Goal: Feedback & Contribution: Contribute content

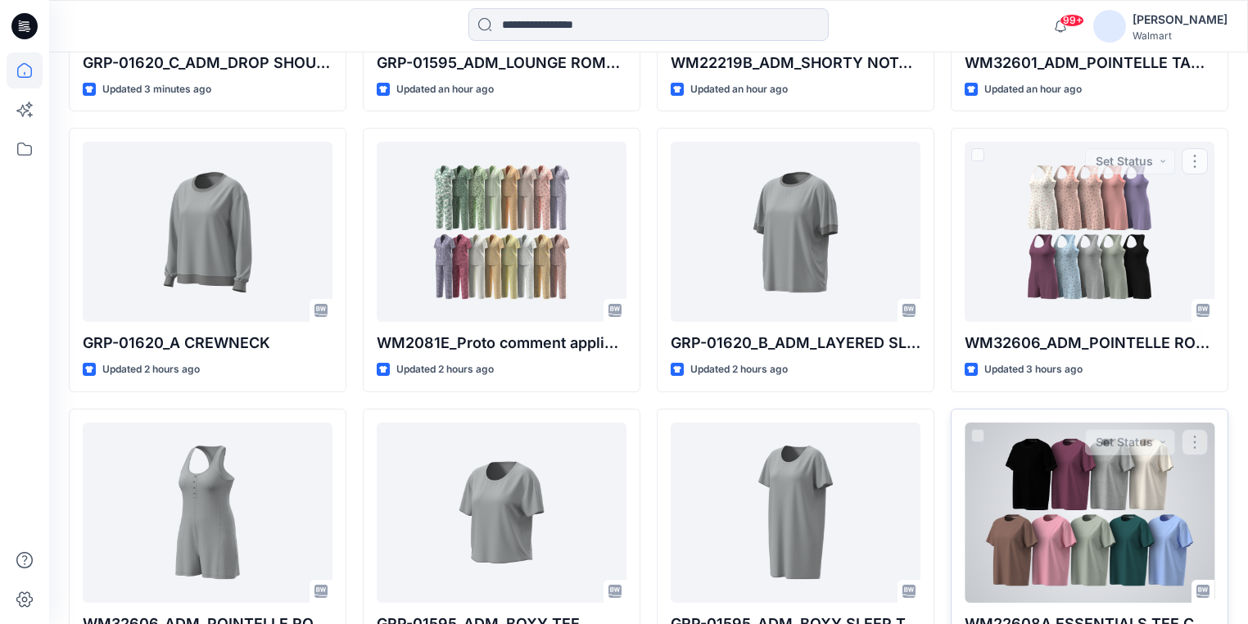
scroll to position [721, 0]
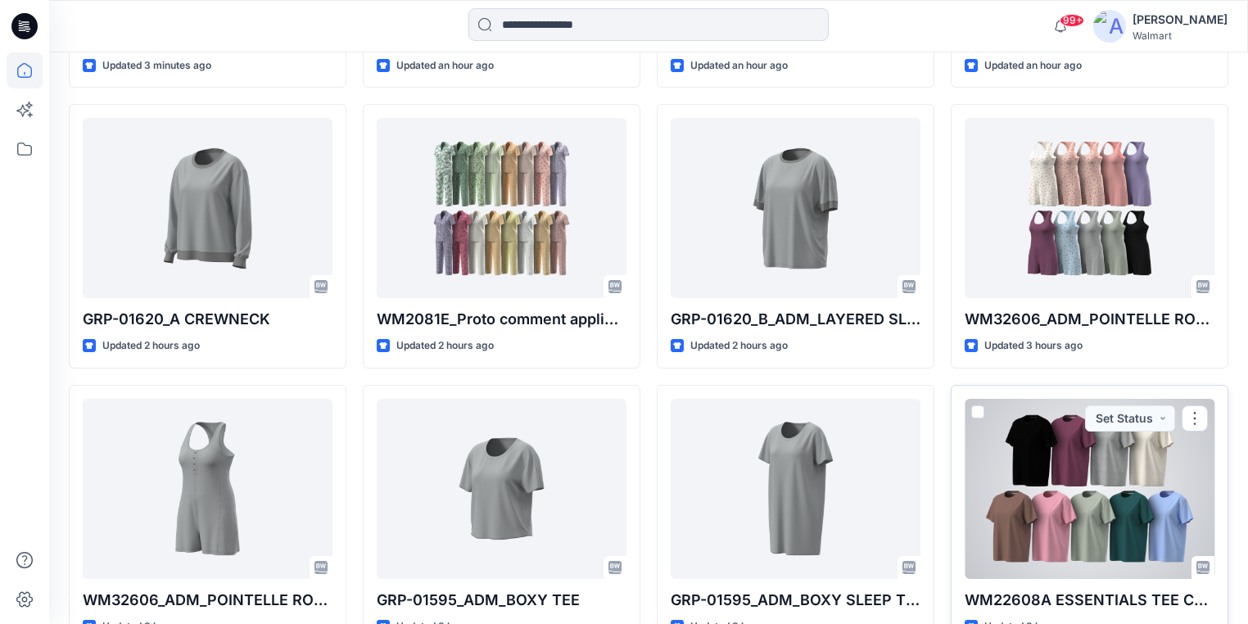
click at [1047, 412] on div at bounding box center [1090, 489] width 250 height 180
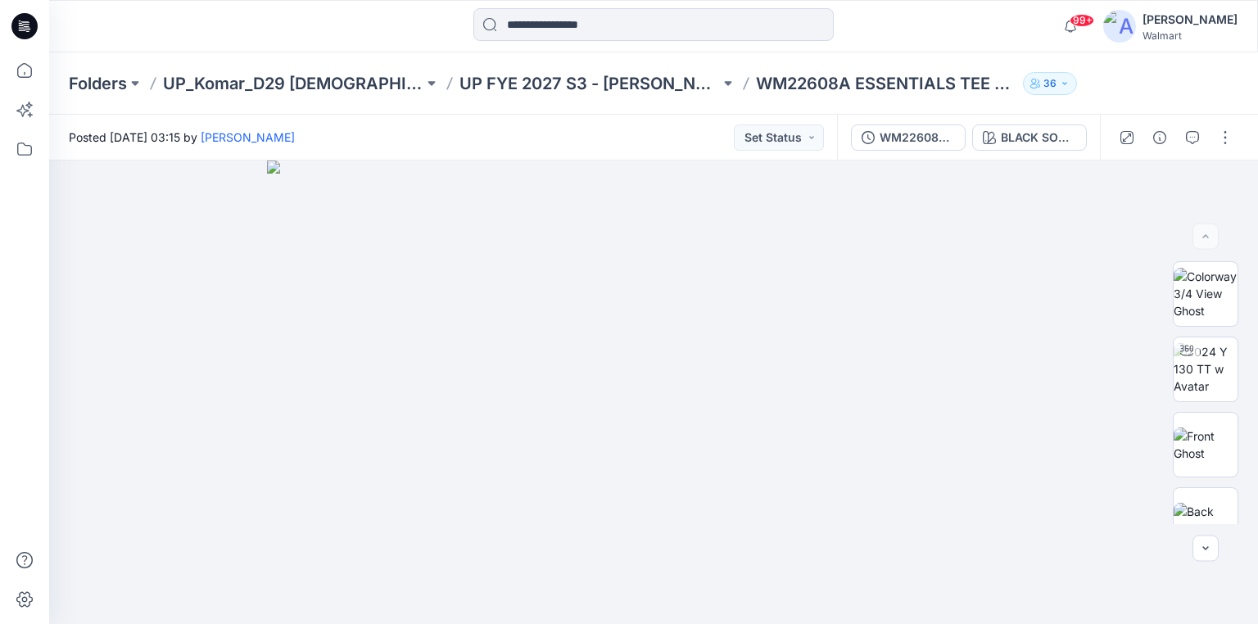
click at [28, 25] on icon at bounding box center [25, 24] width 7 height 1
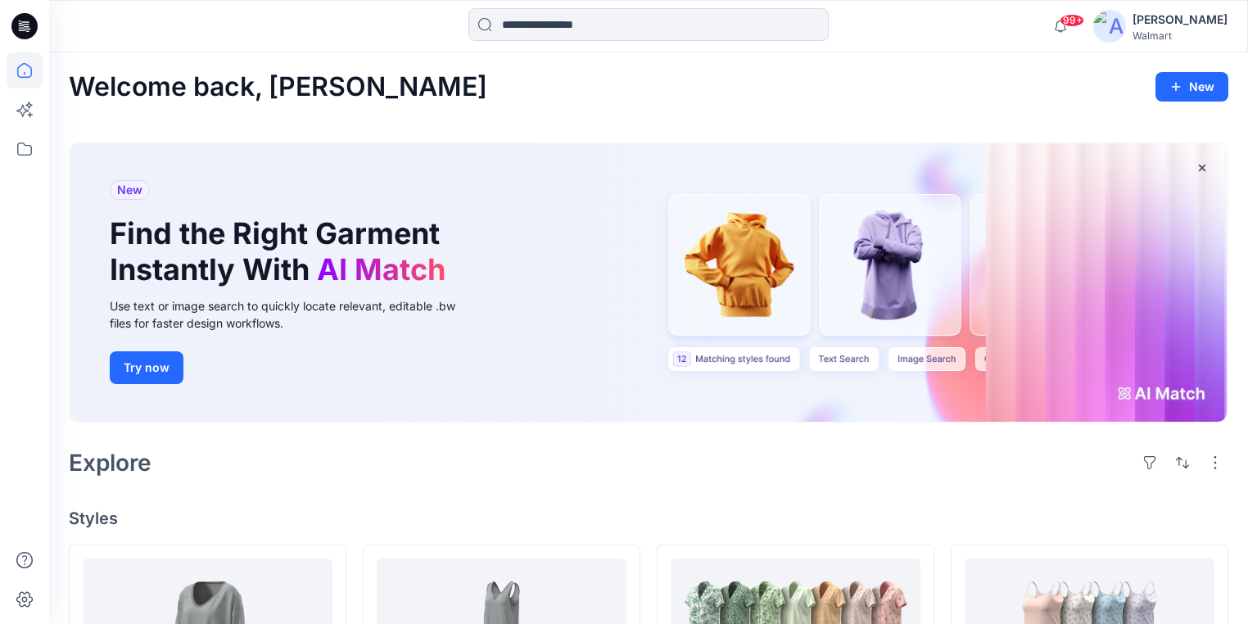
click at [23, 30] on icon at bounding box center [22, 29] width 7 height 1
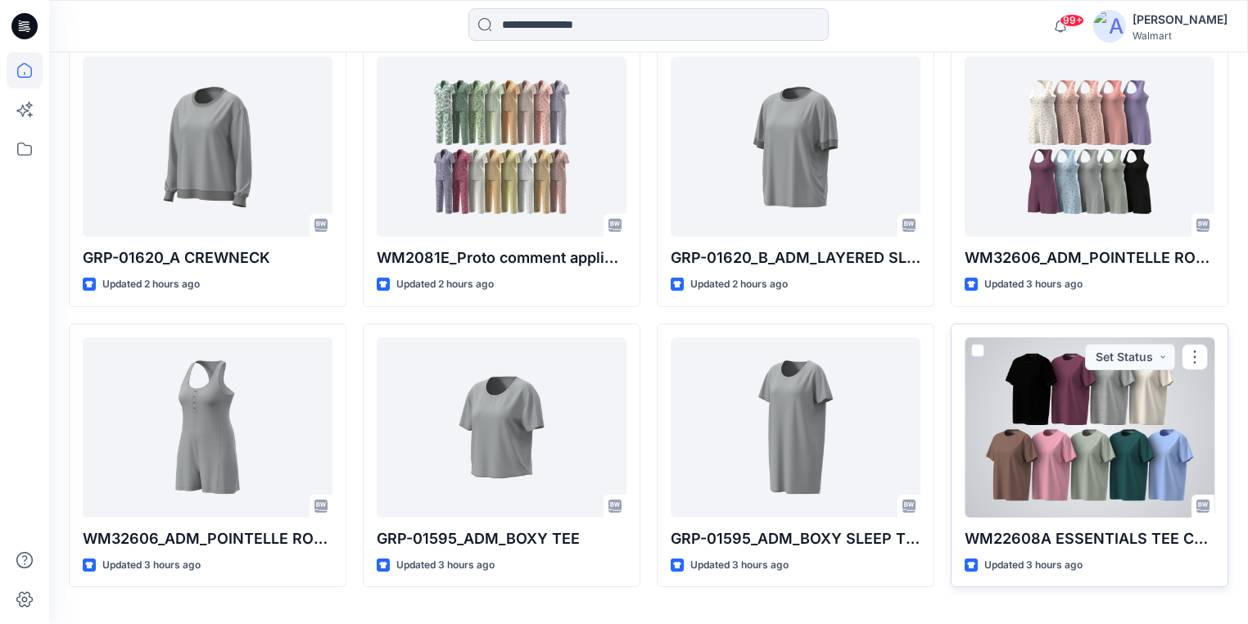
scroll to position [789, 0]
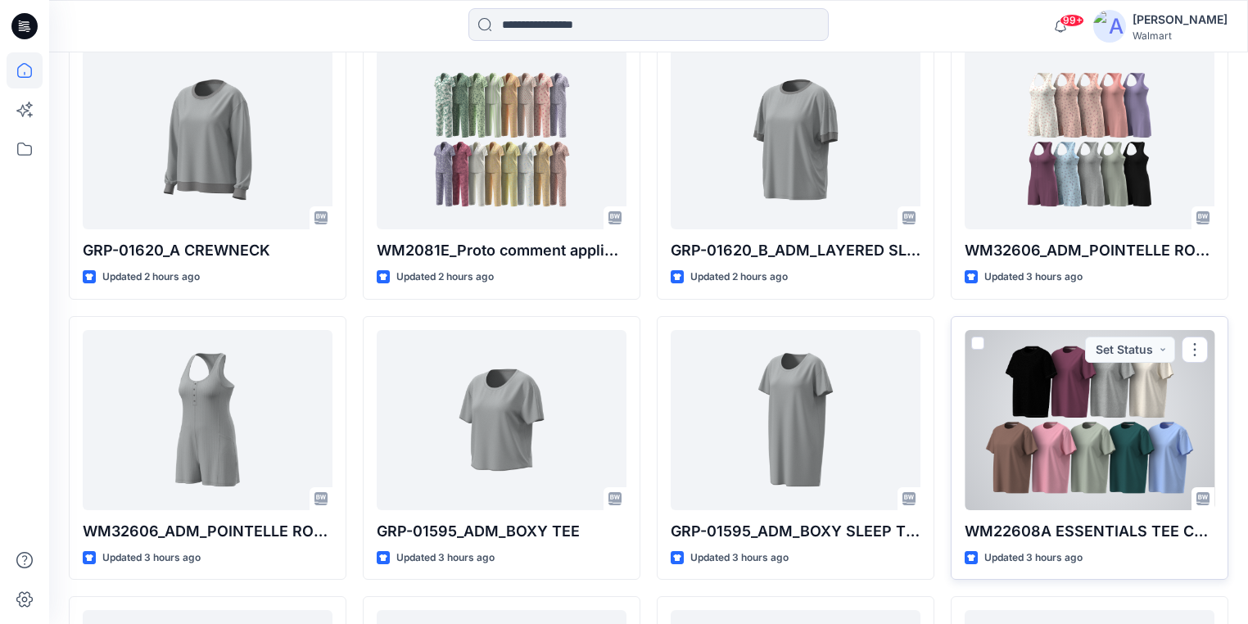
click at [1059, 416] on div at bounding box center [1090, 420] width 250 height 180
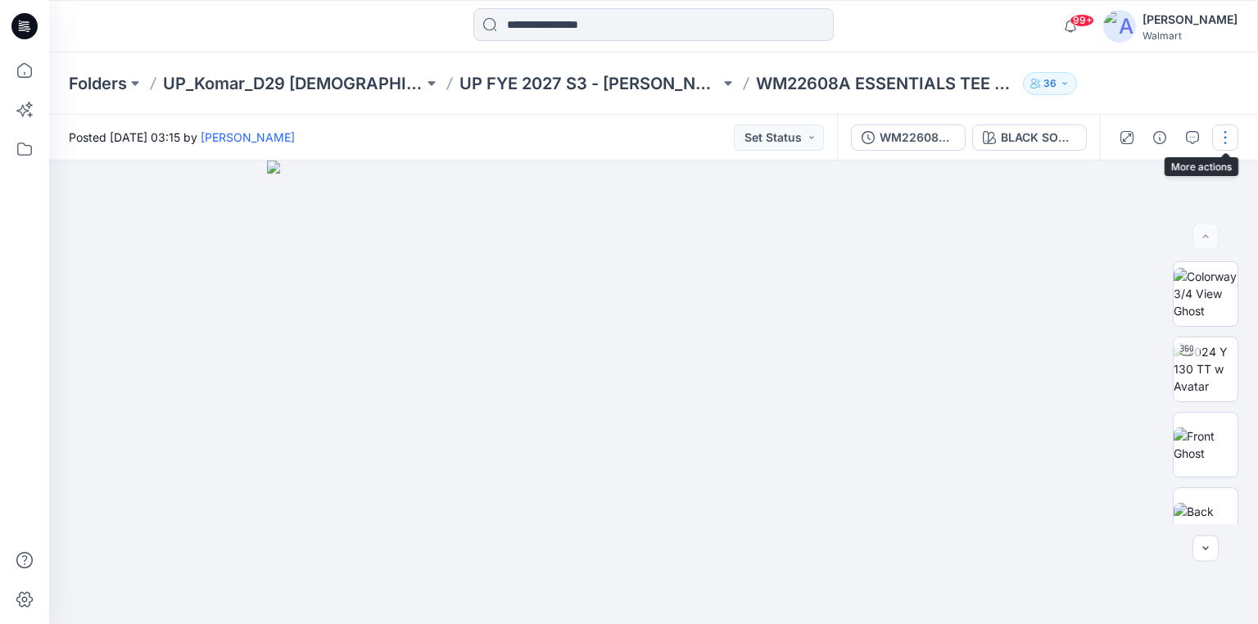
click at [1222, 131] on button "button" at bounding box center [1225, 137] width 26 height 26
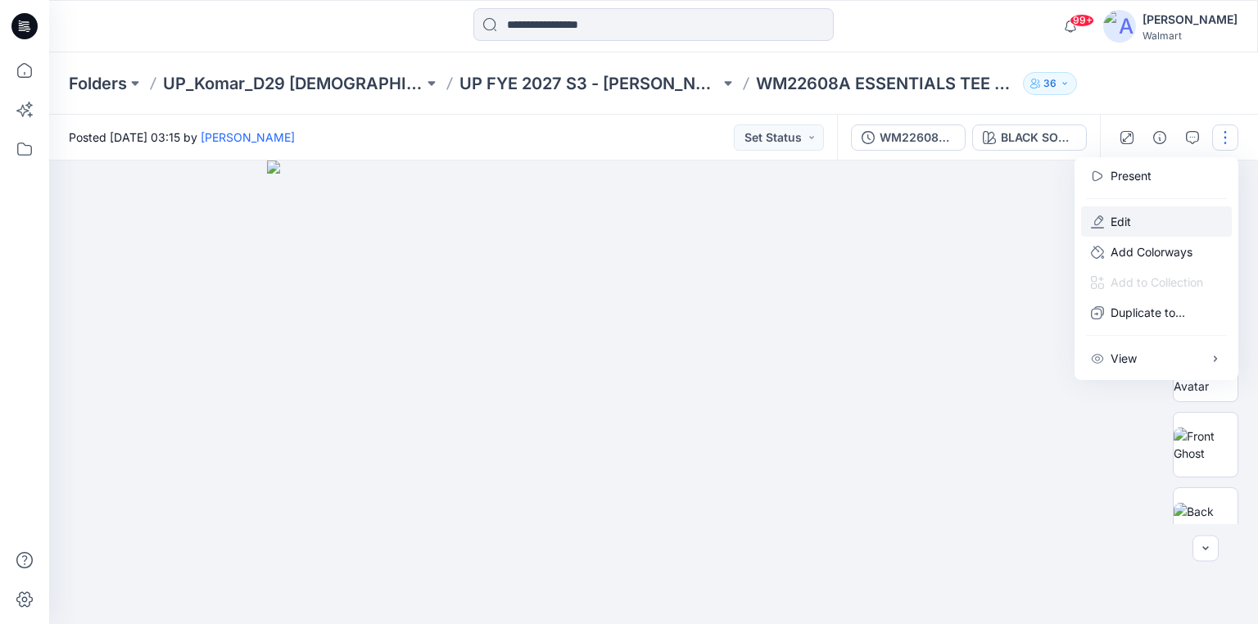
click at [1133, 219] on button "Edit" at bounding box center [1156, 221] width 151 height 30
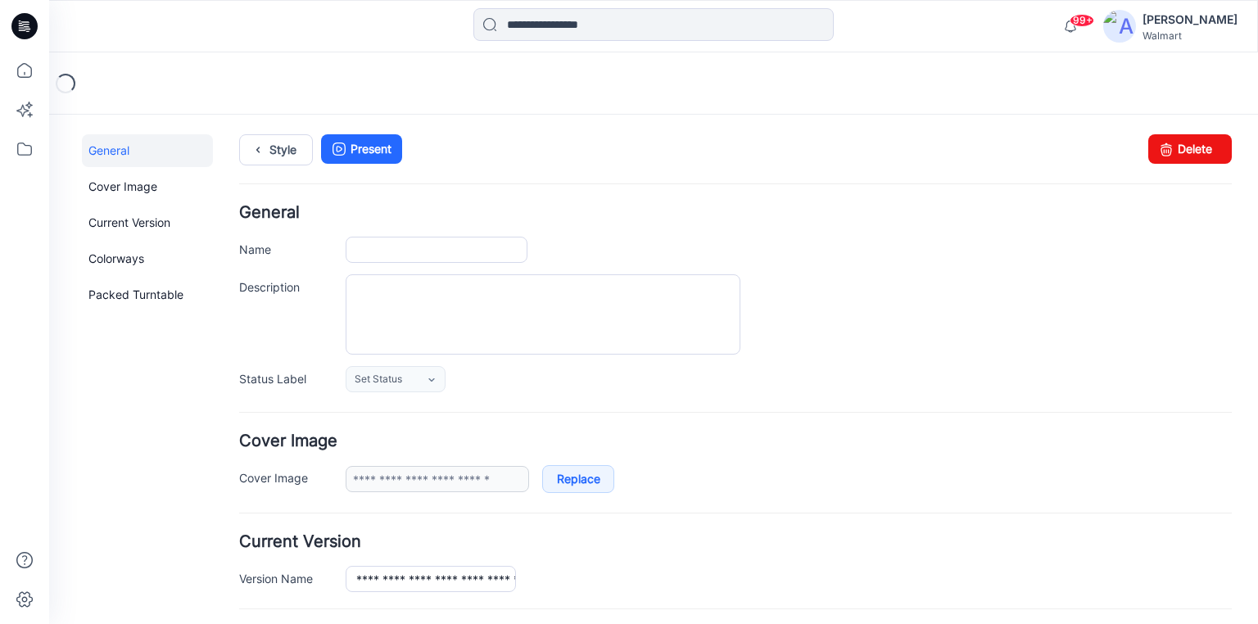
type input "**********"
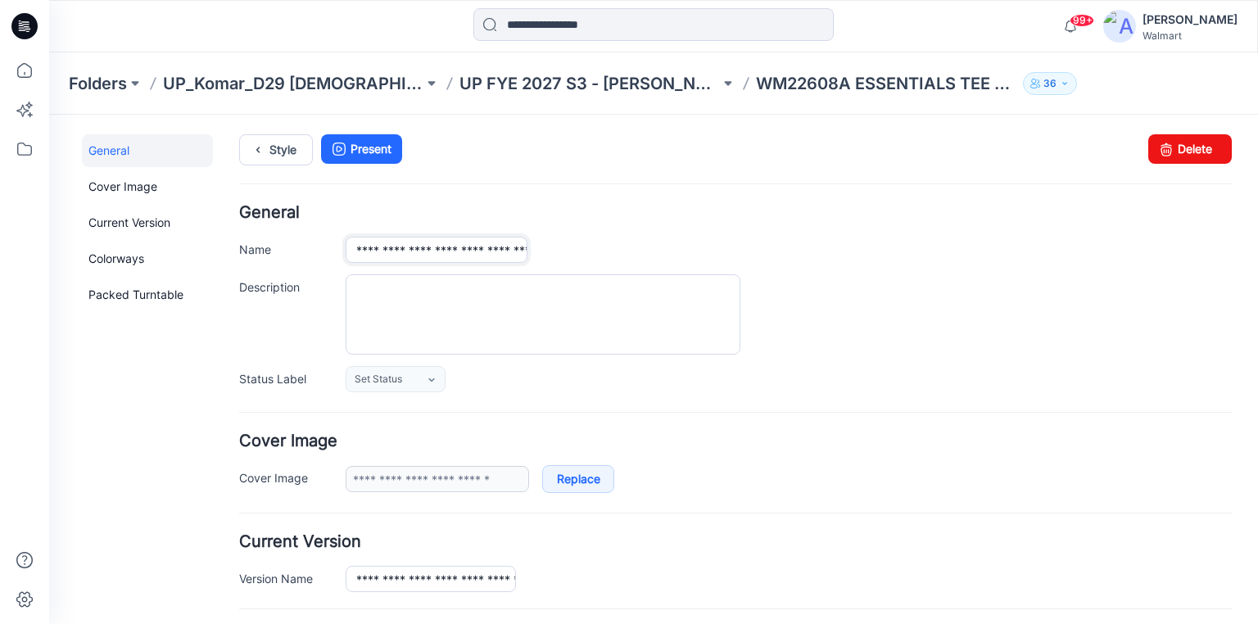
click at [419, 253] on input "**********" at bounding box center [437, 250] width 182 height 26
type input "**********"
click at [577, 220] on div "**********" at bounding box center [735, 299] width 993 height 188
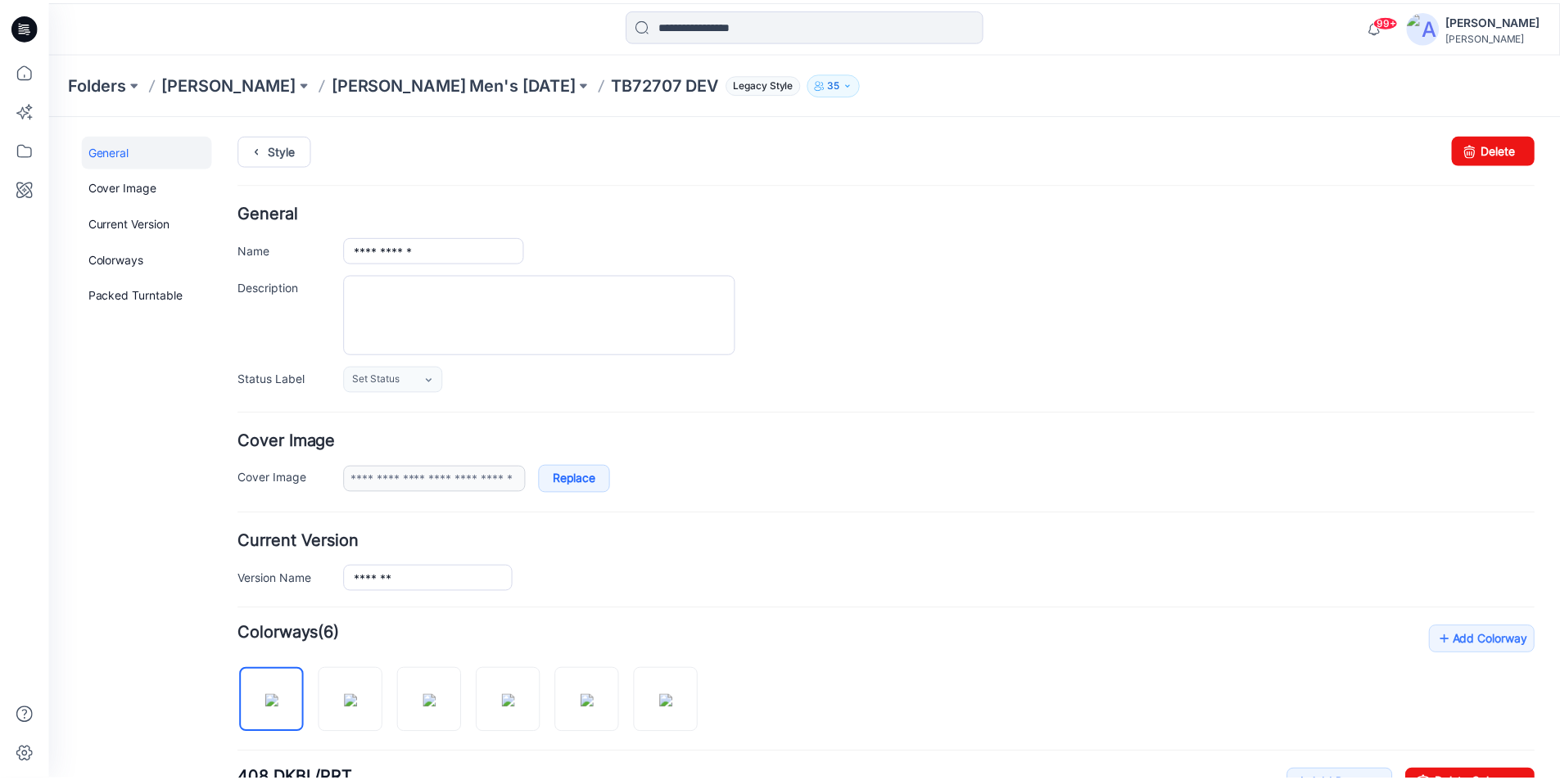
scroll to position [328, 0]
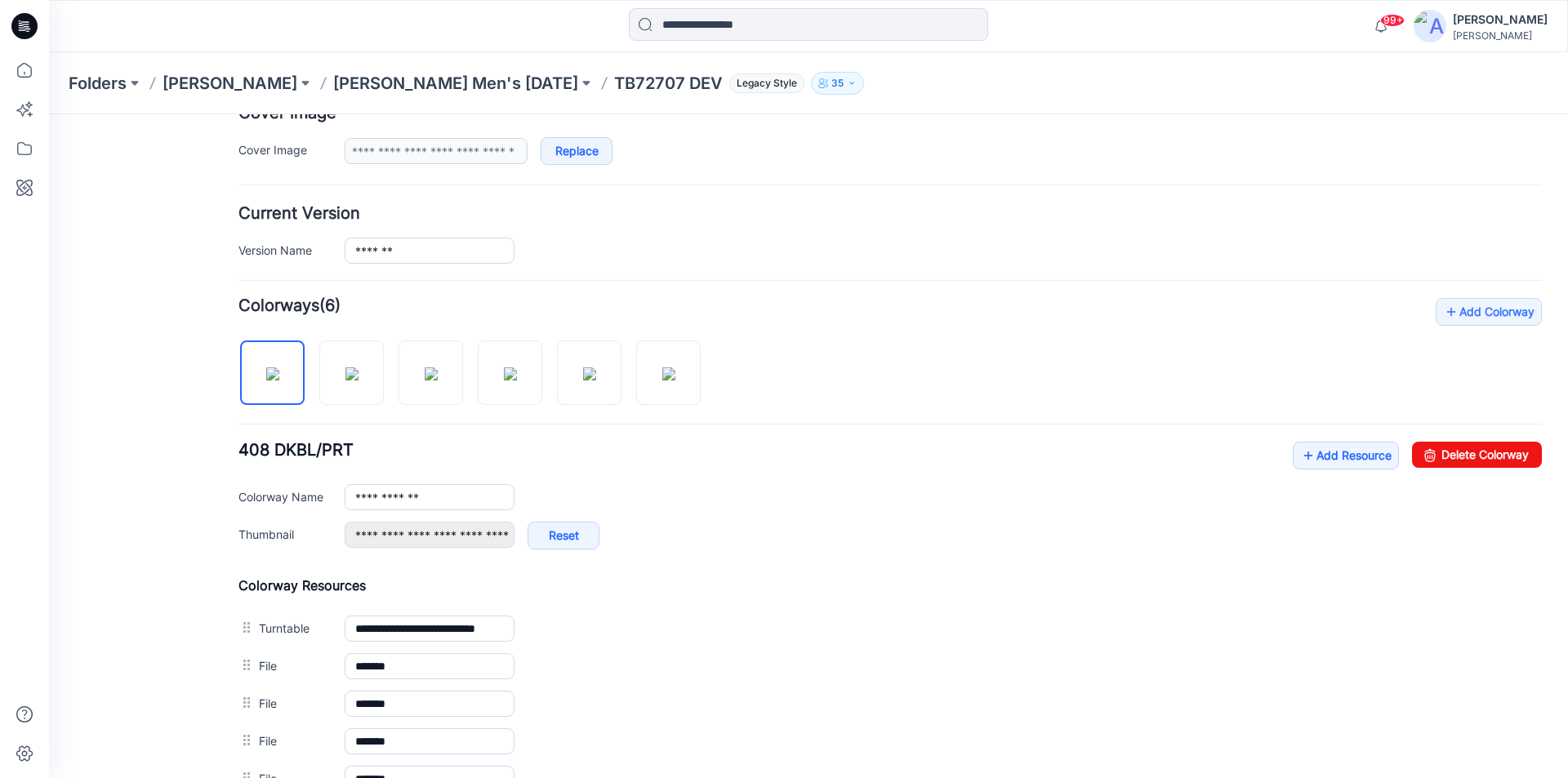
click at [26, 32] on icon at bounding box center [24, 26] width 26 height 26
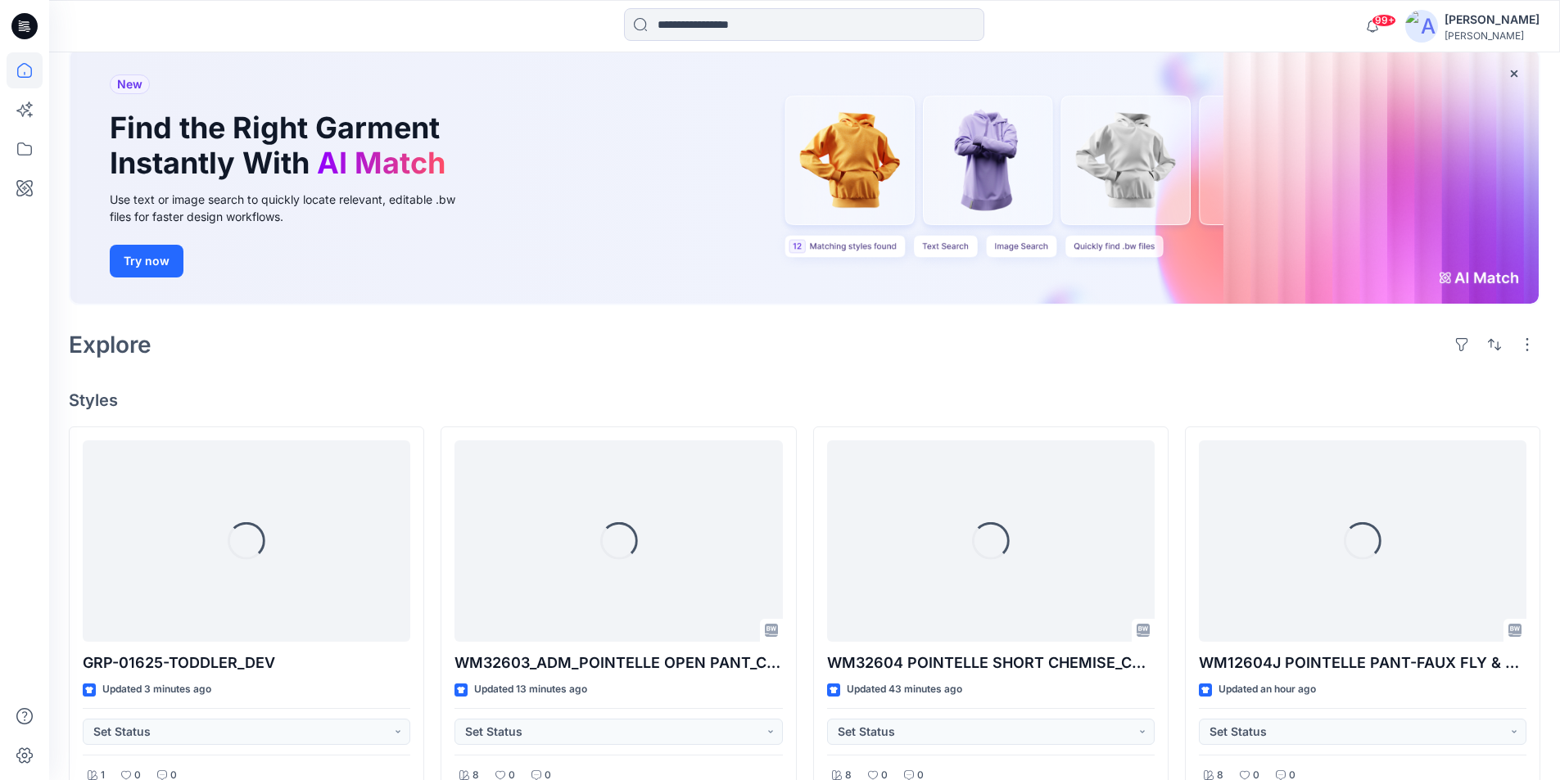
scroll to position [328, 0]
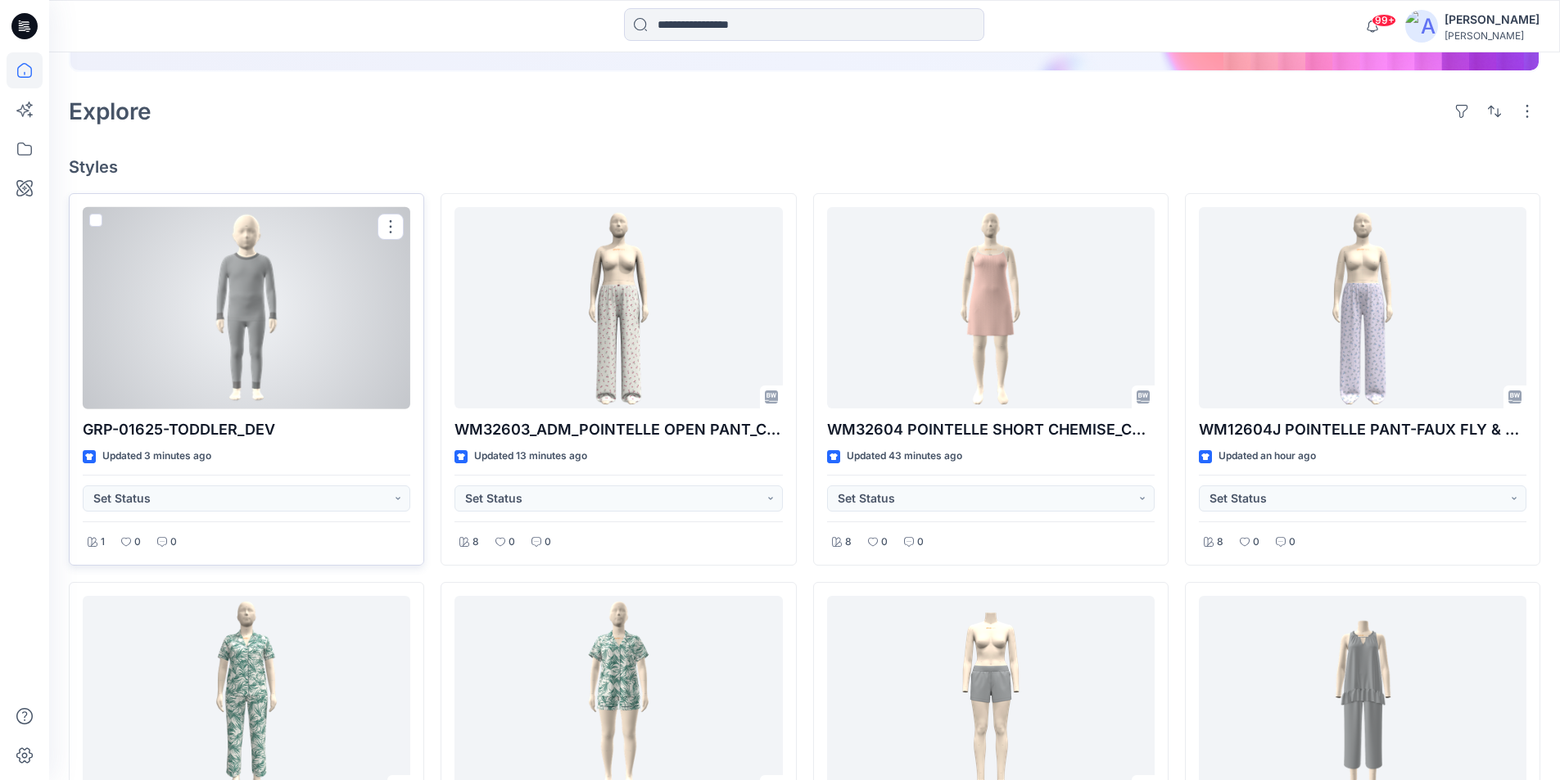
click at [284, 338] on div at bounding box center [247, 308] width 328 height 202
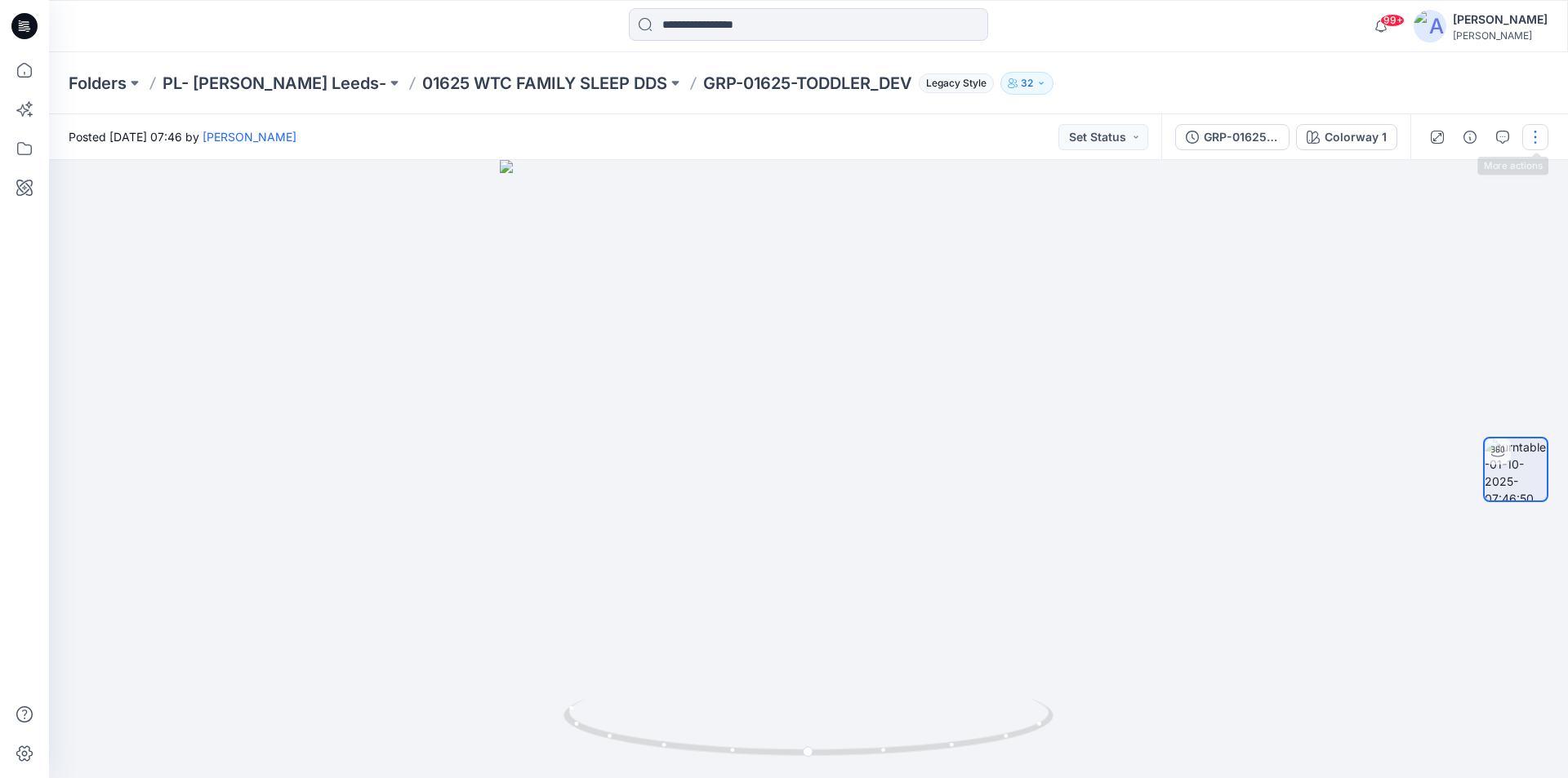
click at [1536, 138] on button "button" at bounding box center [1536, 137] width 26 height 26
click at [1447, 178] on button "Edit" at bounding box center [1467, 176] width 151 height 30
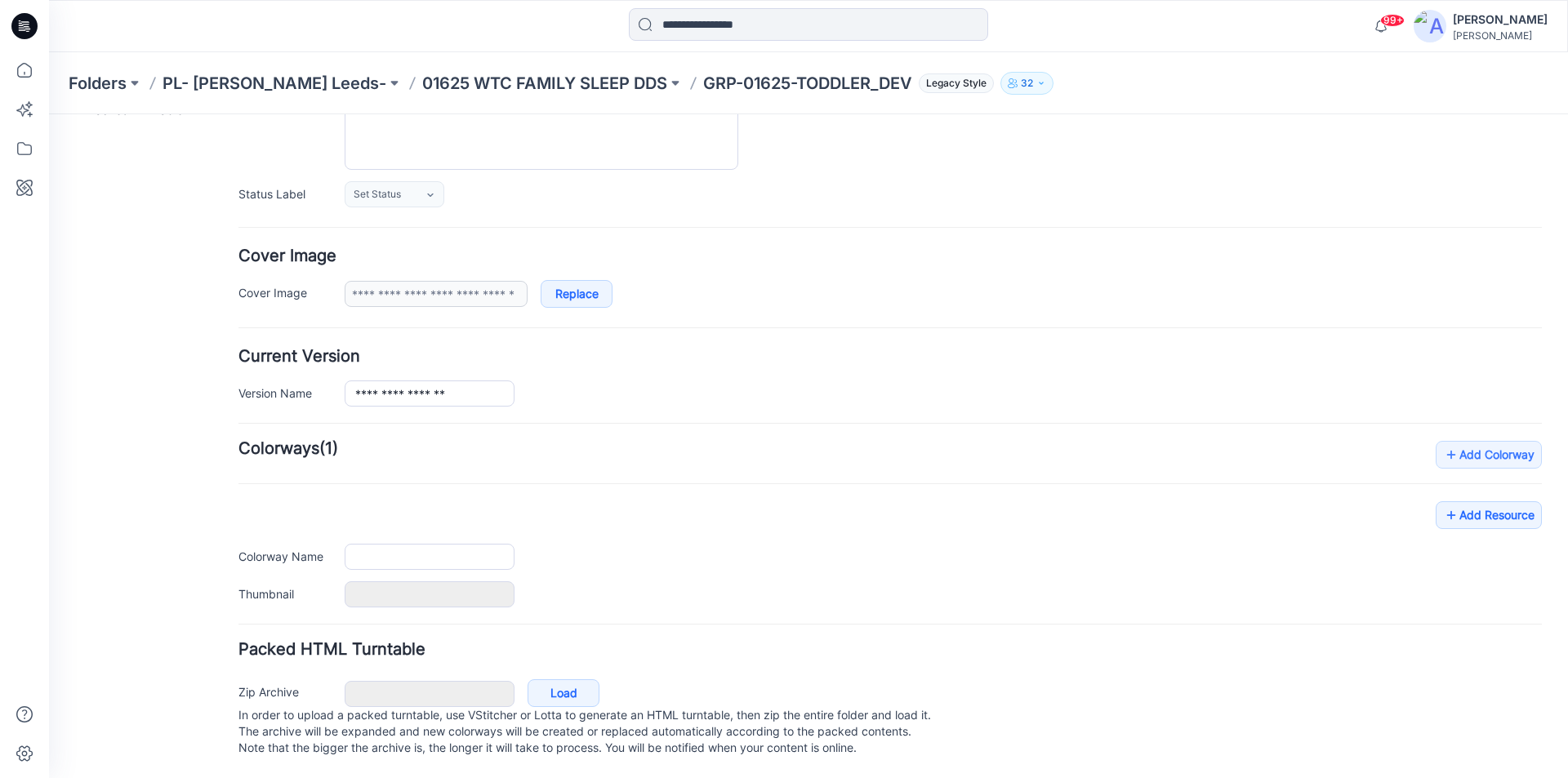
scroll to position [200, 0]
type input "**********"
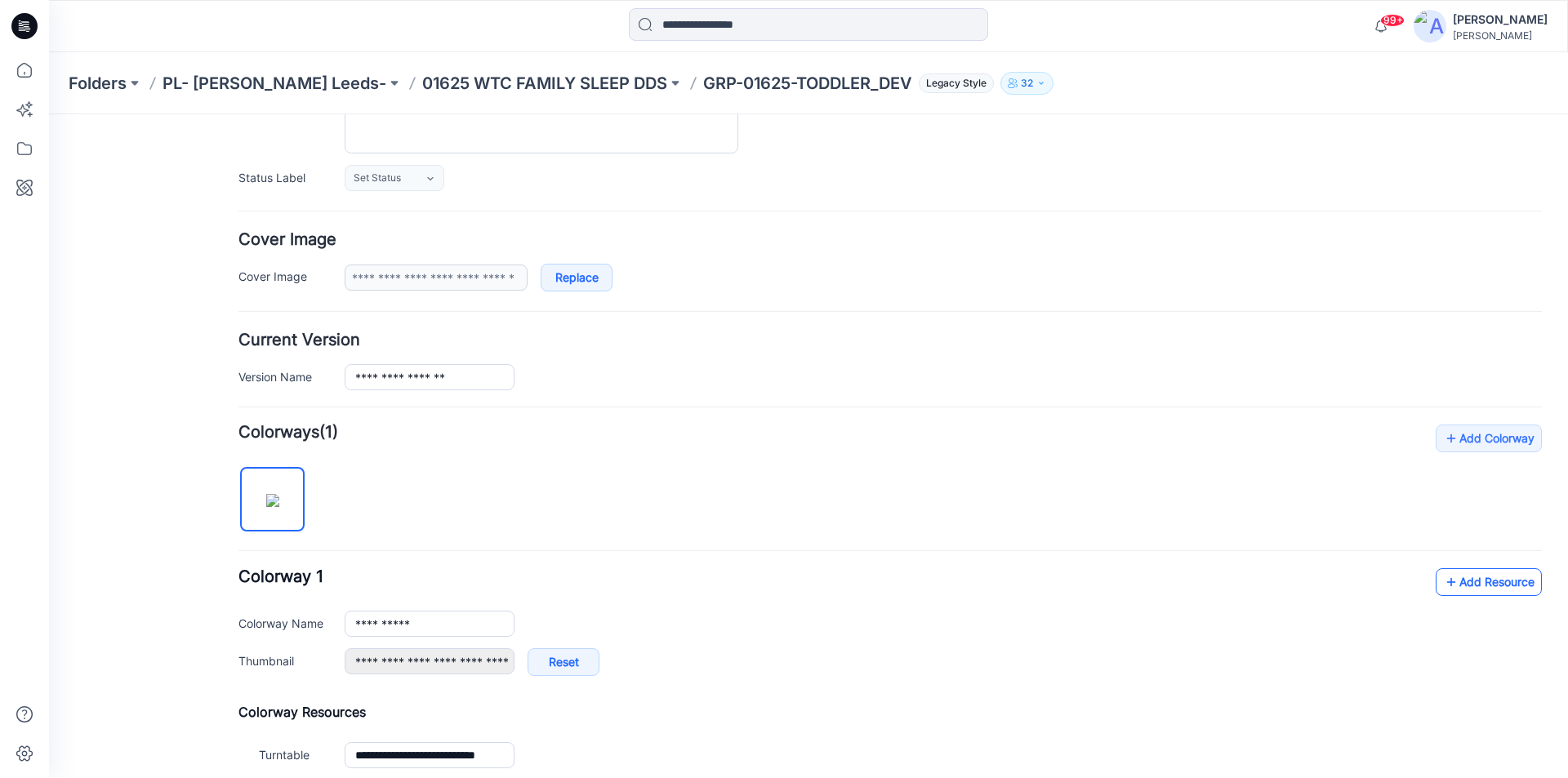
click at [1477, 580] on link "Add Resource" at bounding box center [1489, 583] width 106 height 28
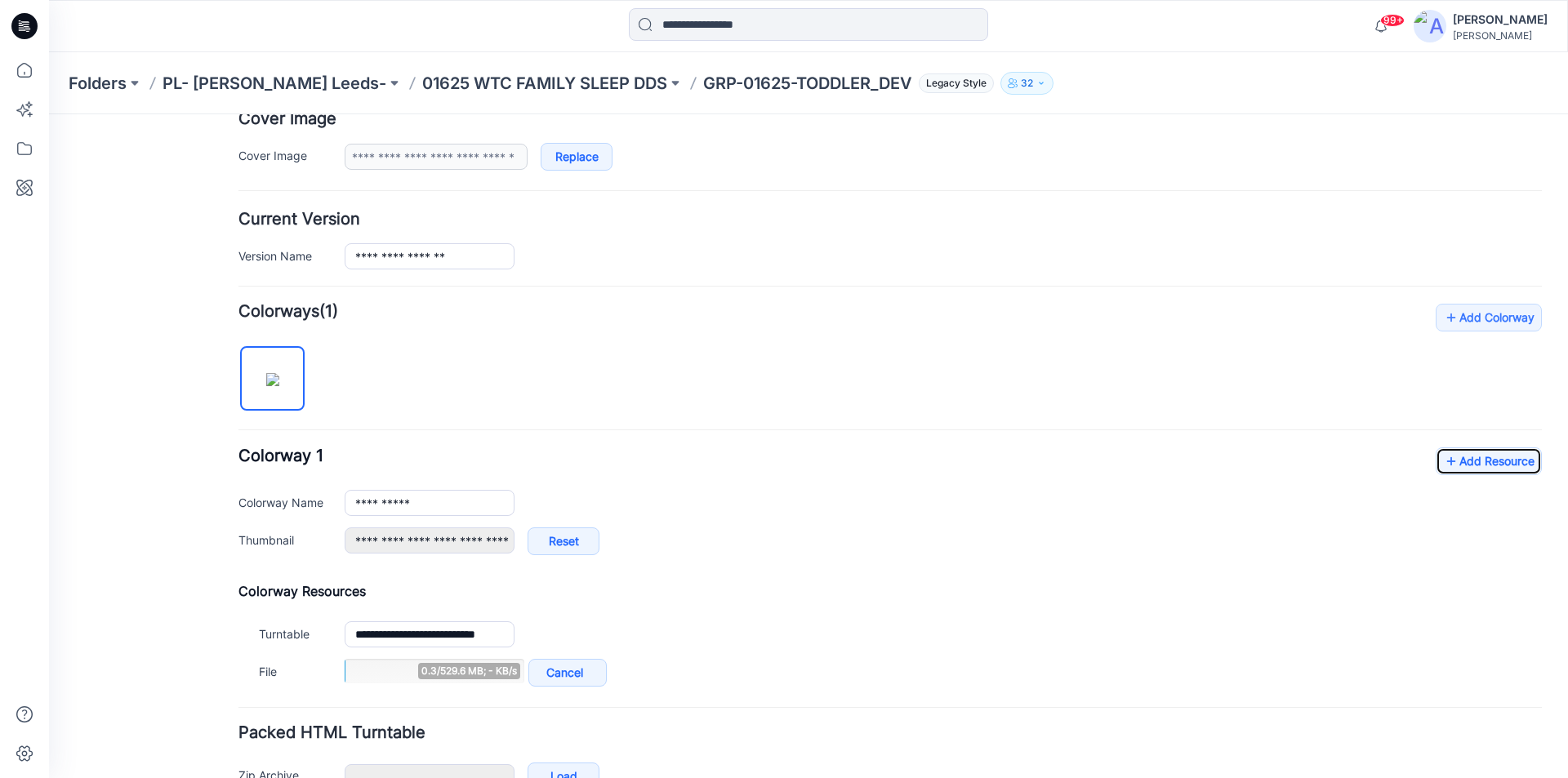
scroll to position [282, 0]
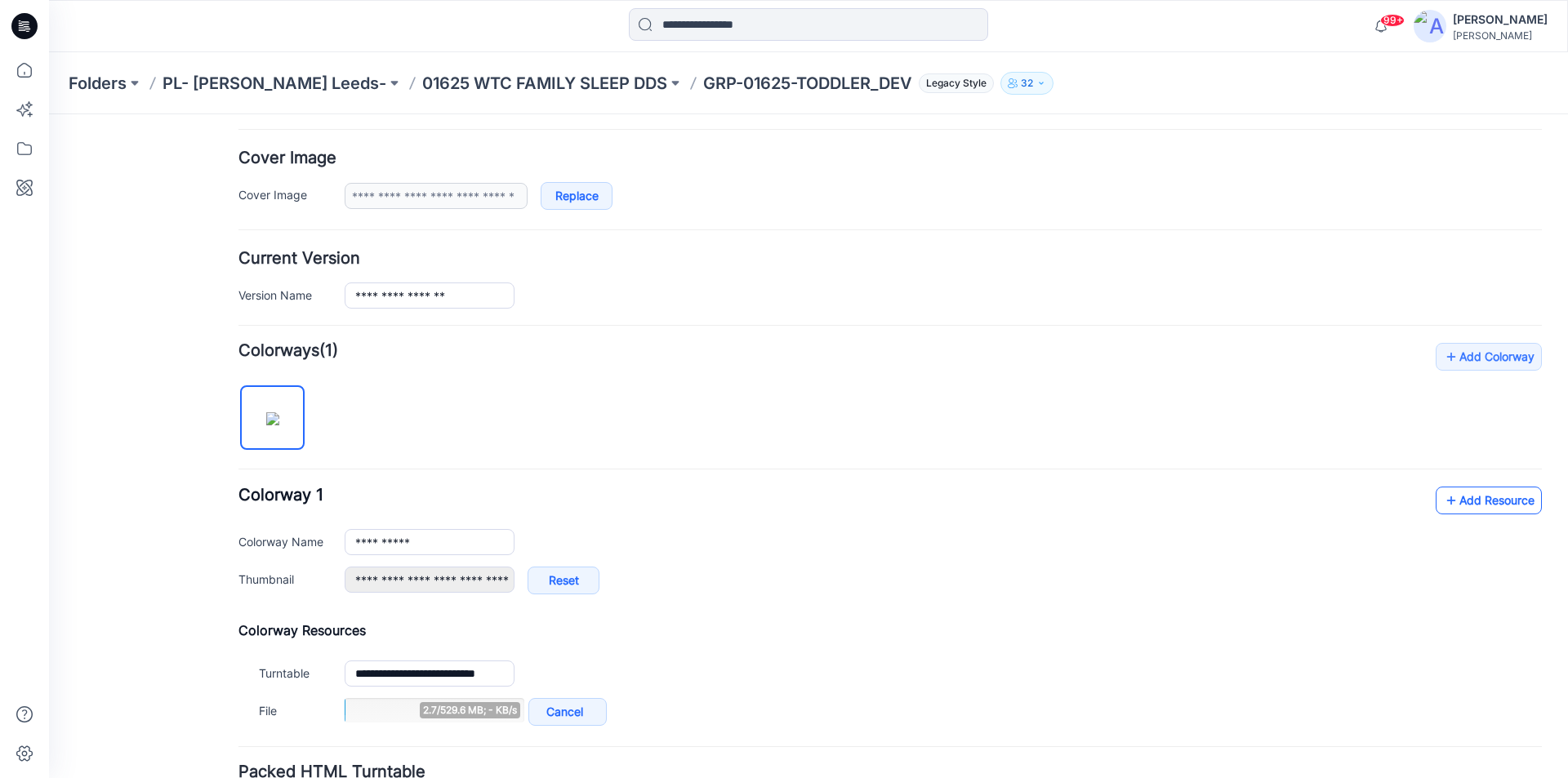
click at [1467, 503] on link "Add Resource" at bounding box center [1489, 501] width 106 height 28
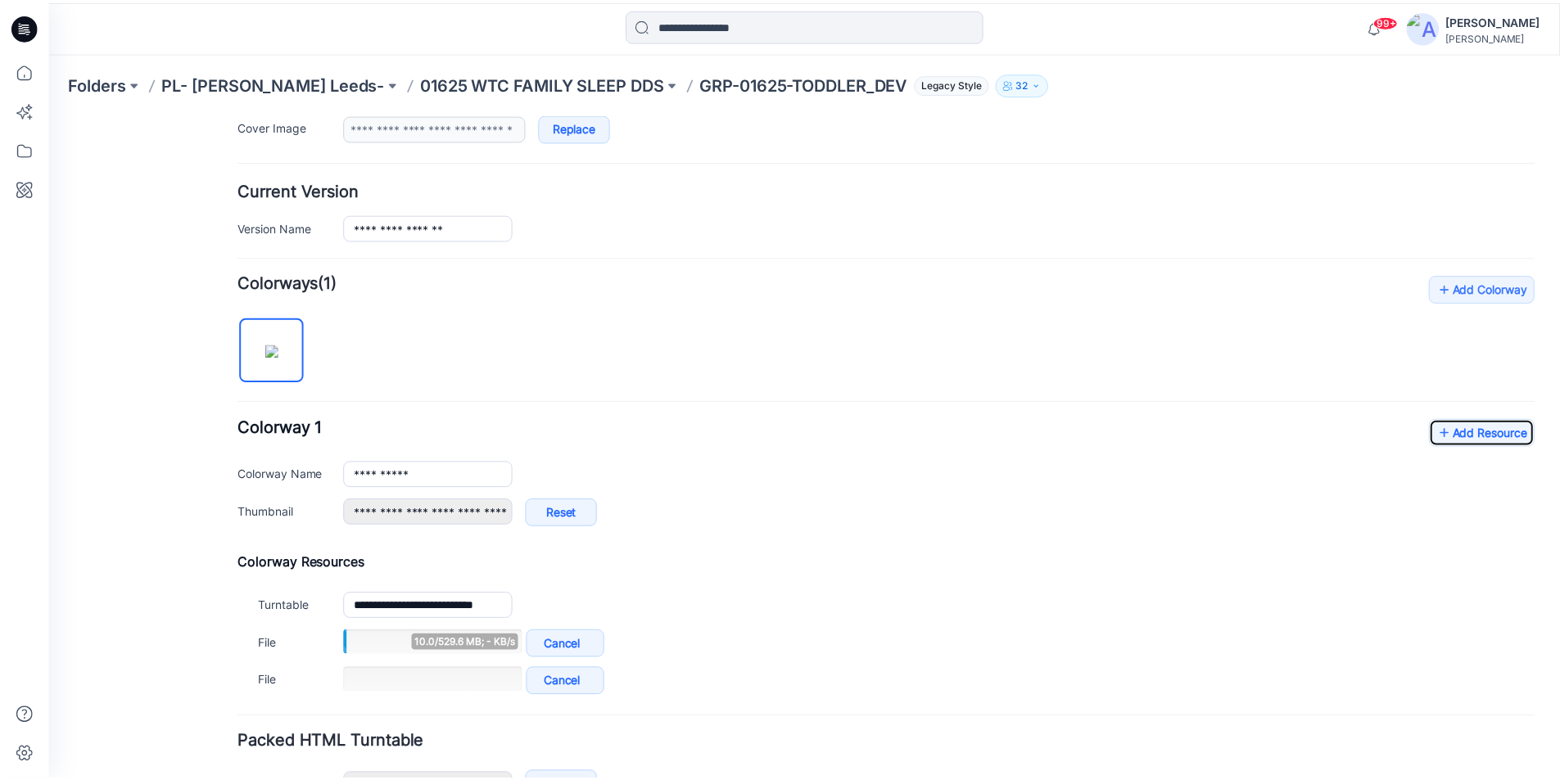
scroll to position [446, 0]
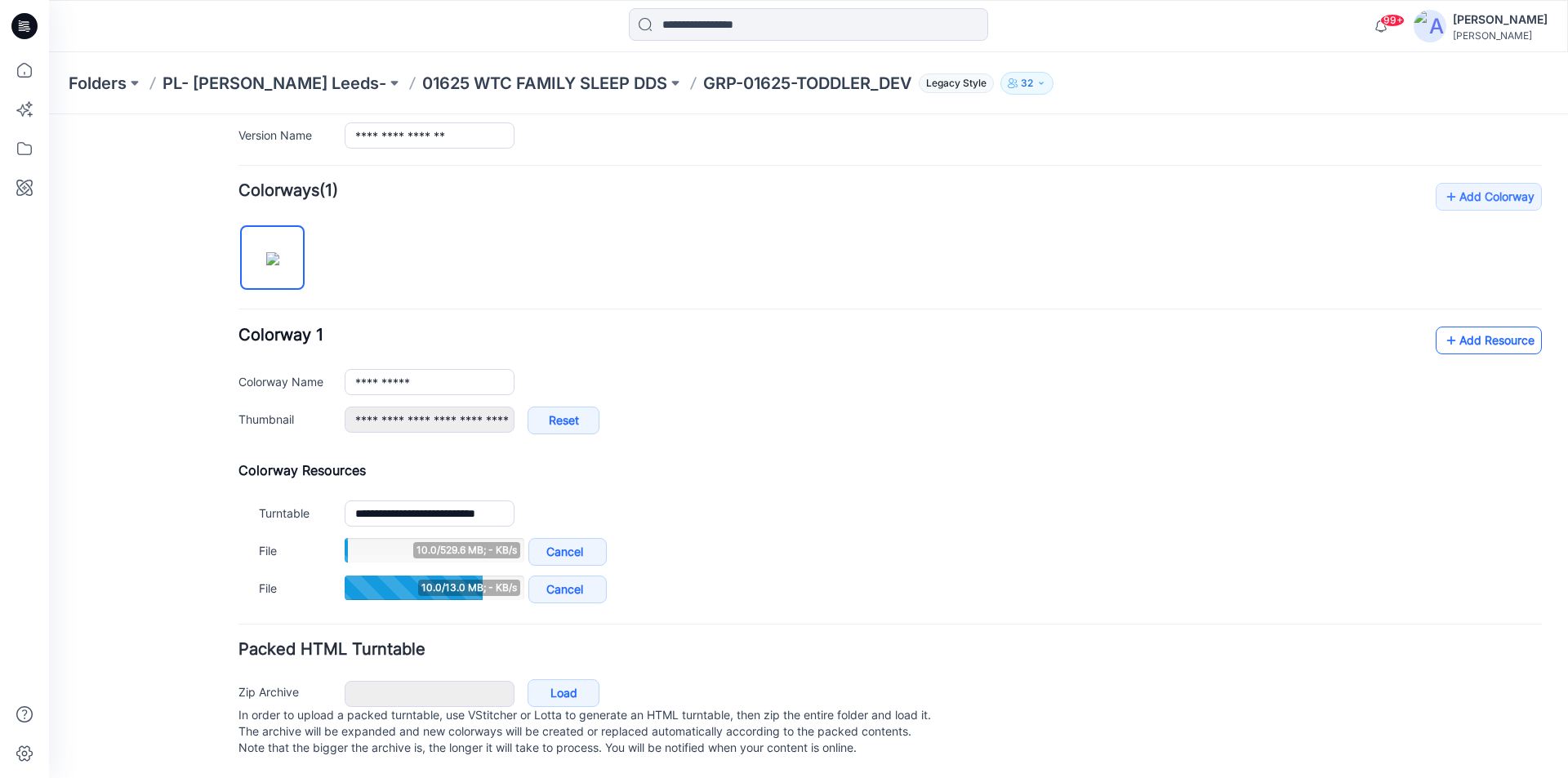
click at [1459, 335] on link "Add Resource" at bounding box center [1489, 341] width 106 height 28
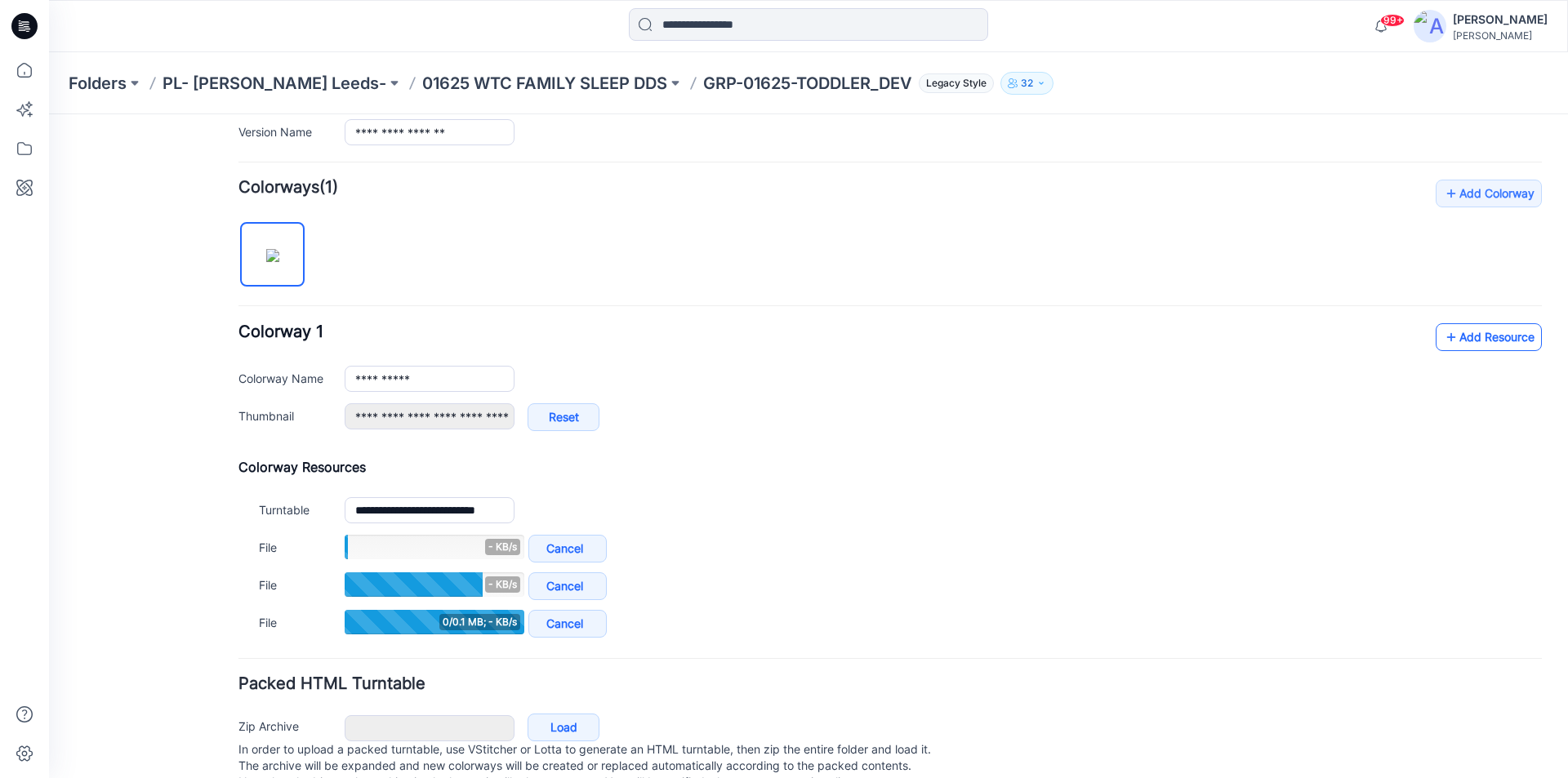
click at [1495, 341] on link "Add Resource" at bounding box center [1489, 337] width 106 height 28
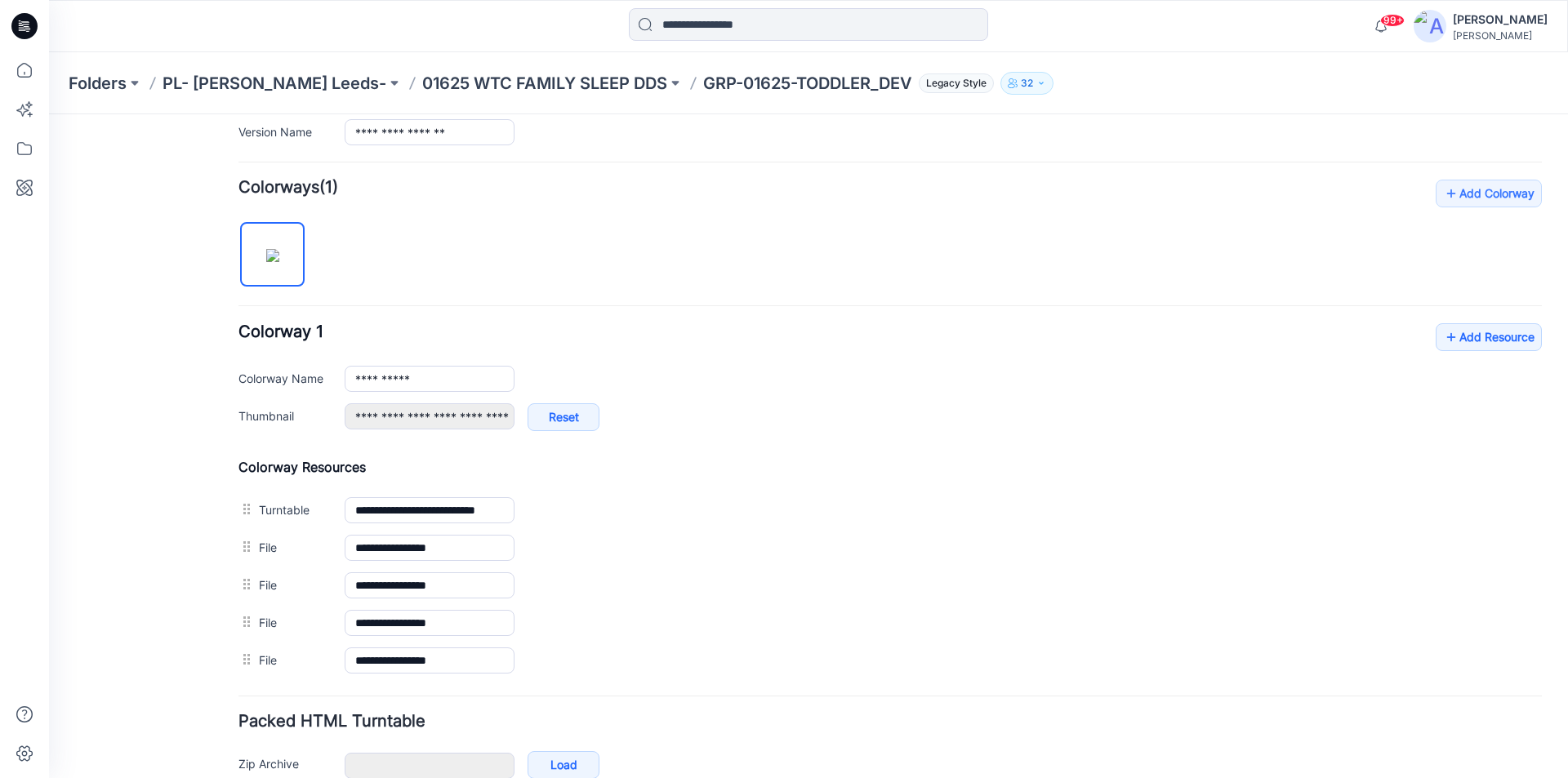
click at [13, 19] on icon at bounding box center [24, 26] width 26 height 52
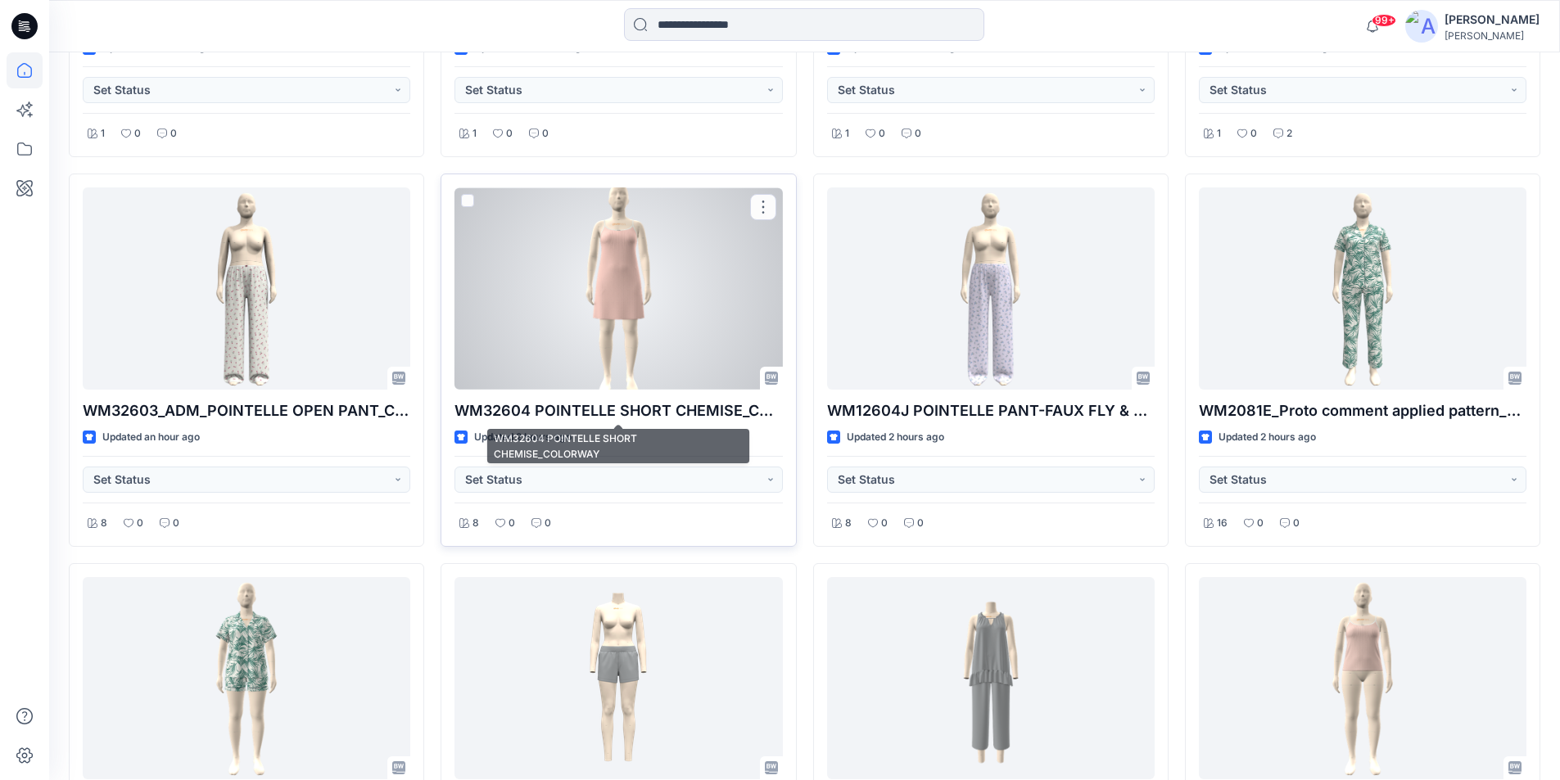
scroll to position [737, 0]
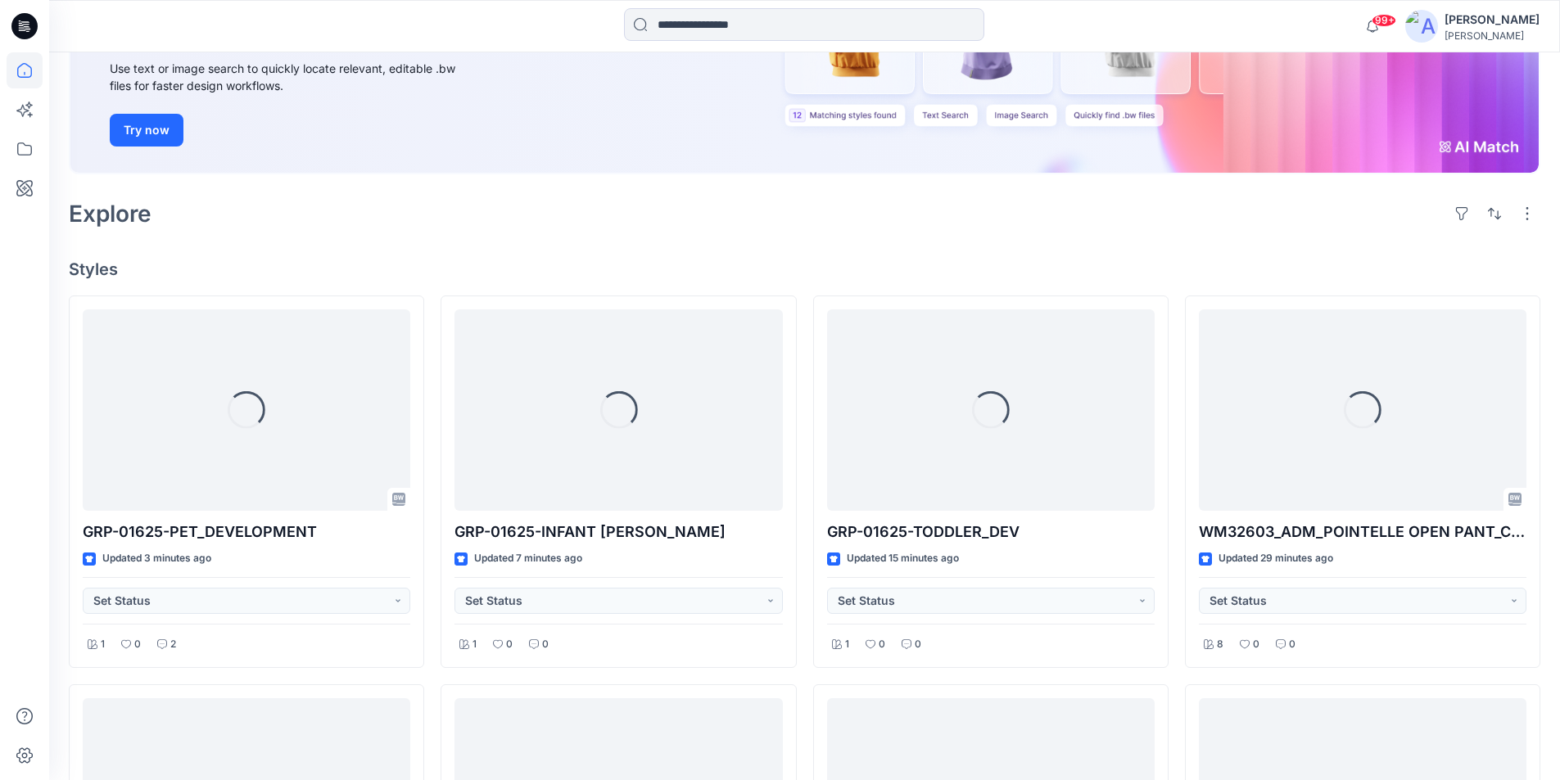
scroll to position [232, 0]
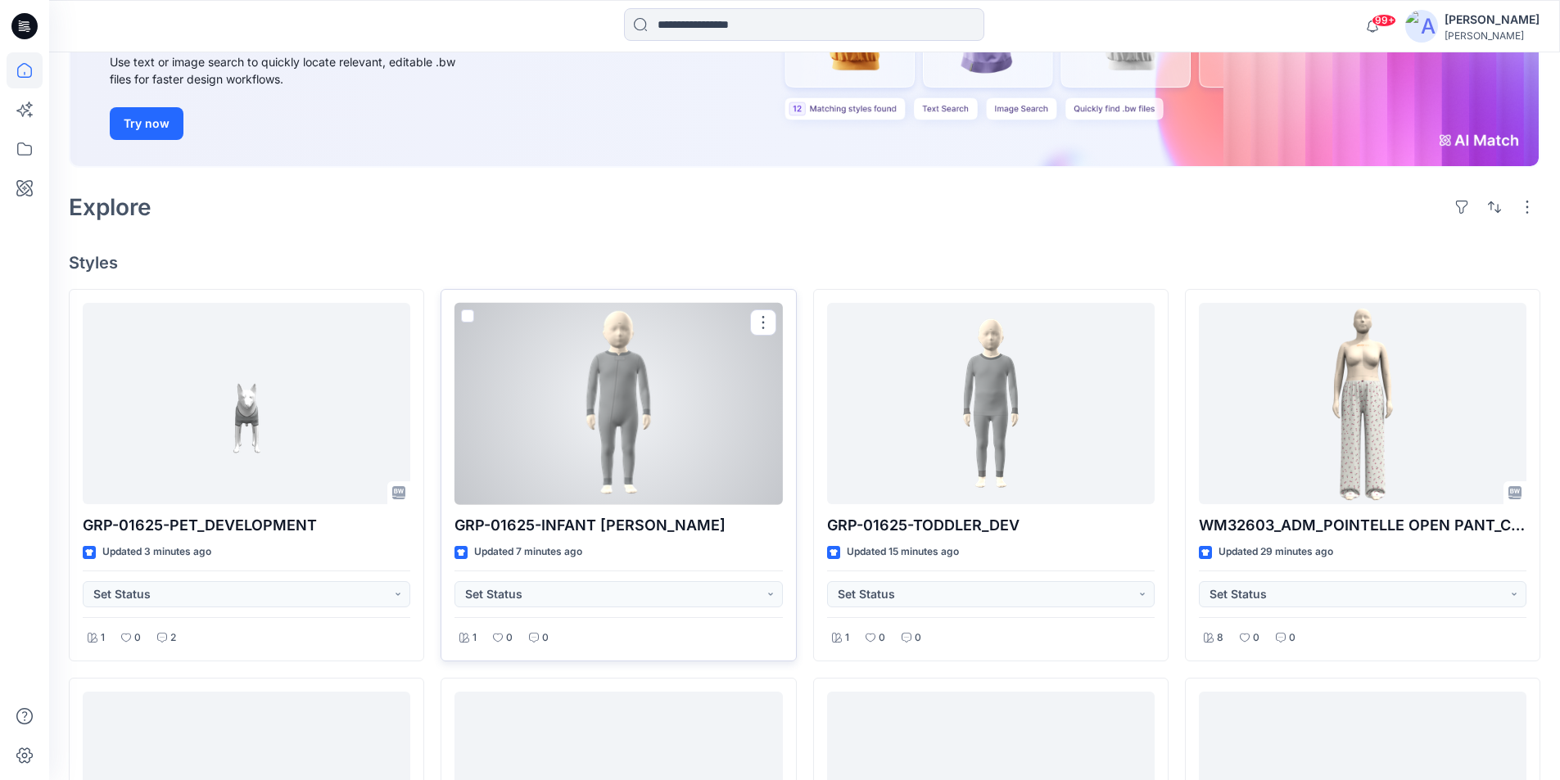
click at [645, 463] on div at bounding box center [619, 404] width 328 height 202
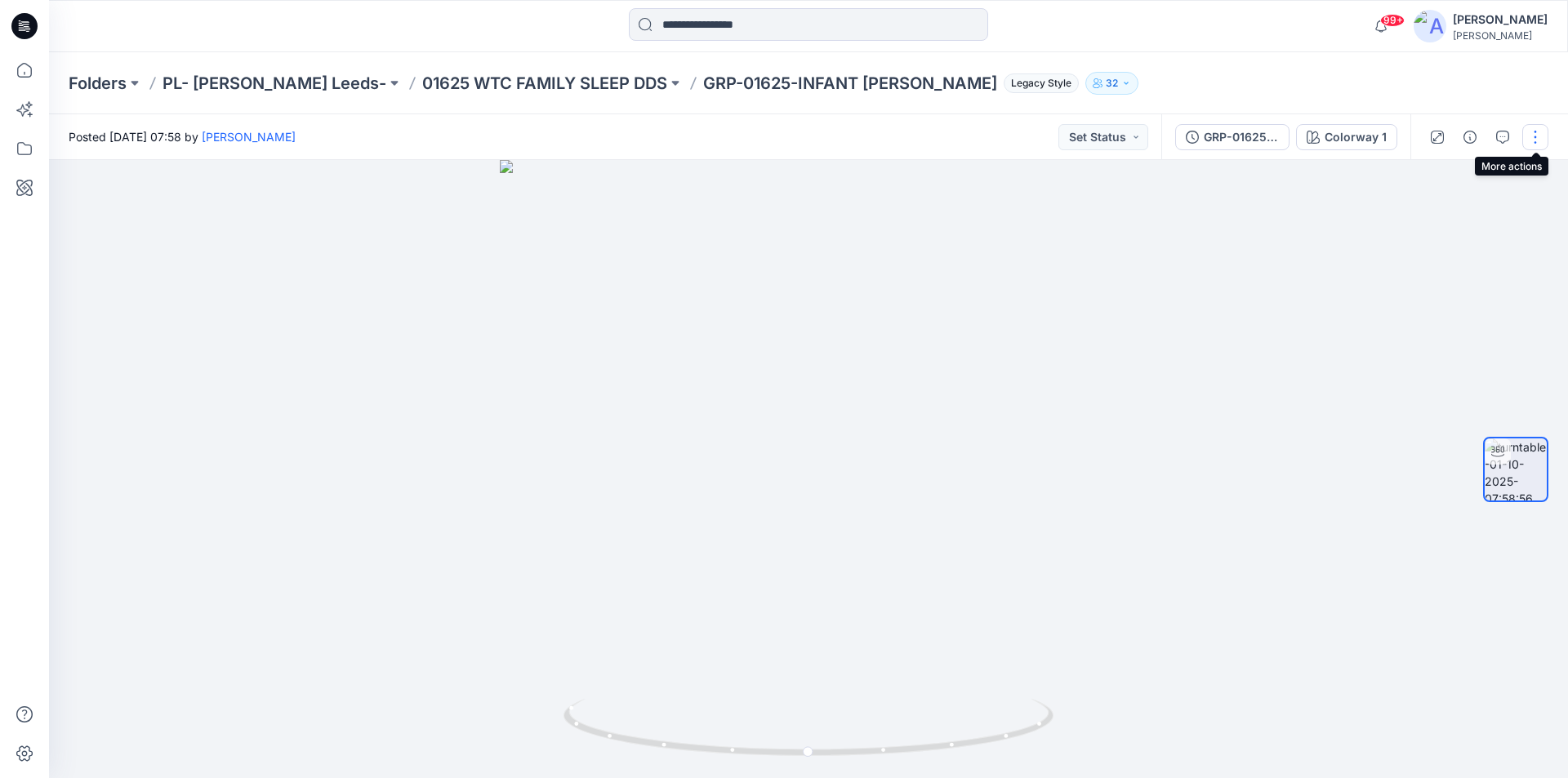
click at [1536, 135] on button "button" at bounding box center [1536, 137] width 26 height 26
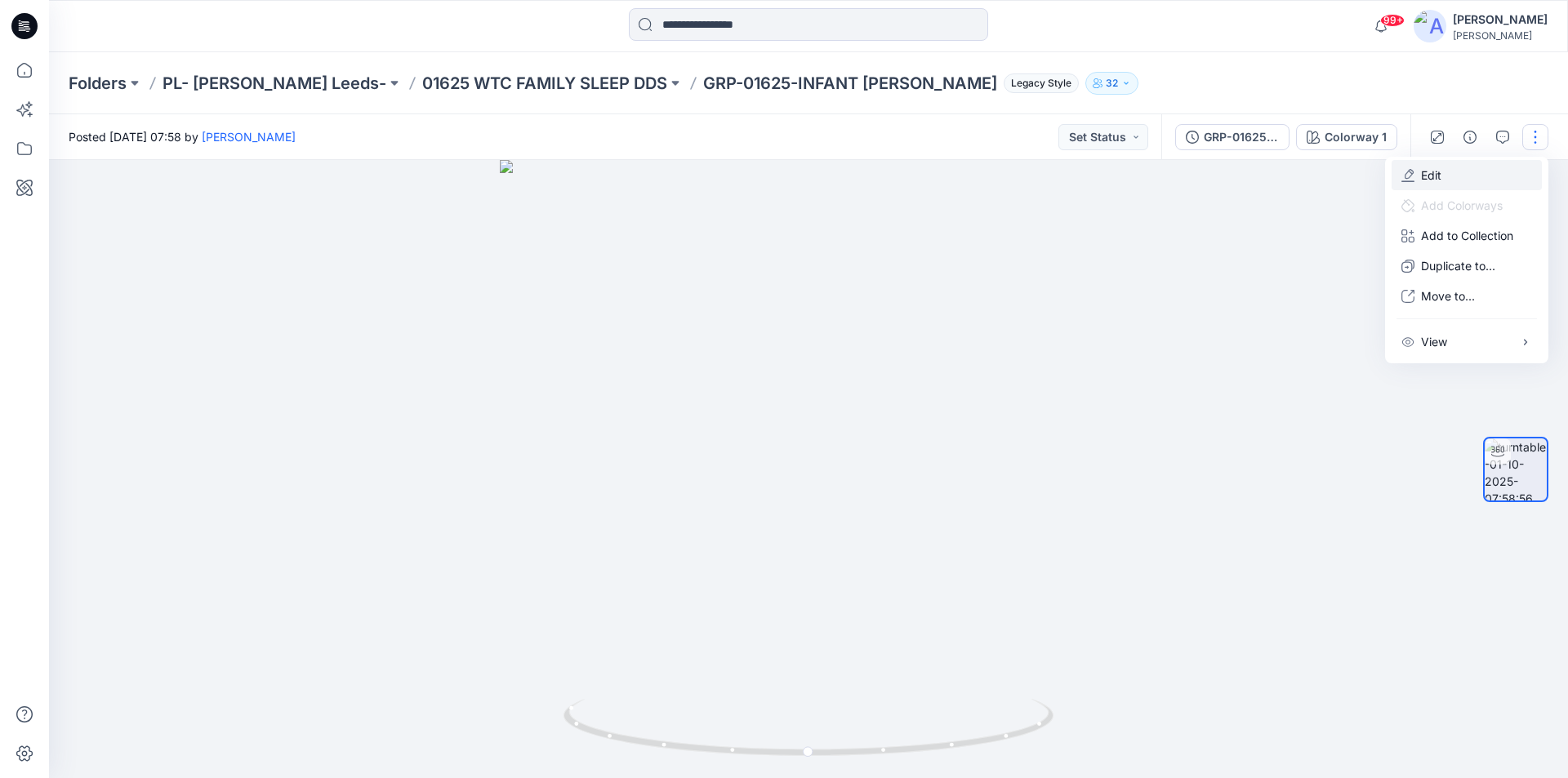
click at [1449, 174] on button "Edit" at bounding box center [1467, 176] width 151 height 30
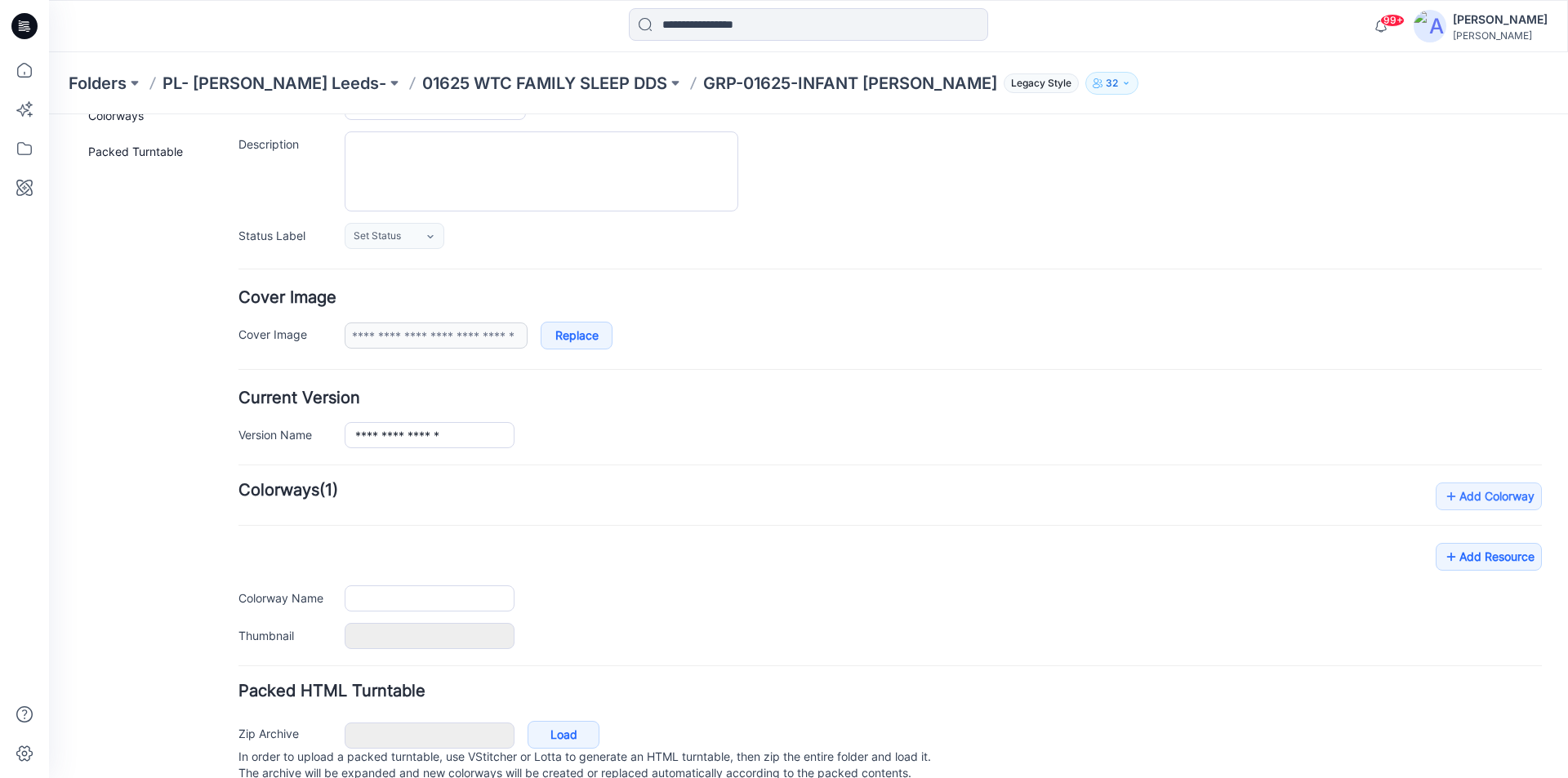
type input "**********"
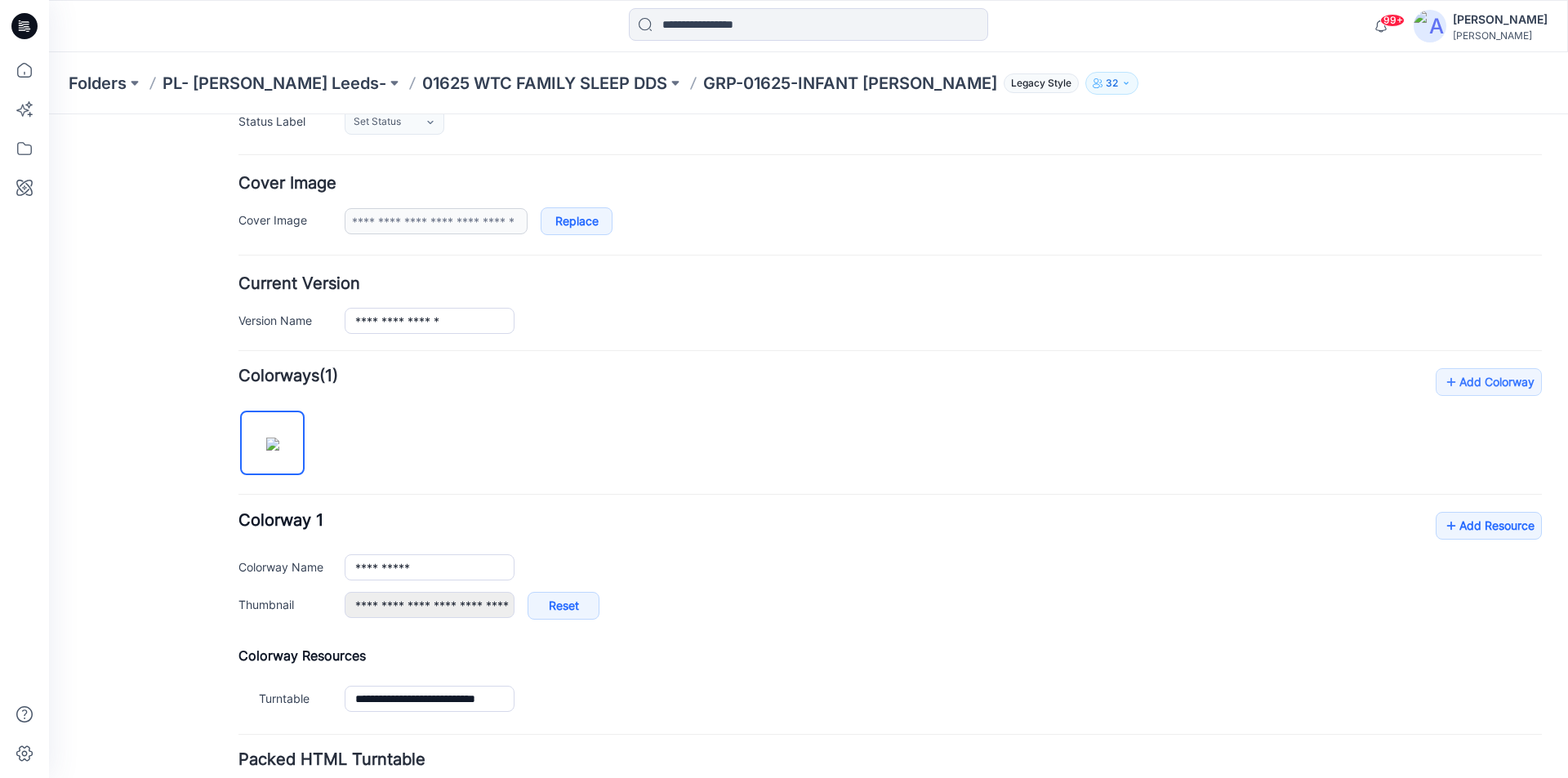
scroll to position [301, 0]
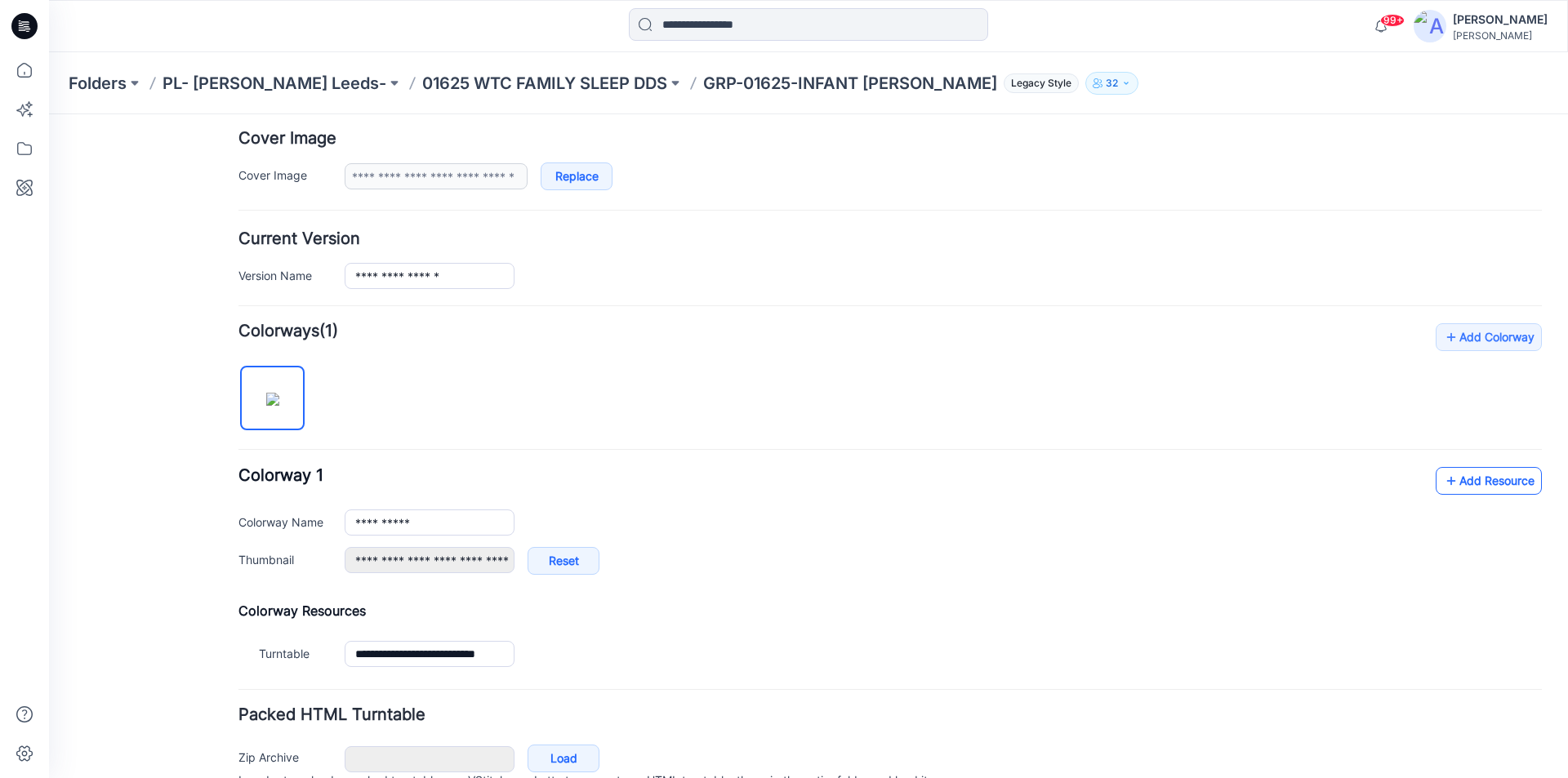
click at [1477, 484] on link "Add Resource" at bounding box center [1489, 481] width 106 height 28
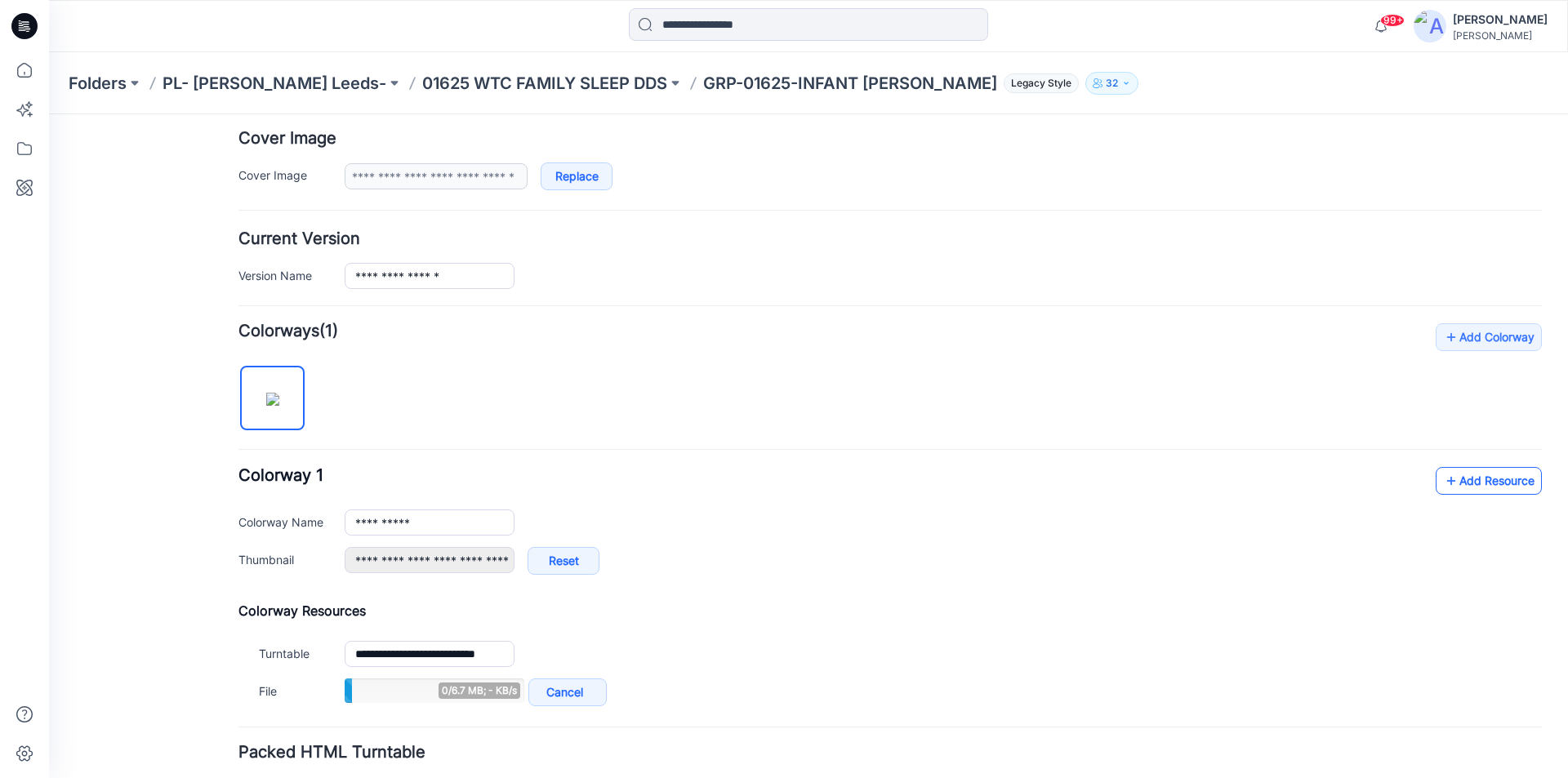
click at [1479, 485] on link "Add Resource" at bounding box center [1489, 481] width 106 height 28
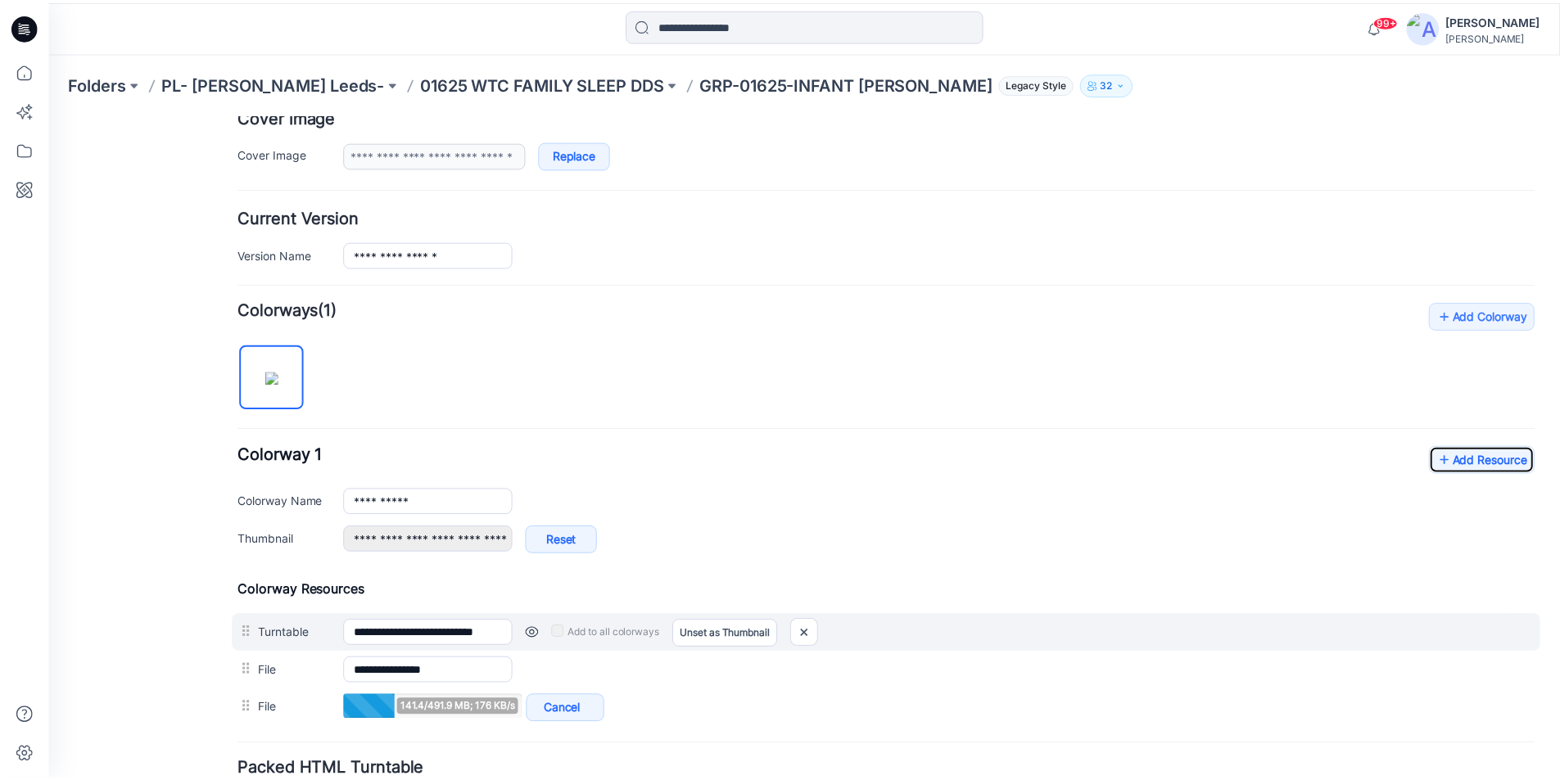
scroll to position [378, 0]
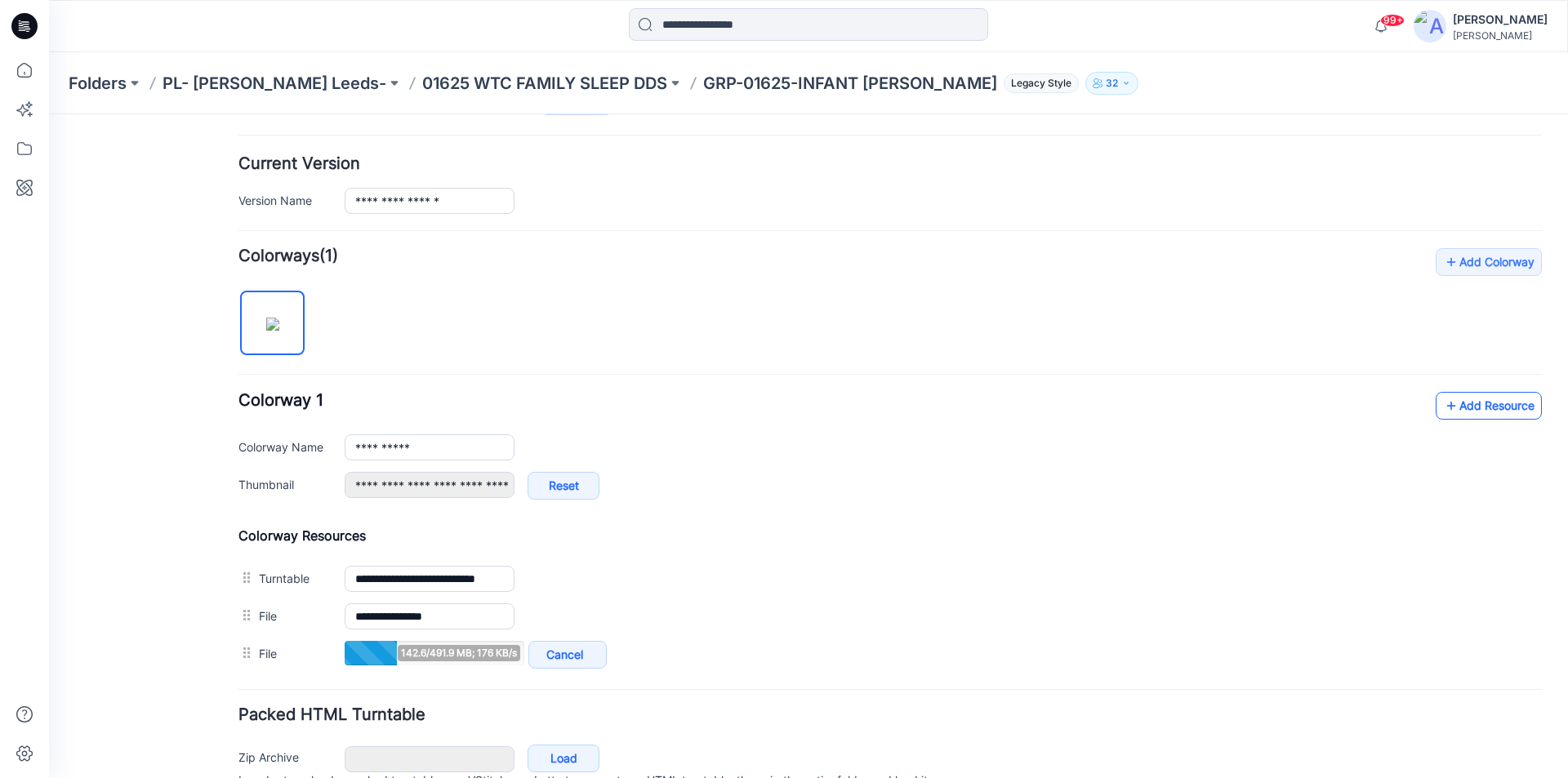
click at [1487, 404] on link "Add Resource" at bounding box center [1489, 406] width 106 height 28
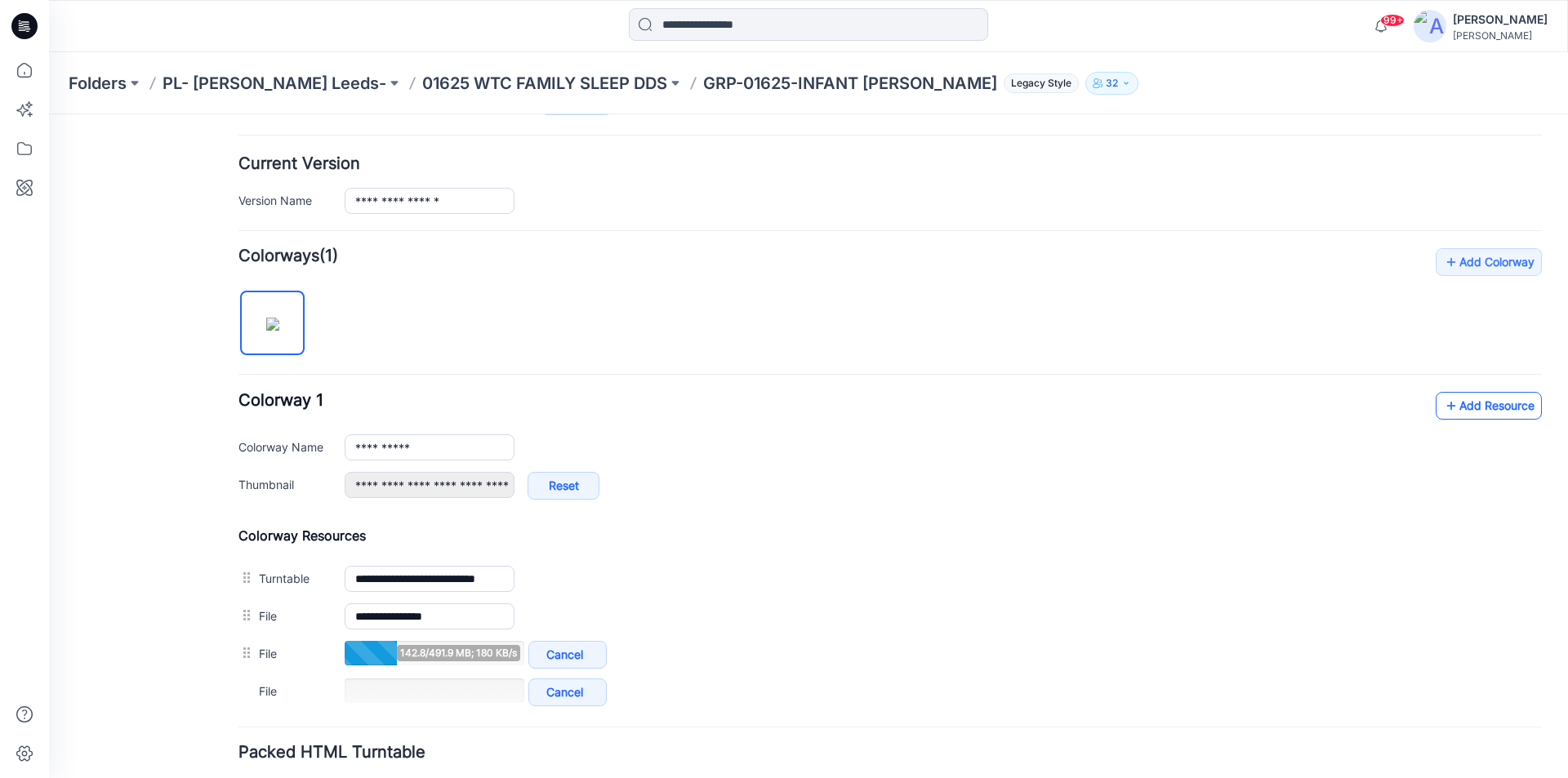
click at [1473, 406] on link "Add Resource" at bounding box center [1489, 406] width 106 height 28
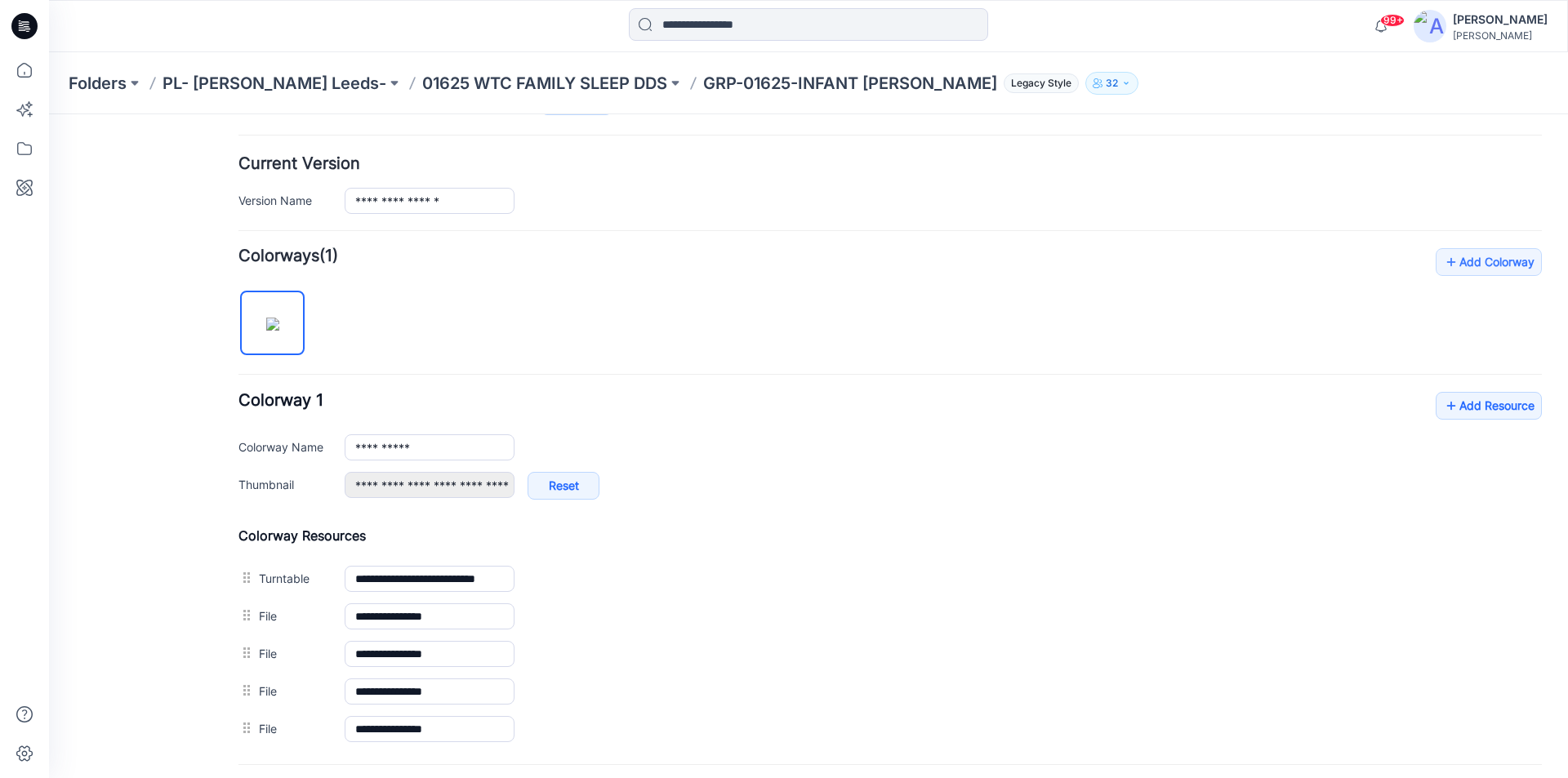
click at [29, 28] on icon at bounding box center [24, 26] width 26 height 26
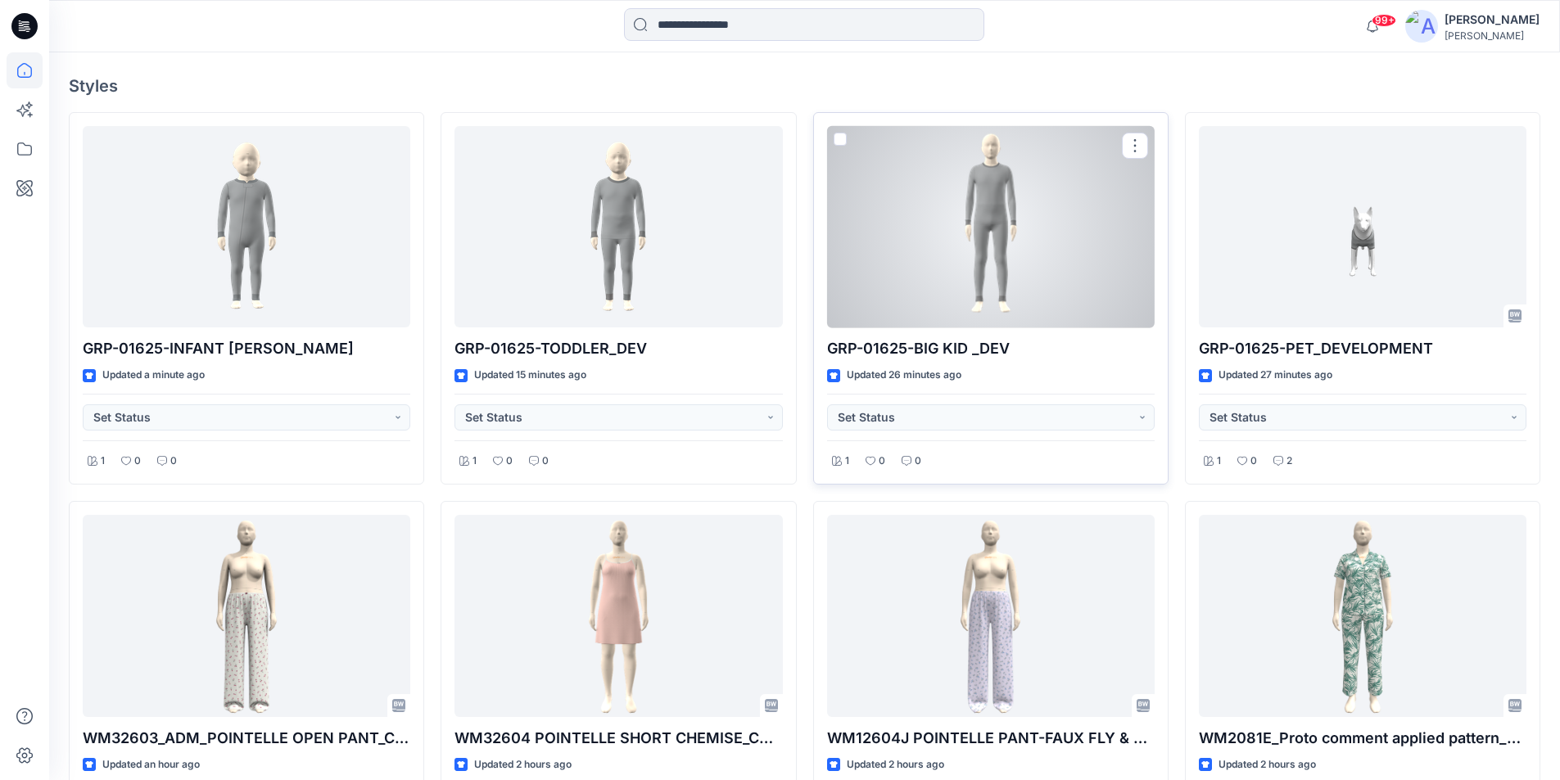
scroll to position [409, 0]
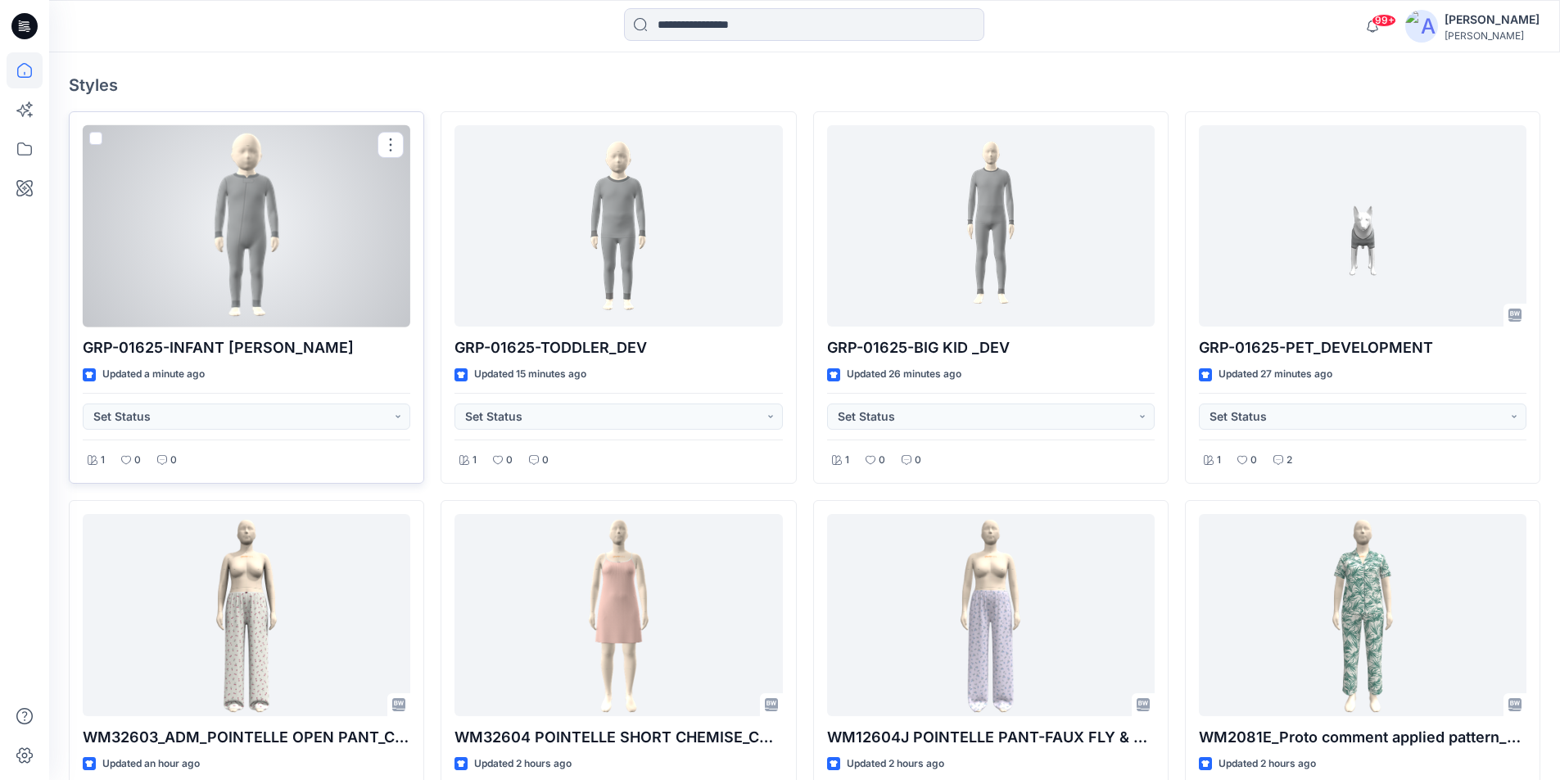
click at [316, 270] on div at bounding box center [247, 226] width 328 height 202
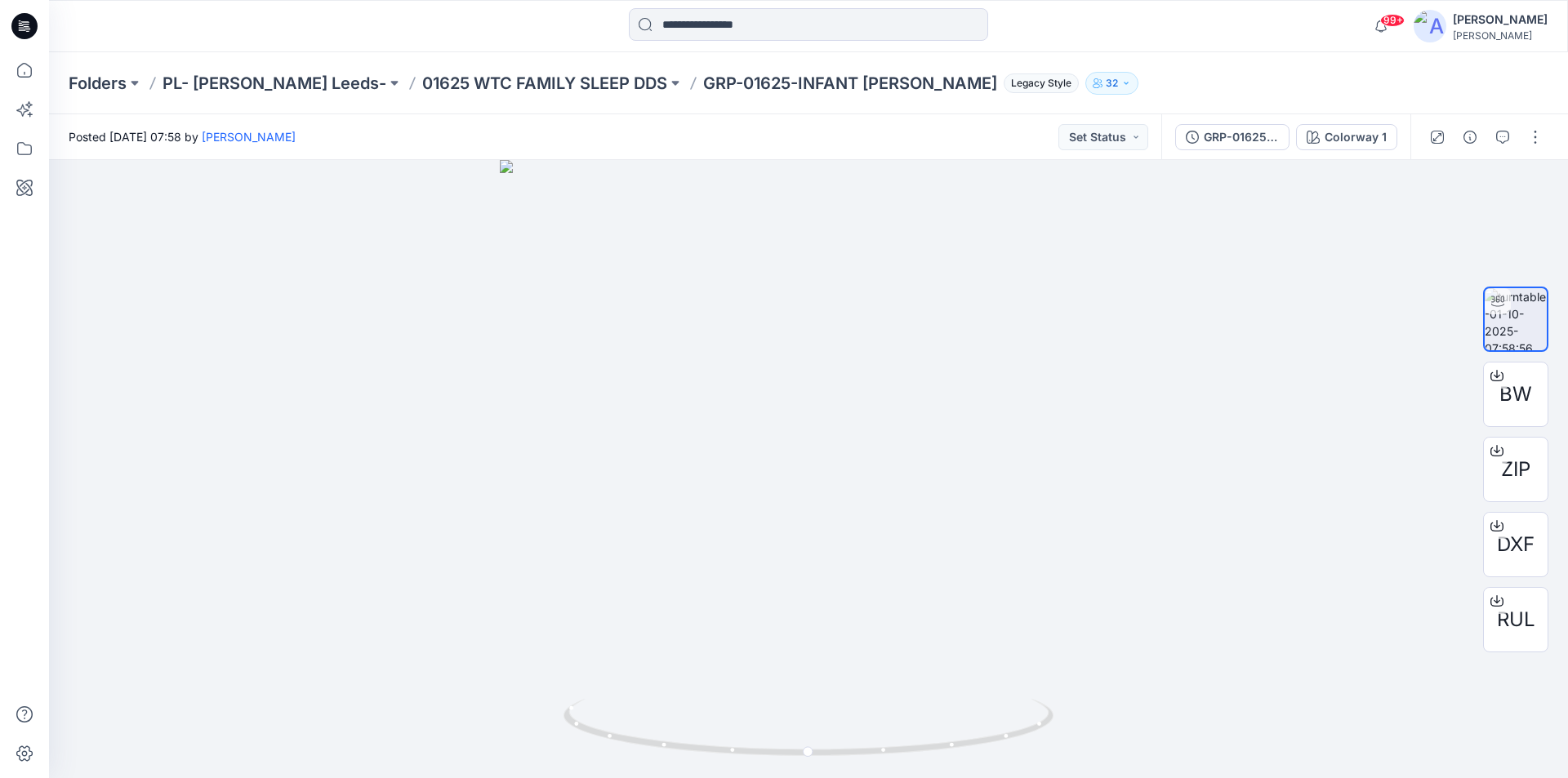
click at [29, 25] on icon at bounding box center [24, 26] width 26 height 26
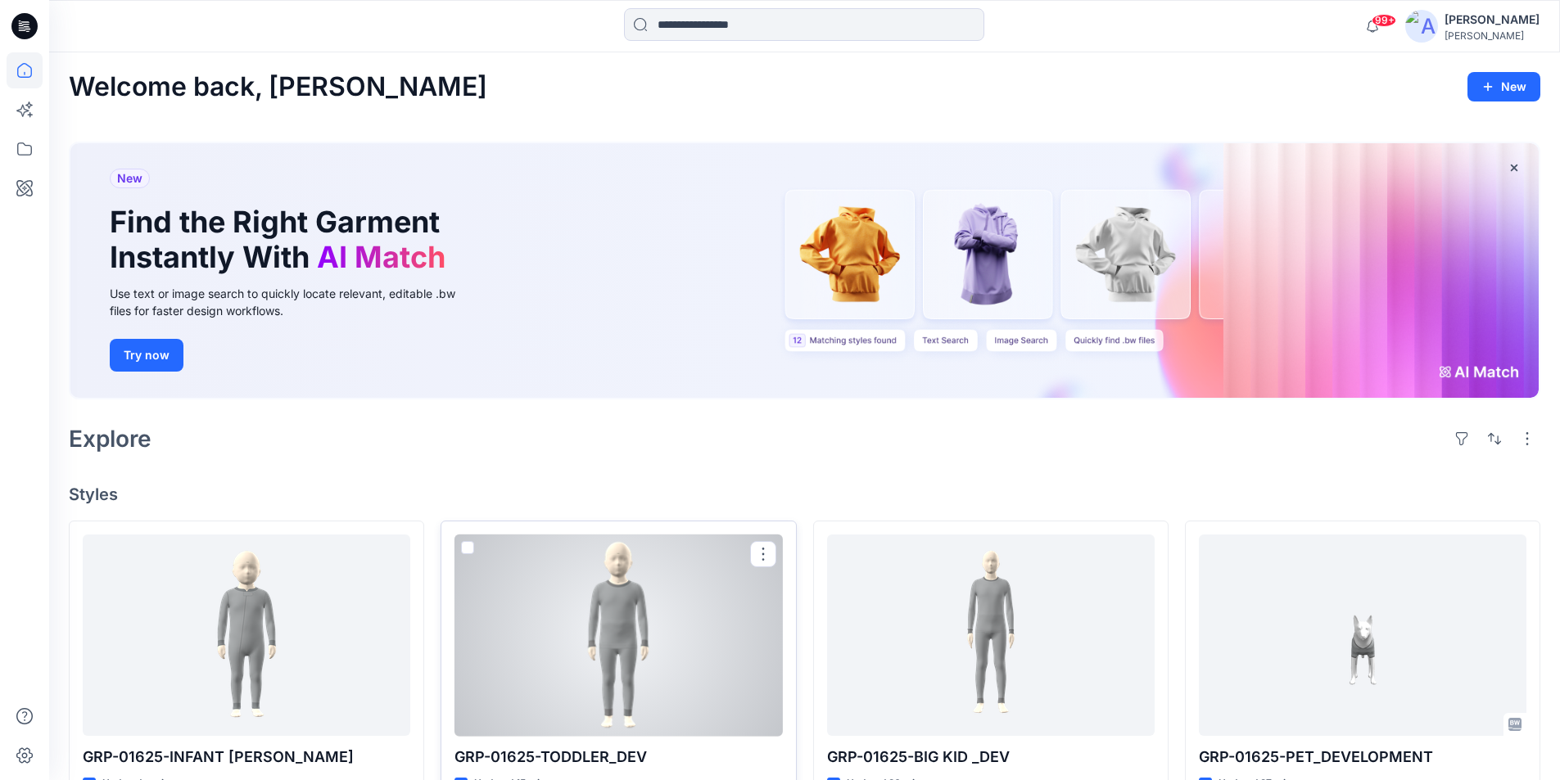
click at [675, 671] on div at bounding box center [619, 636] width 328 height 202
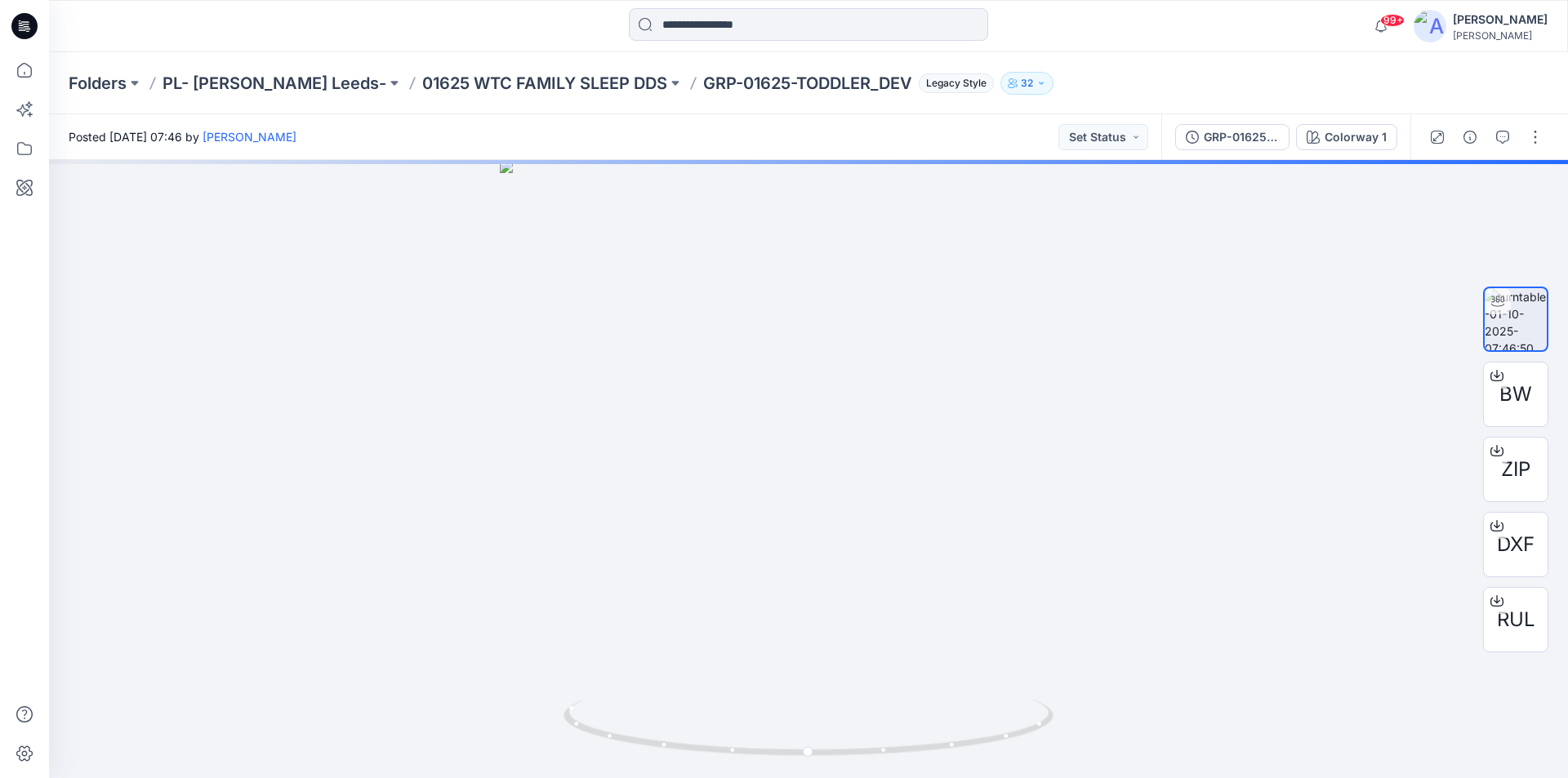
click at [25, 19] on icon at bounding box center [24, 26] width 26 height 26
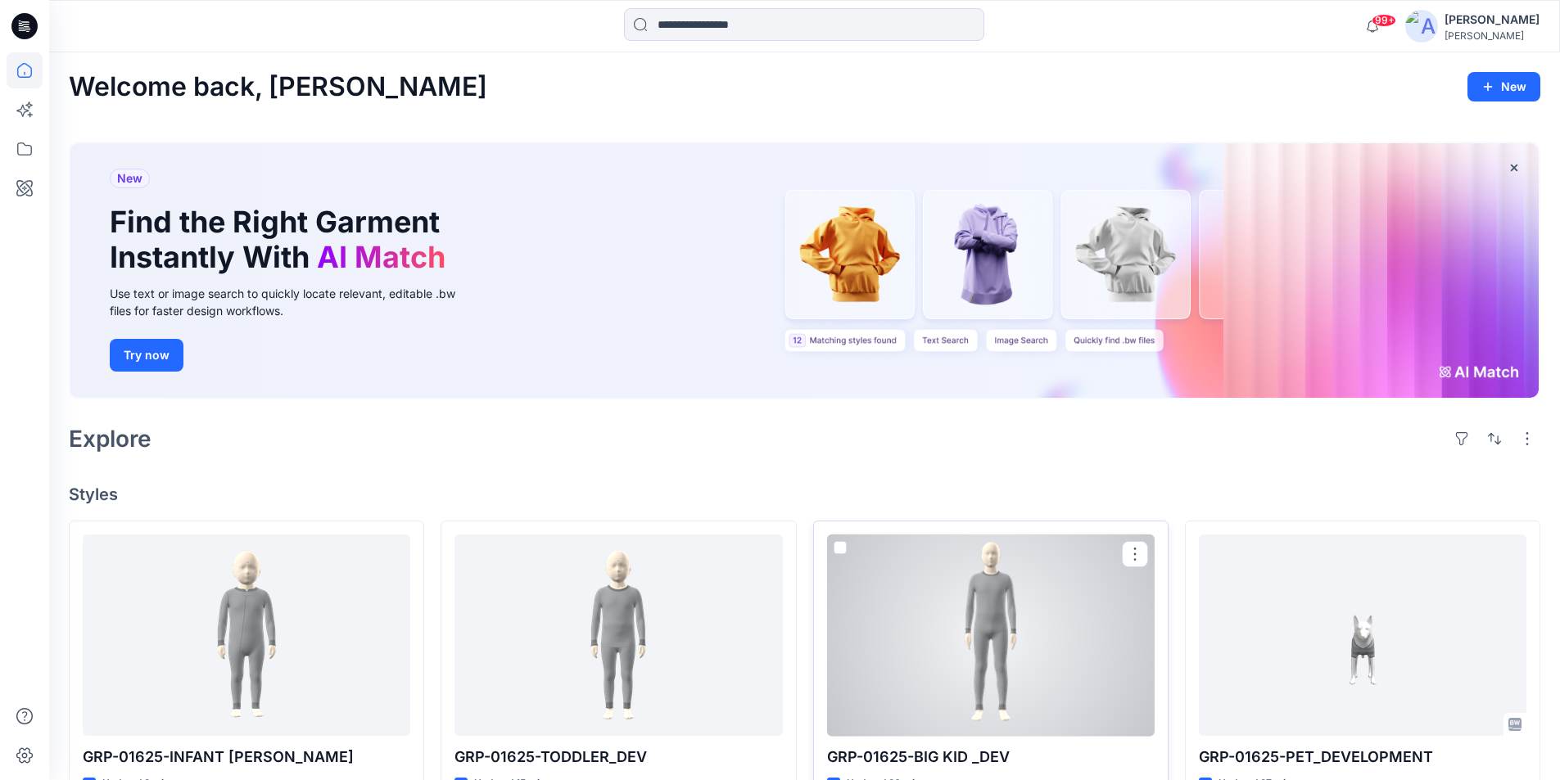
click at [958, 667] on div at bounding box center [991, 636] width 328 height 202
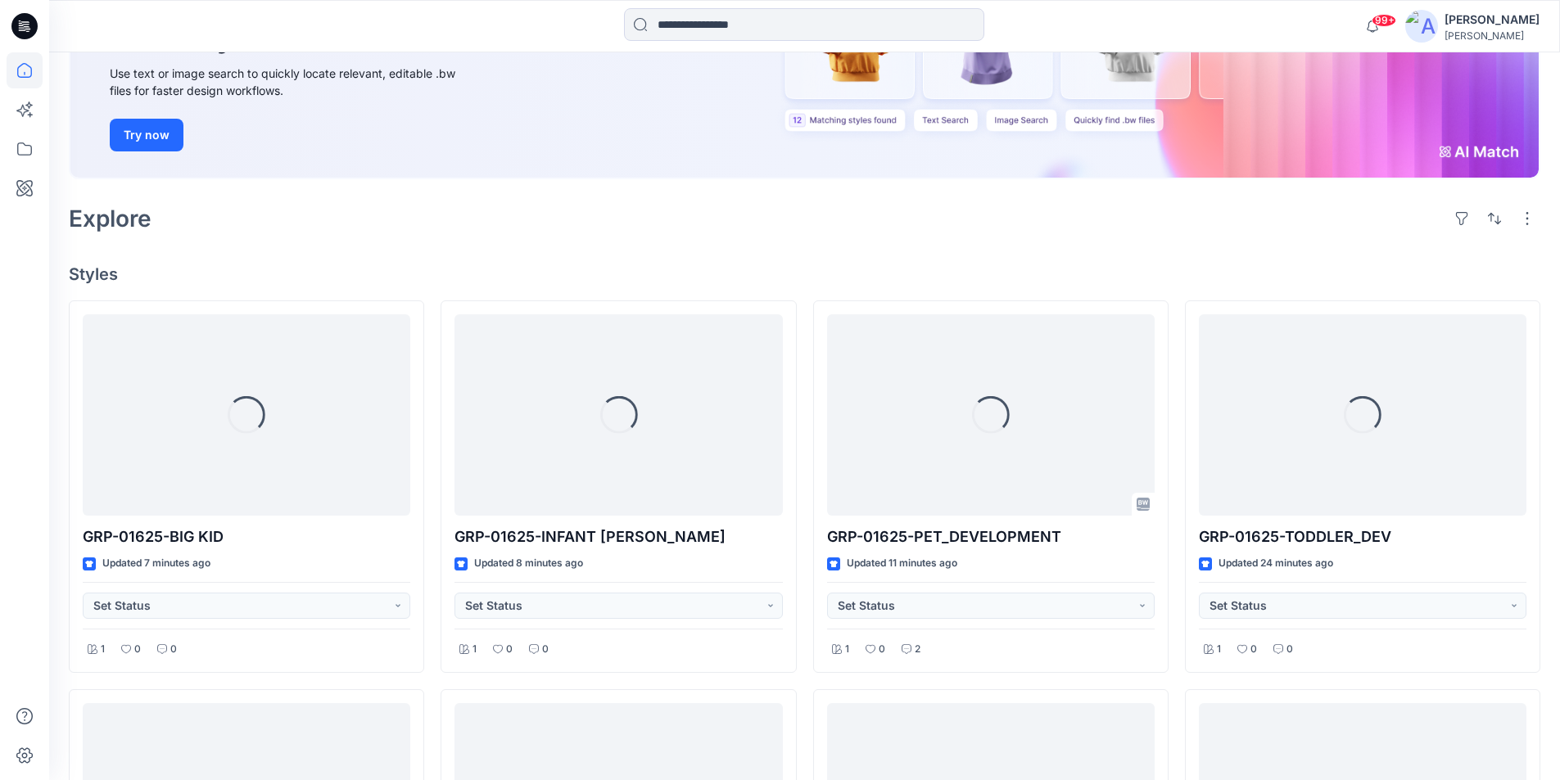
scroll to position [232, 0]
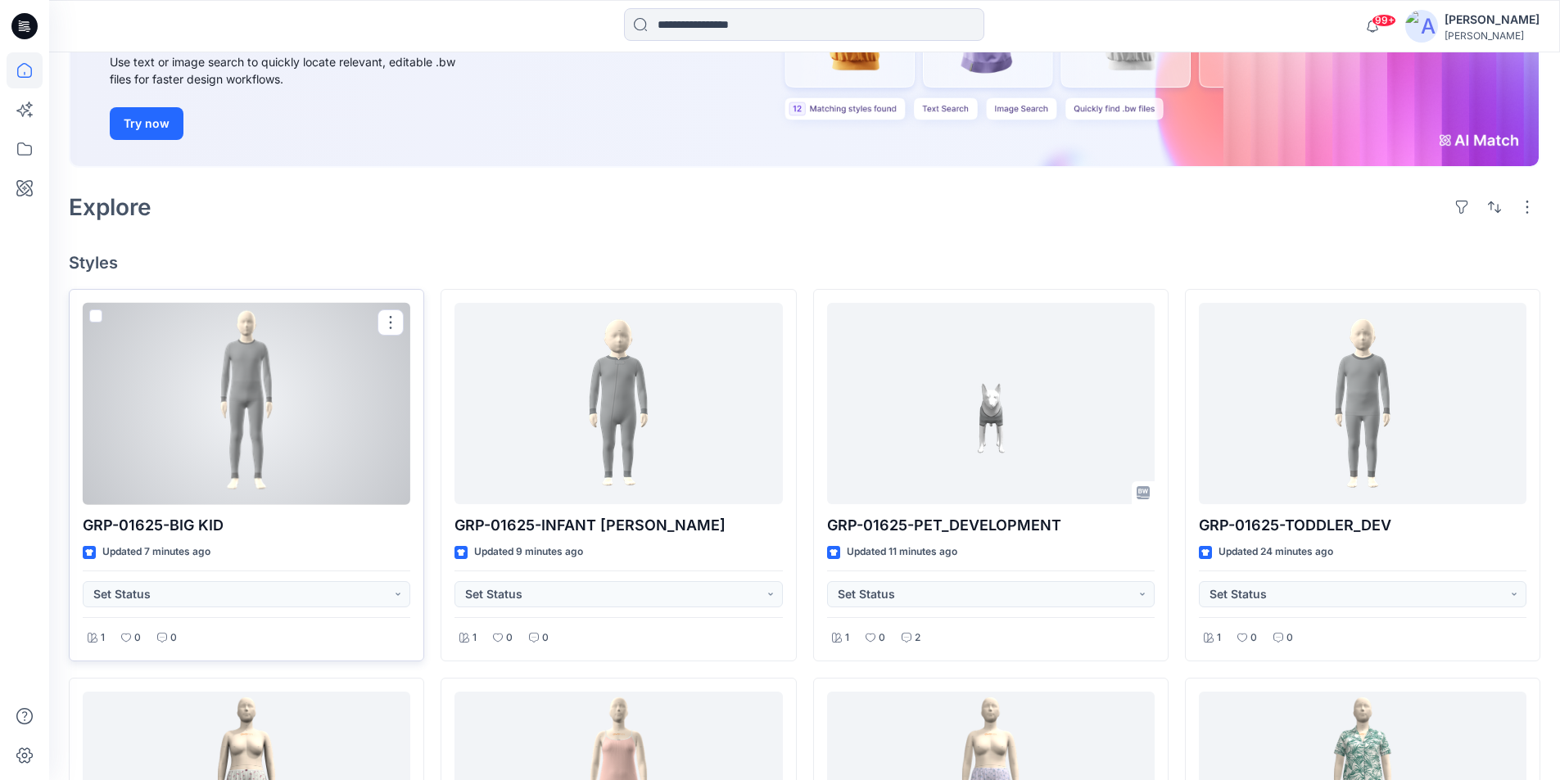
click at [287, 423] on div at bounding box center [247, 404] width 328 height 202
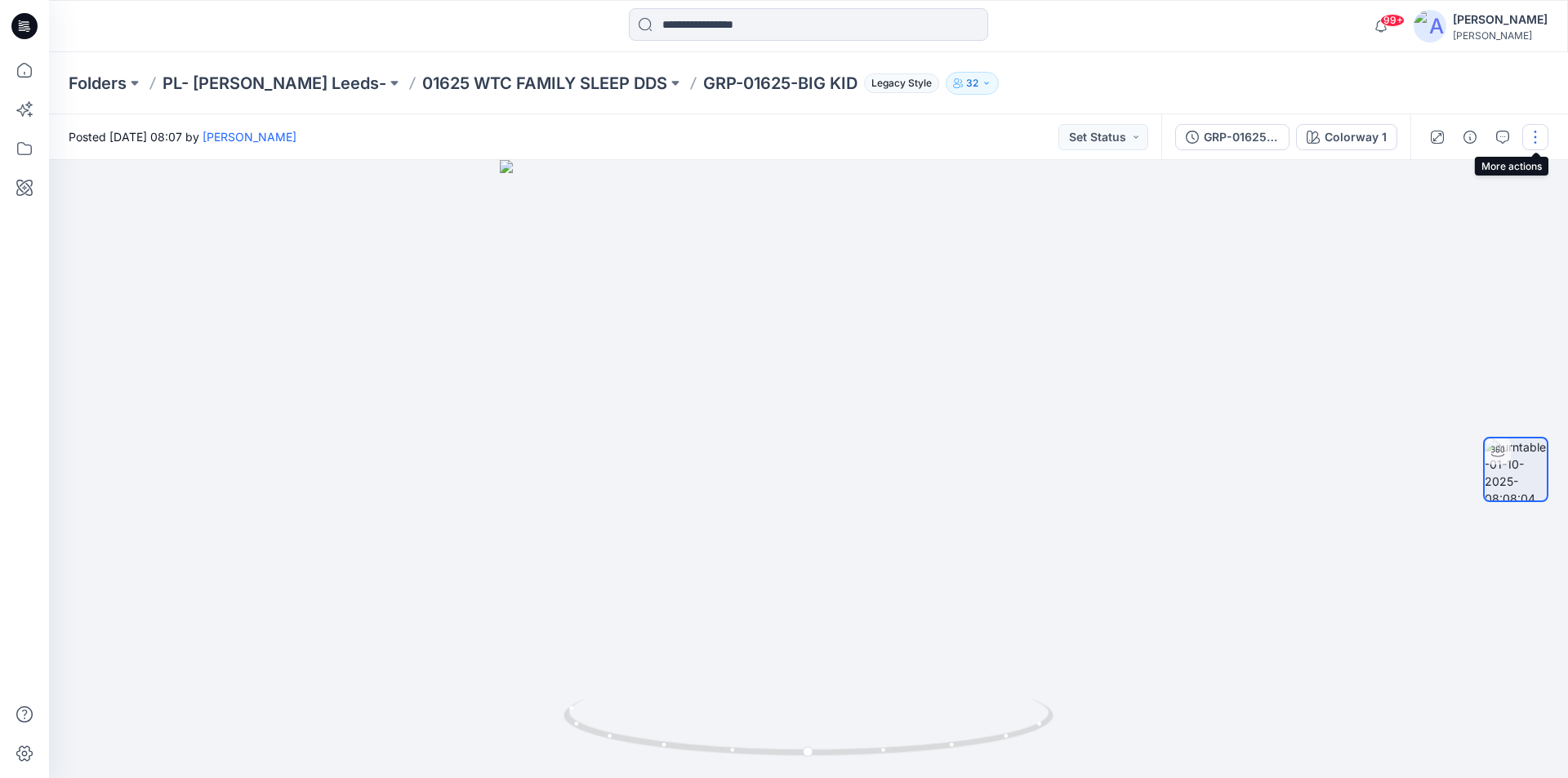
click at [1533, 131] on button "button" at bounding box center [1536, 137] width 26 height 26
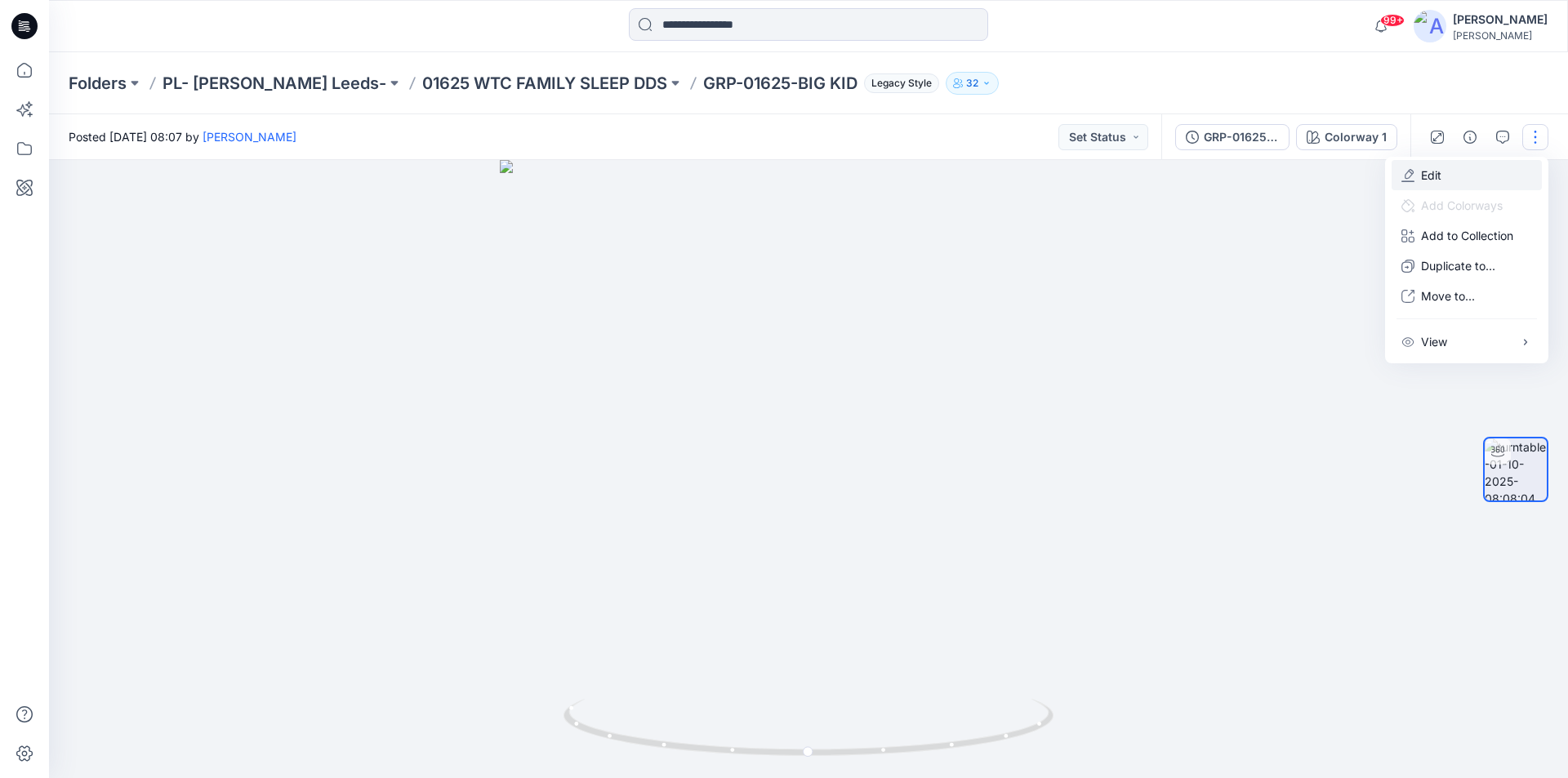
click at [1444, 178] on button "Edit" at bounding box center [1467, 176] width 151 height 30
click at [1444, 177] on button "Edit" at bounding box center [1467, 176] width 151 height 30
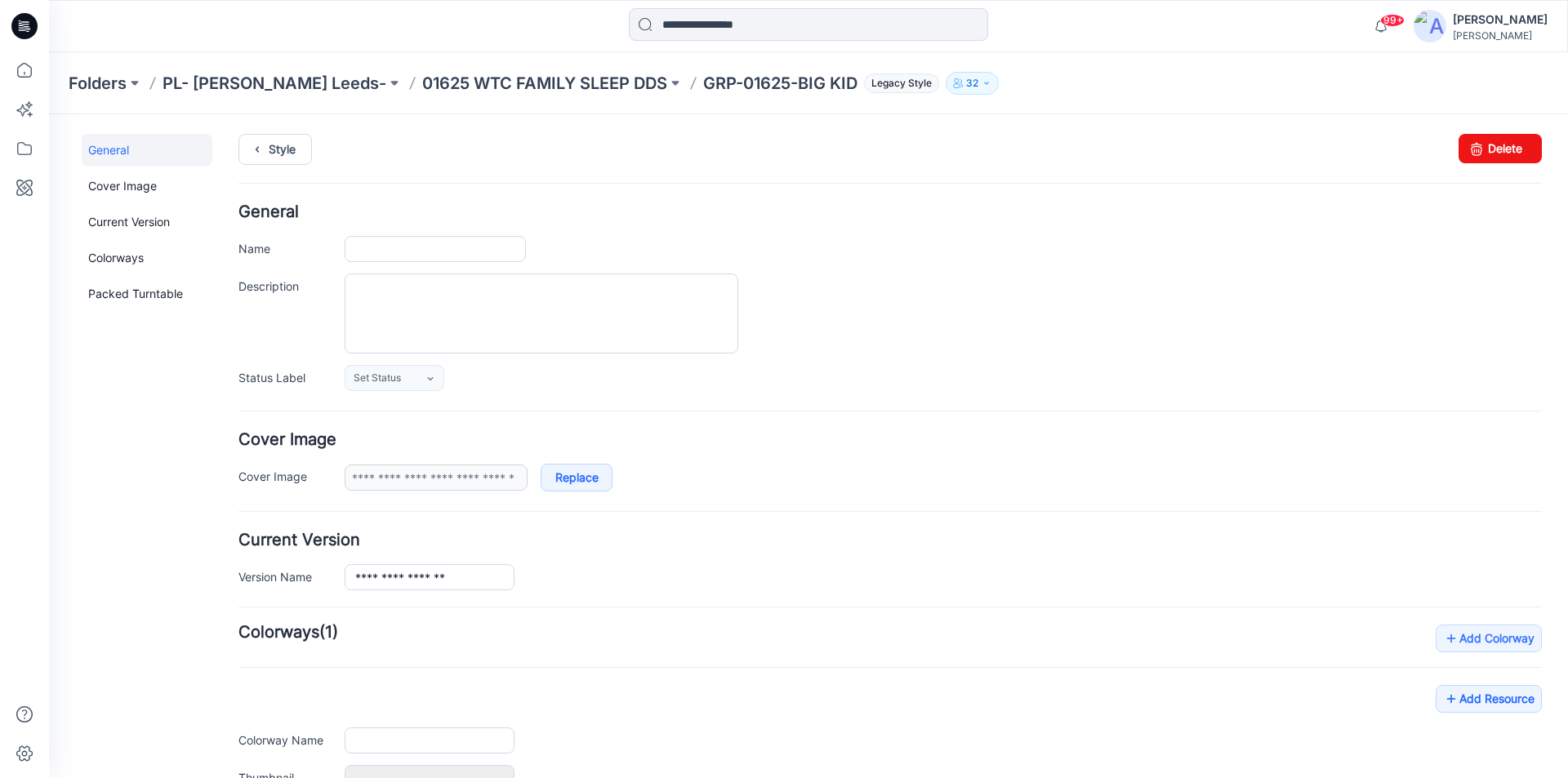
type input "**********"
click at [497, 254] on input "**********" at bounding box center [436, 249] width 182 height 26
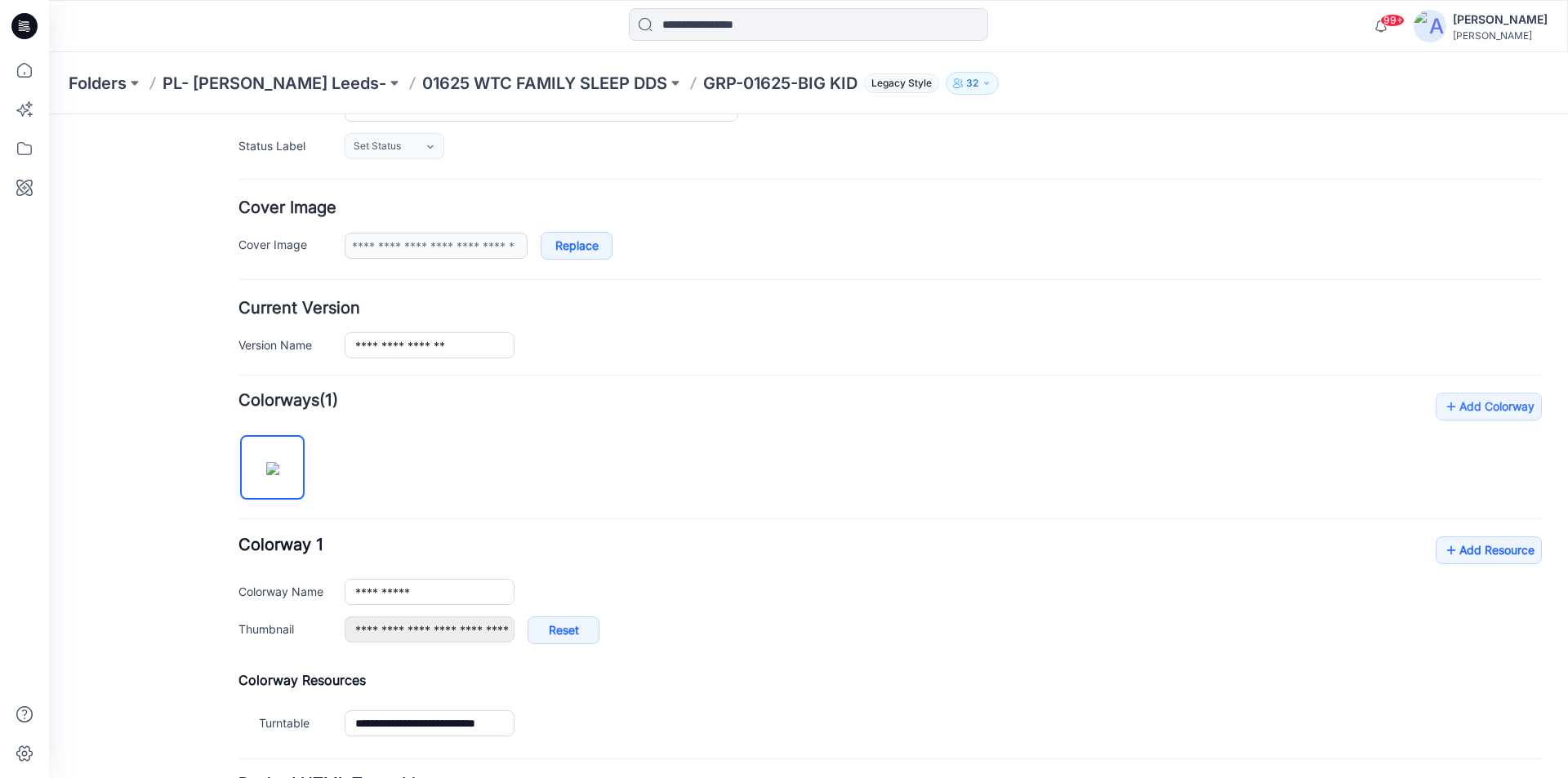
scroll to position [219, 0]
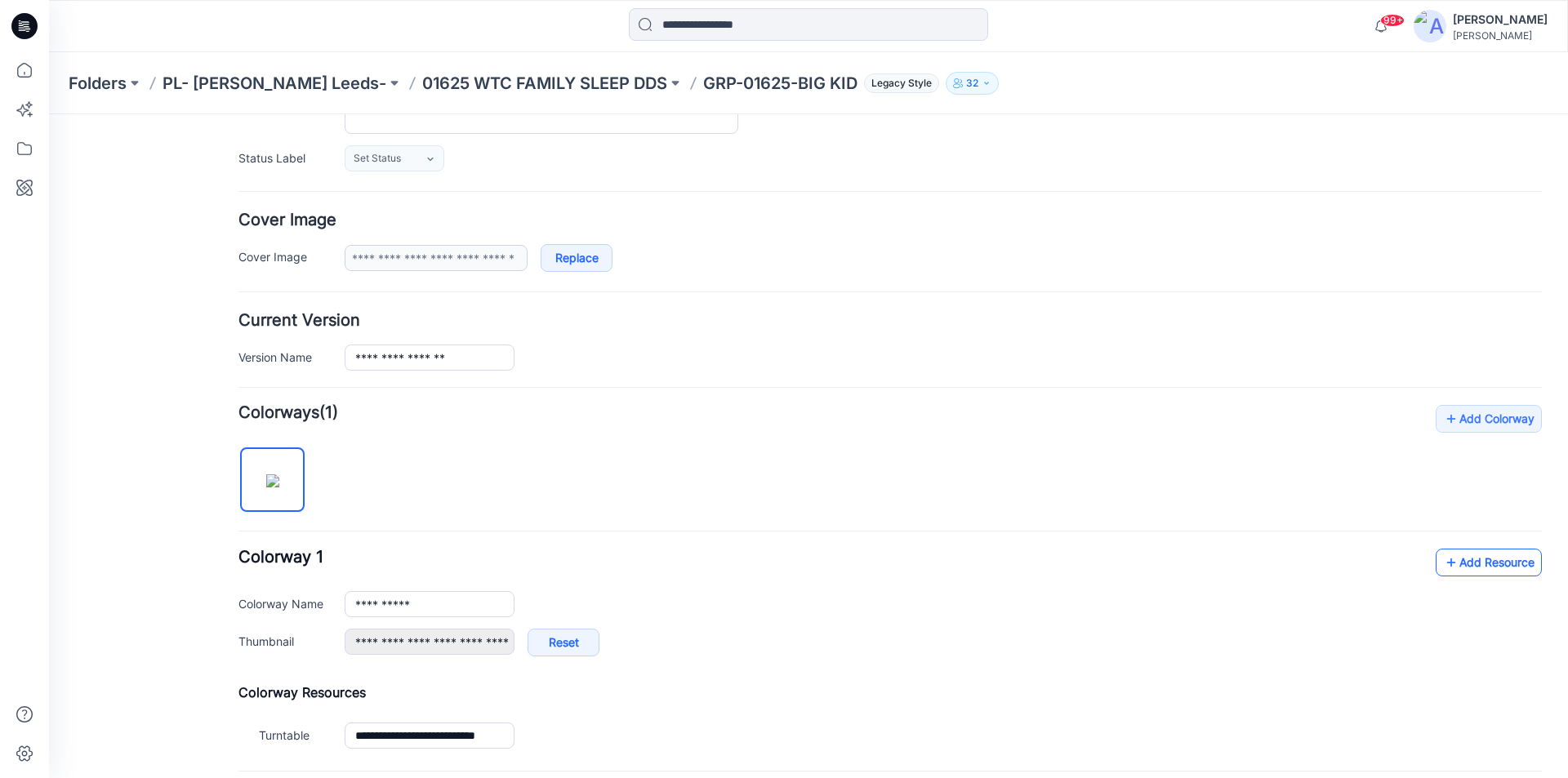
type input "**********"
click at [1461, 565] on link "Add Resource" at bounding box center [1489, 563] width 106 height 28
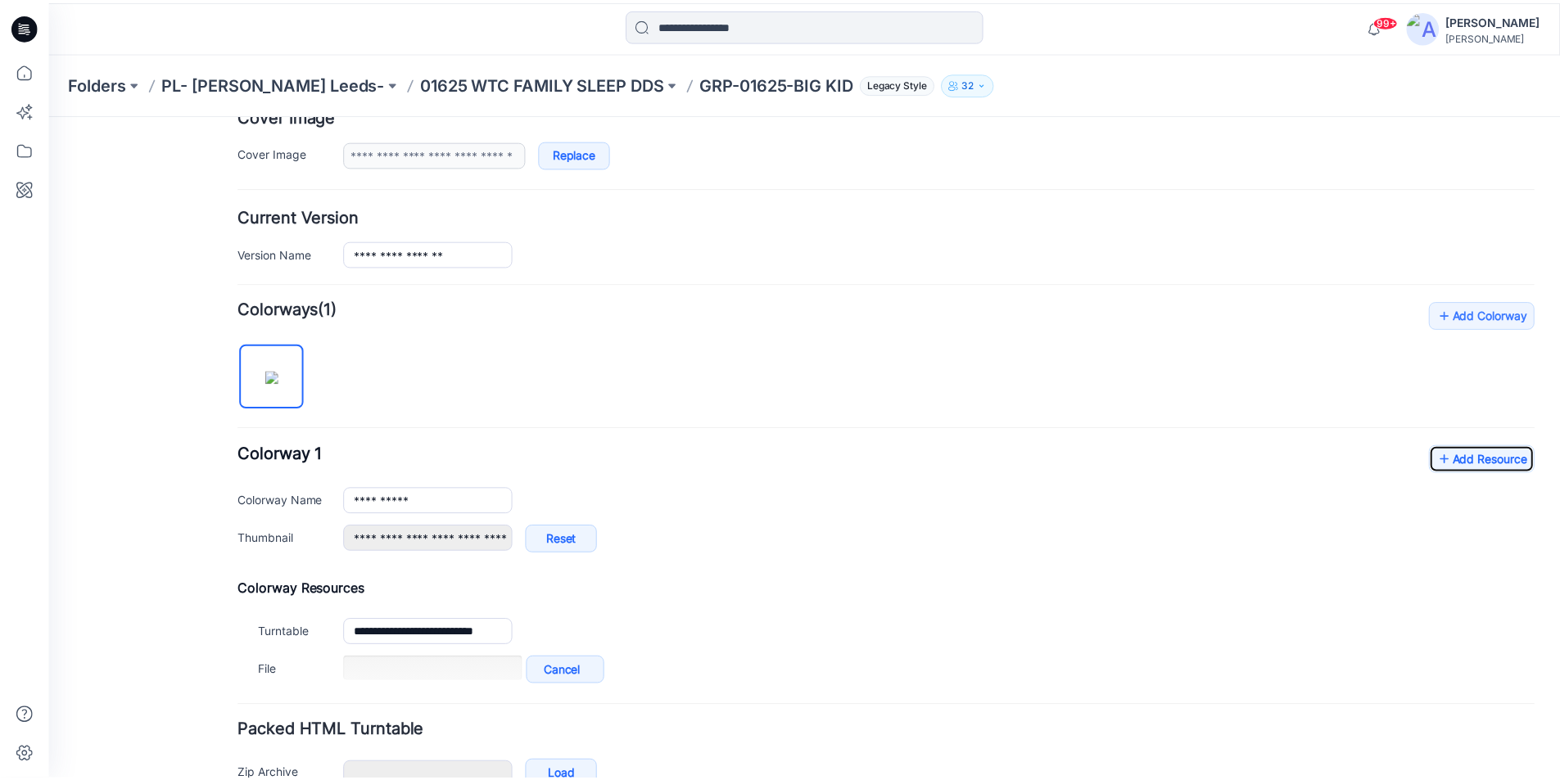
scroll to position [384, 0]
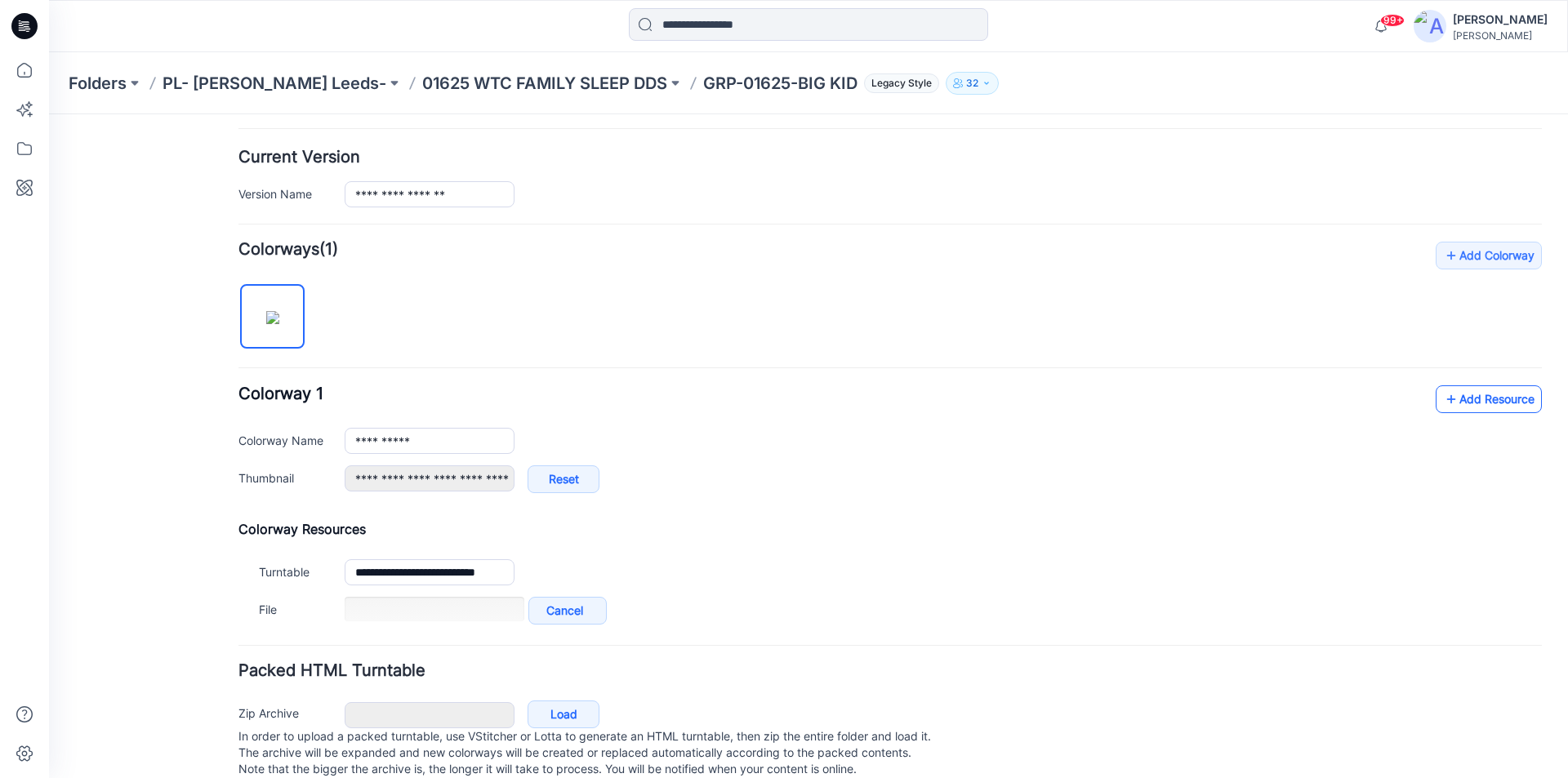
click at [1495, 413] on link "Add Resource" at bounding box center [1489, 400] width 106 height 28
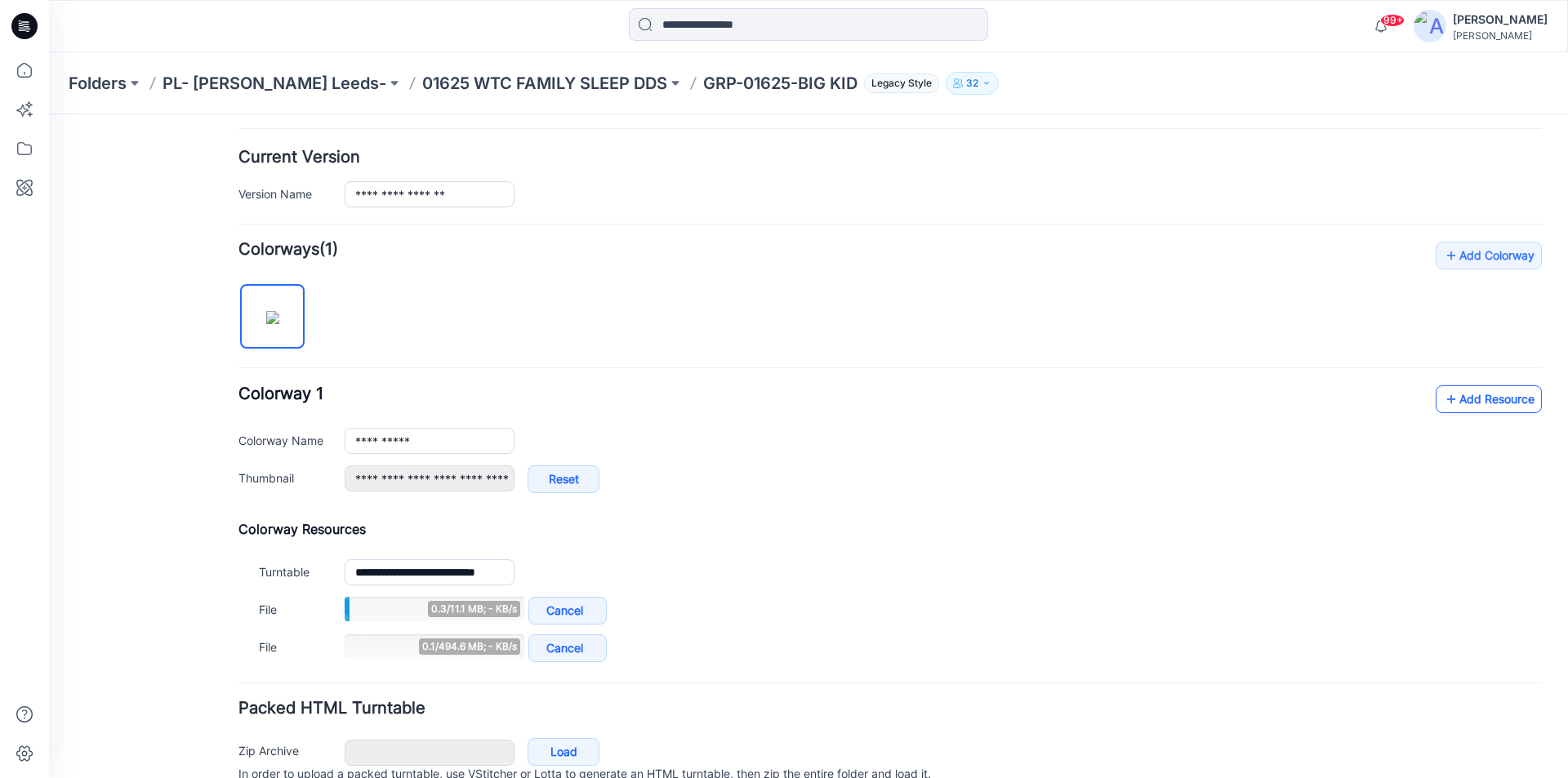
click at [1484, 397] on link "Add Resource" at bounding box center [1489, 400] width 106 height 28
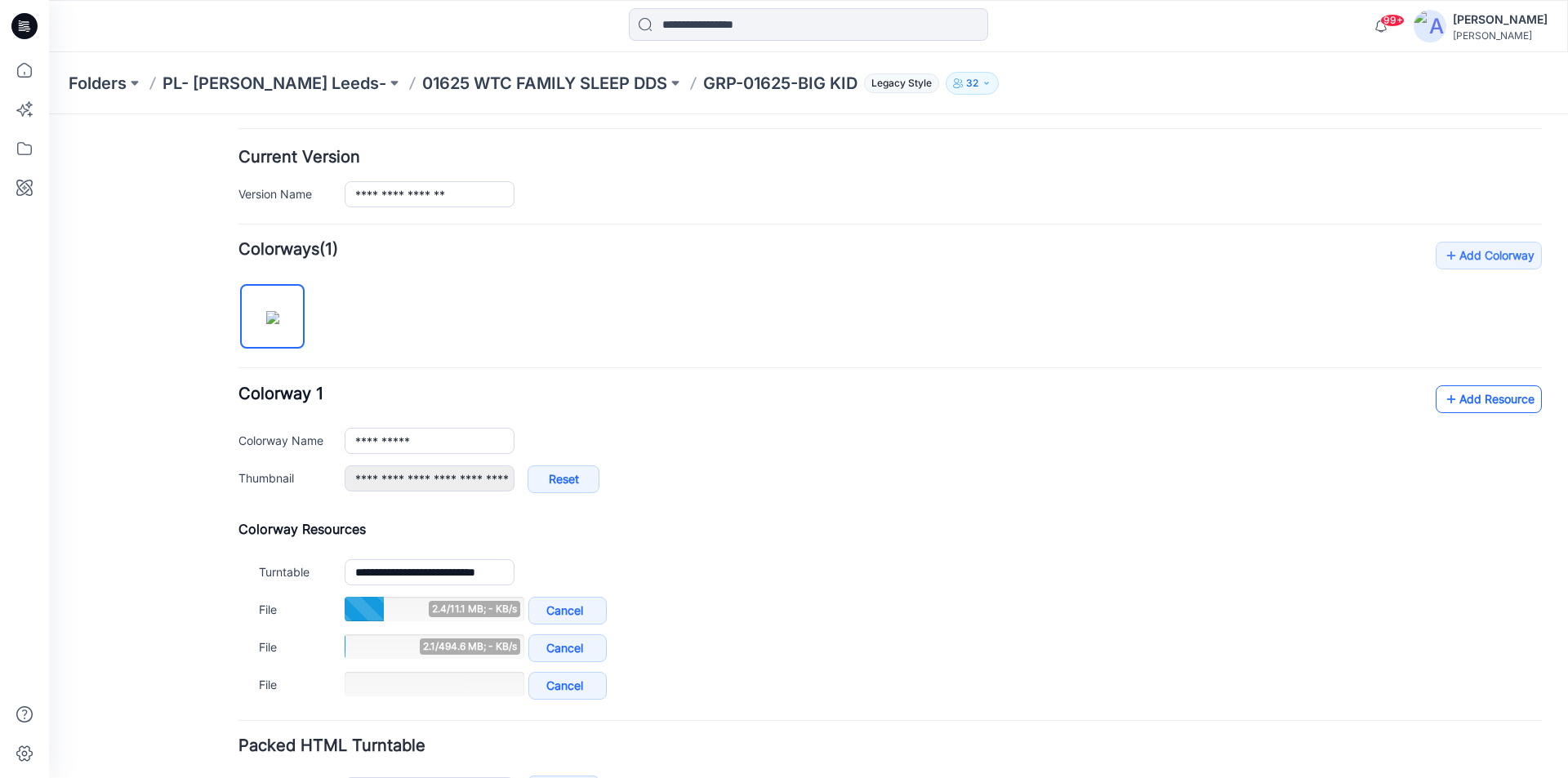
click at [1496, 402] on link "Add Resource" at bounding box center [1489, 400] width 106 height 28
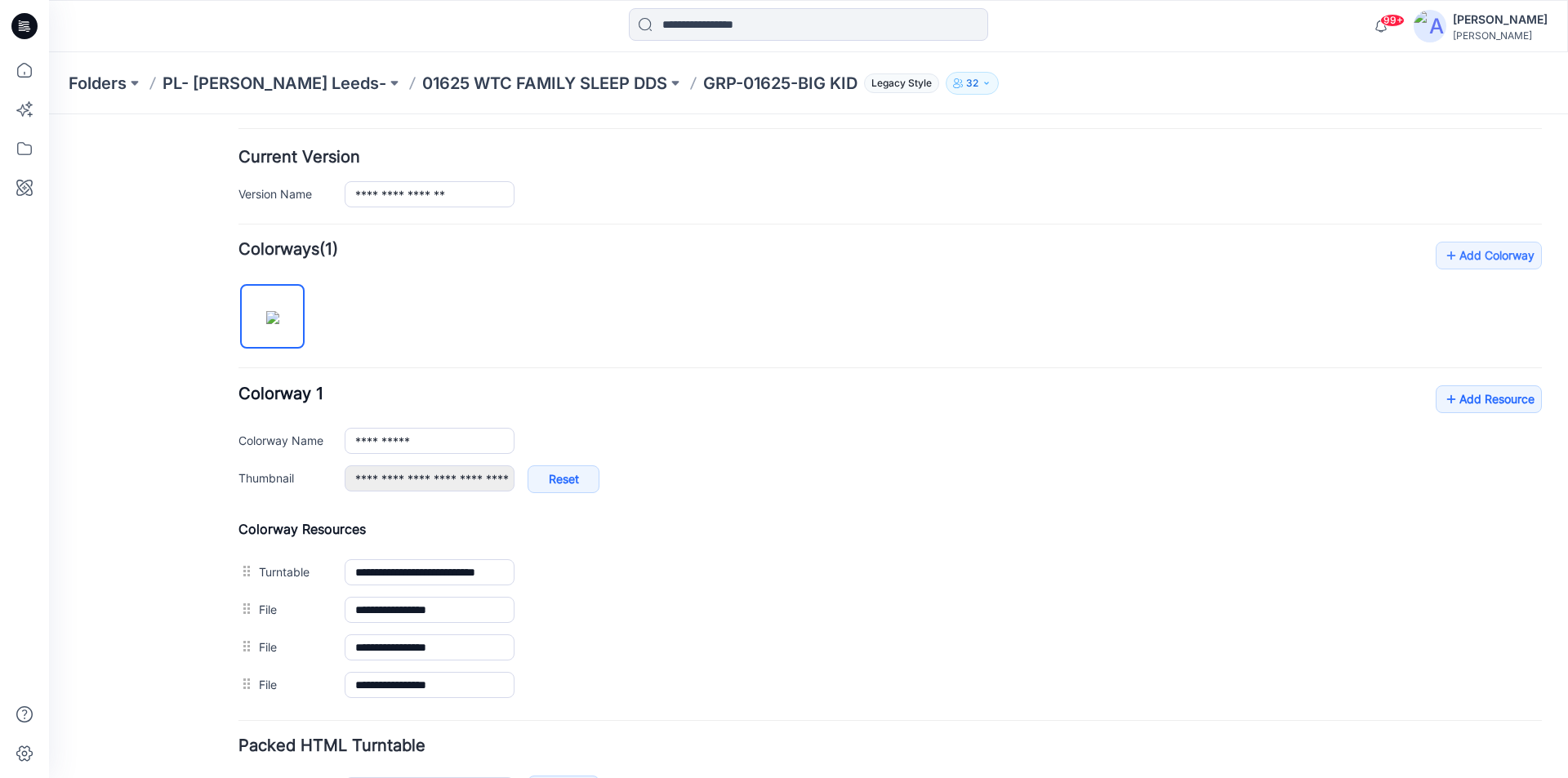
click at [25, 28] on icon at bounding box center [24, 26] width 26 height 26
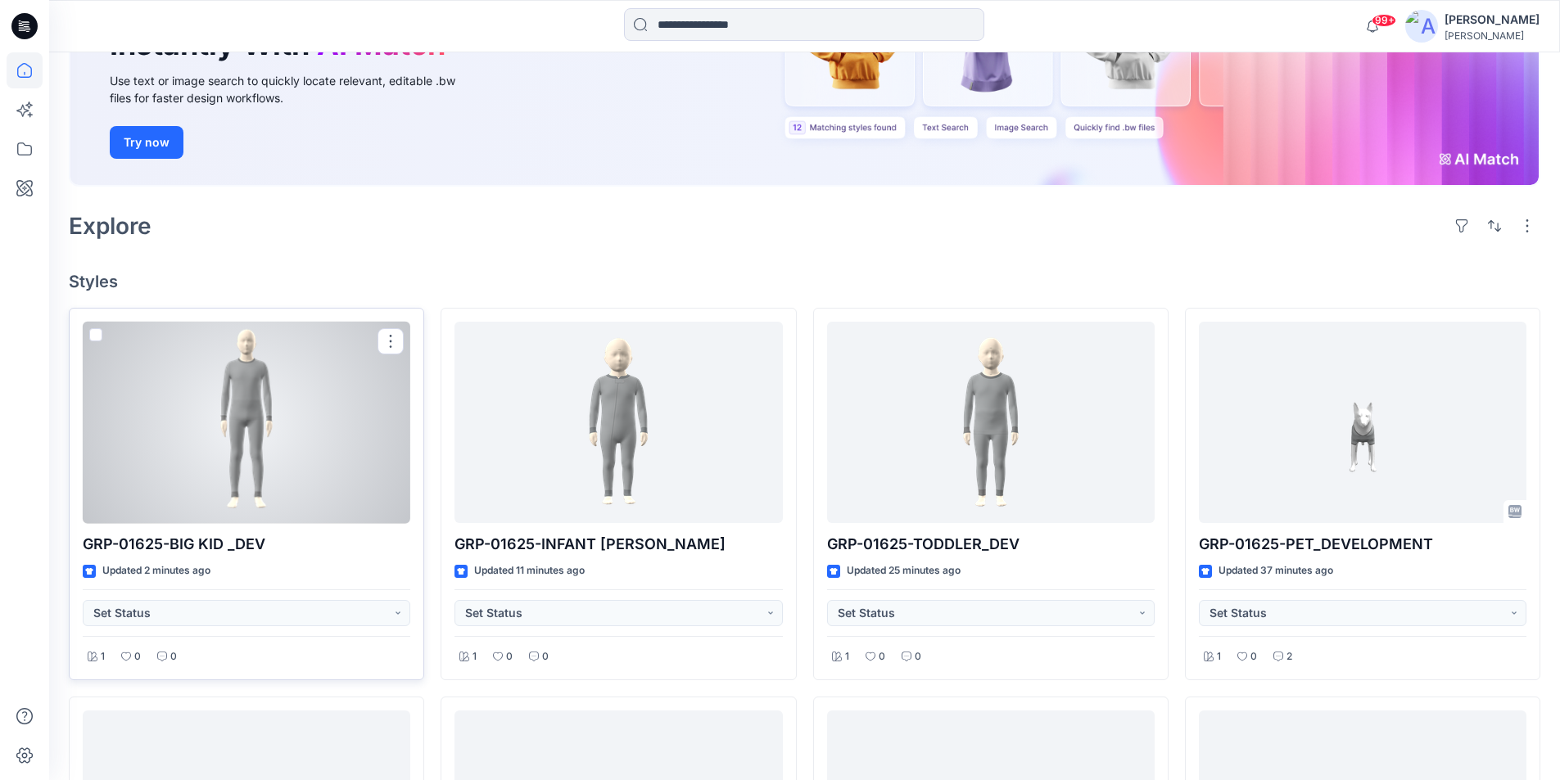
scroll to position [246, 0]
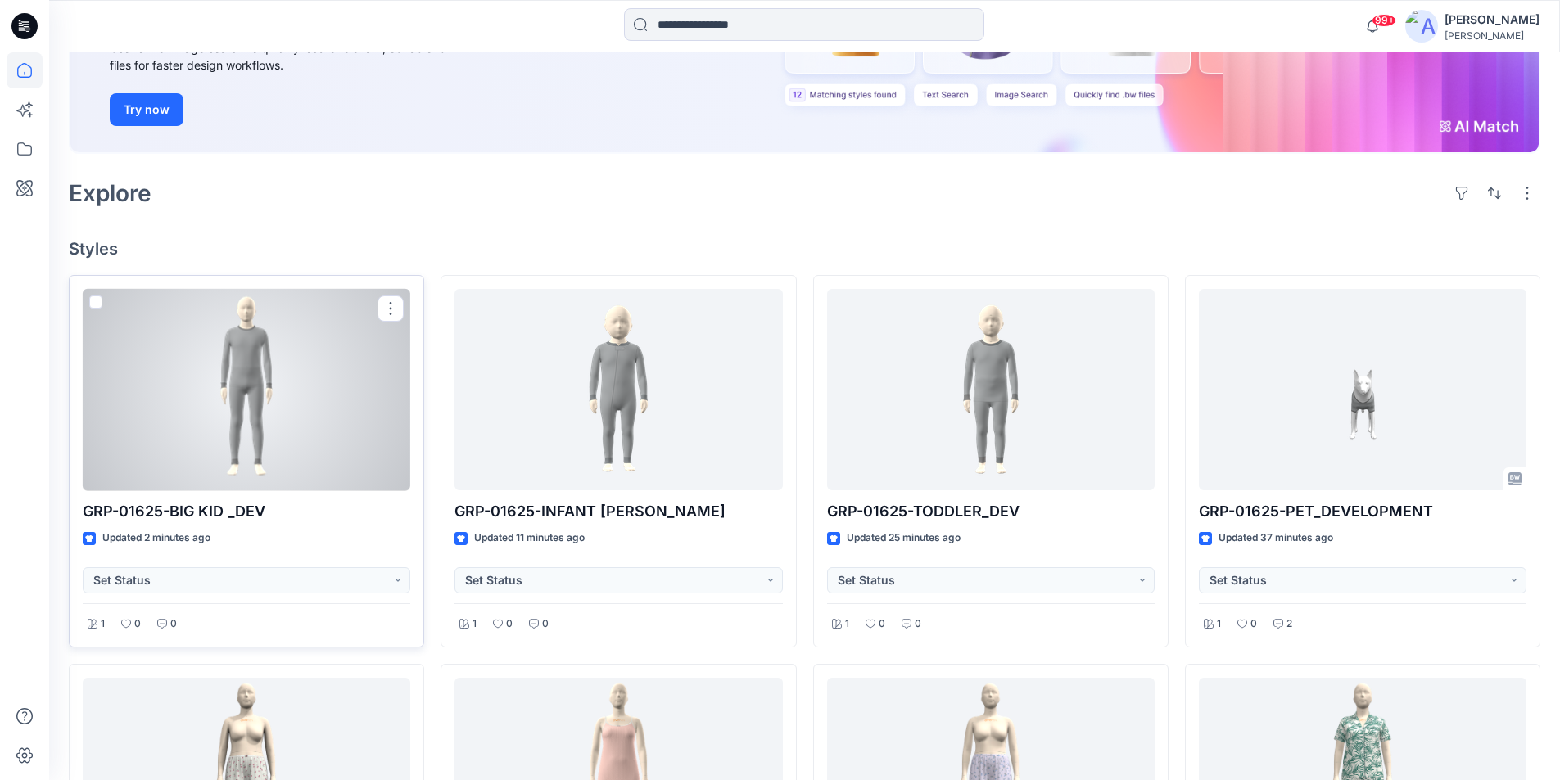
click at [260, 450] on div at bounding box center [247, 390] width 328 height 202
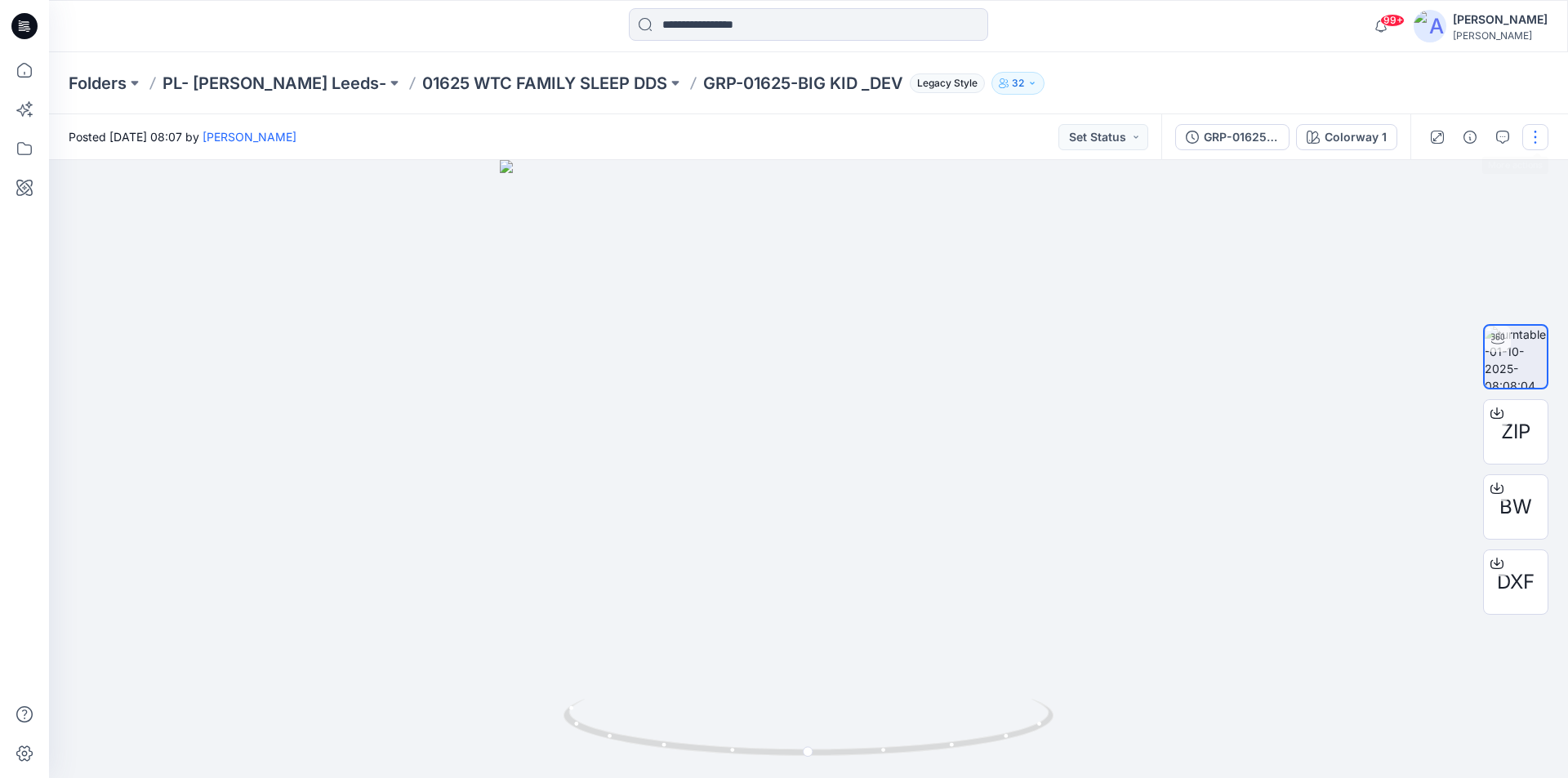
click at [1531, 133] on button "button" at bounding box center [1536, 137] width 26 height 26
click at [1433, 177] on p "Edit" at bounding box center [1431, 175] width 20 height 17
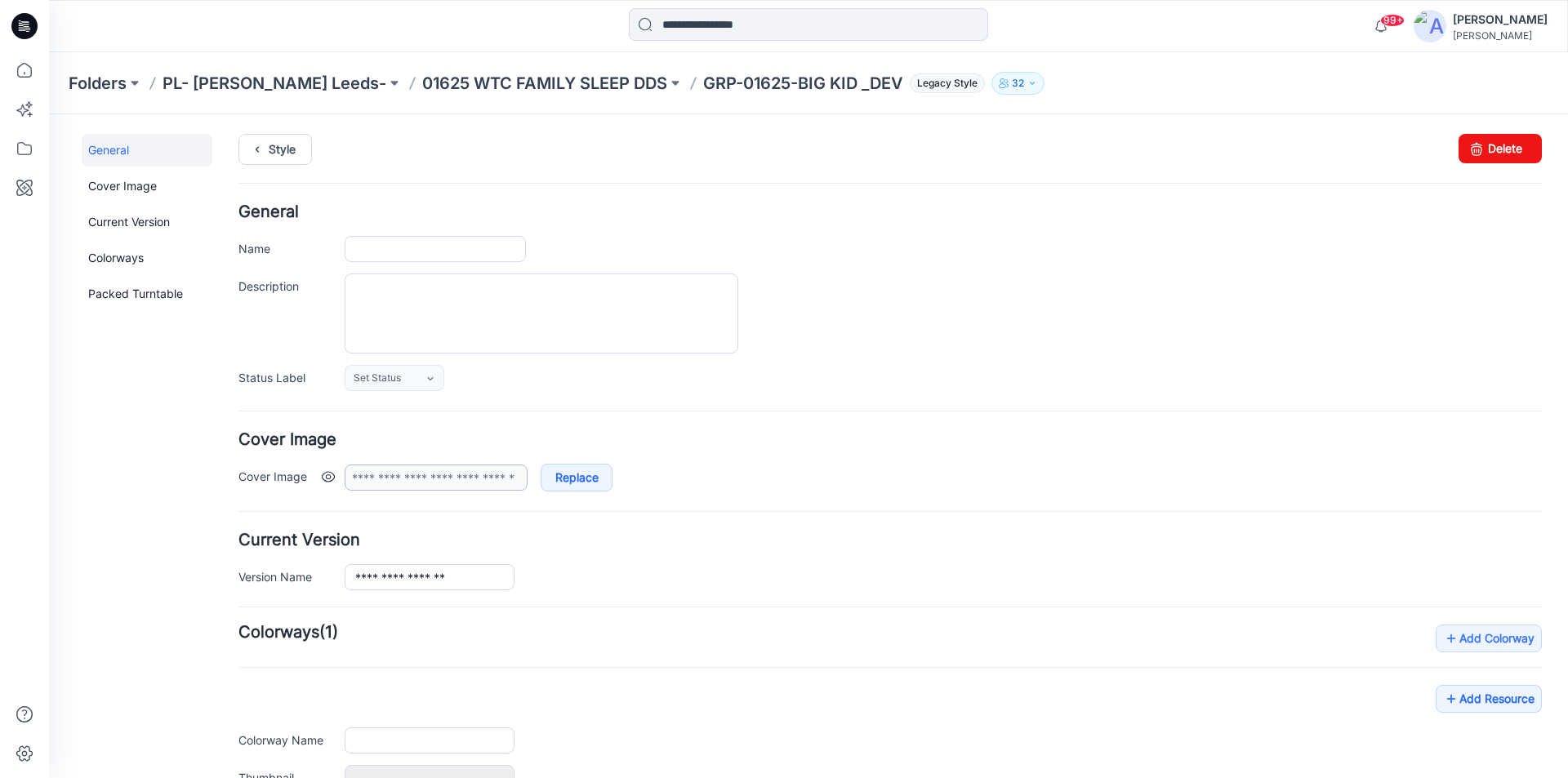
type input "**********"
click at [1480, 638] on link "Add Colorway" at bounding box center [1489, 639] width 106 height 28
type input "**********"
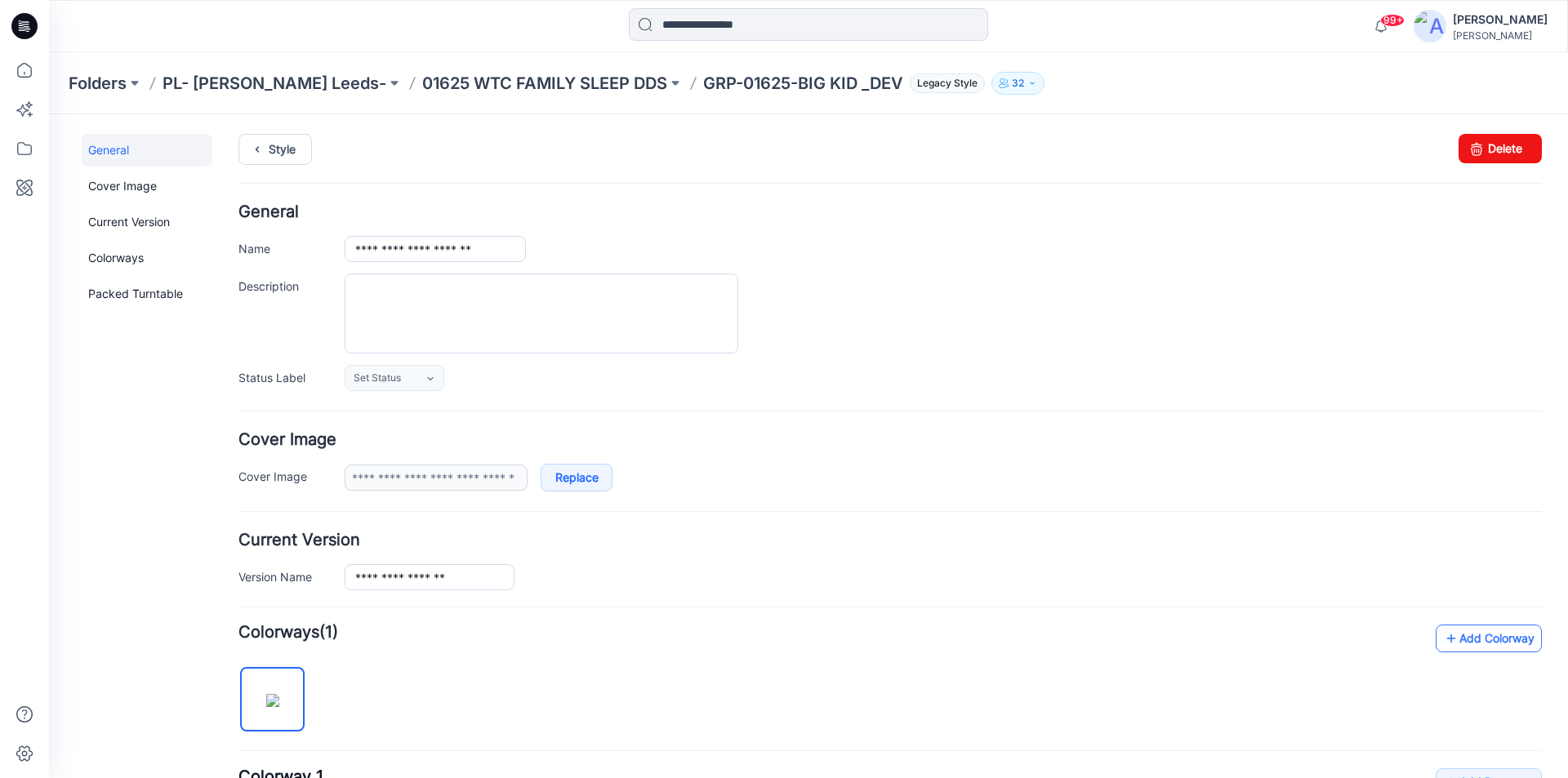
type input "**********"
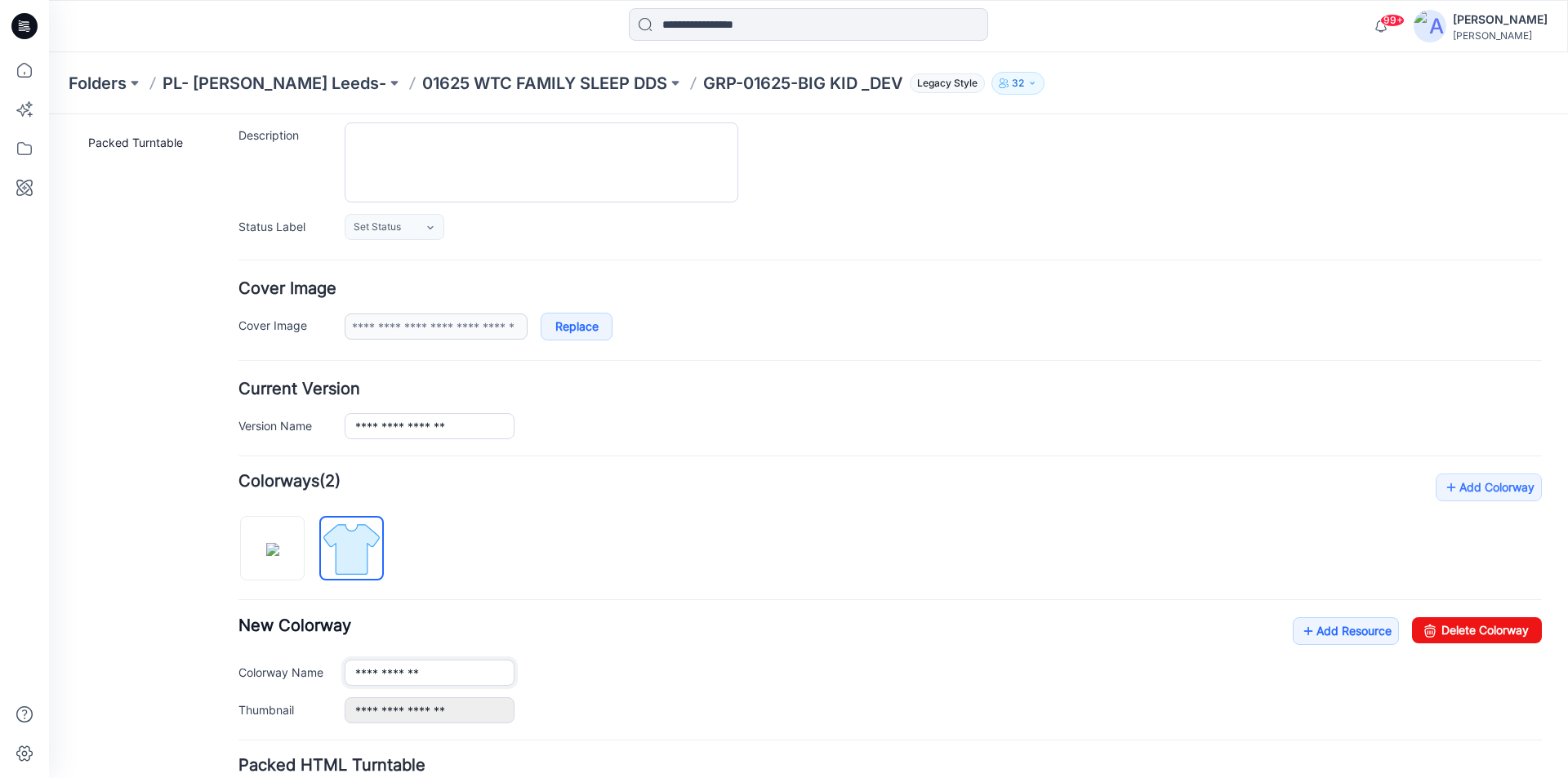
scroll to position [164, 0]
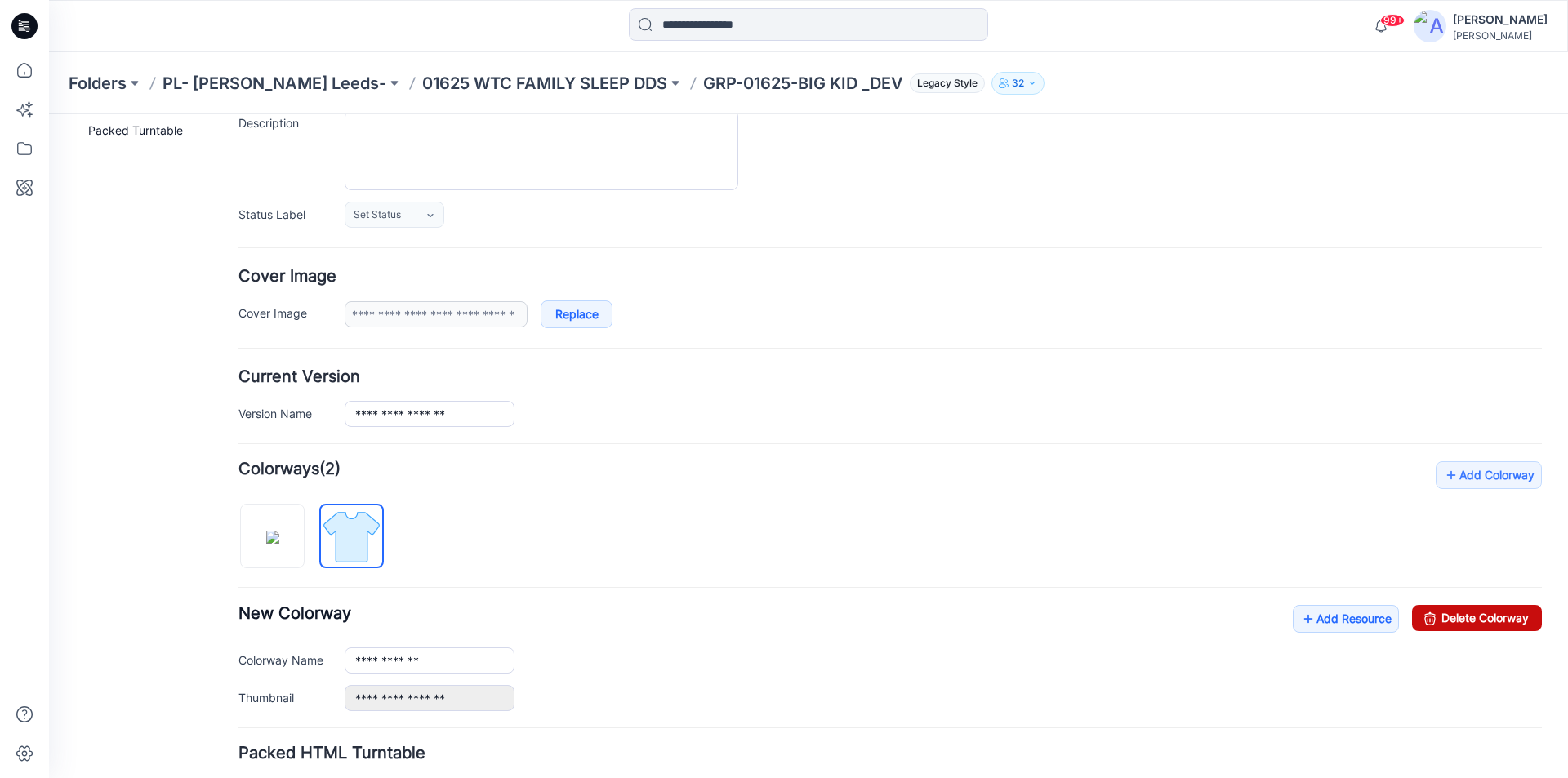
click at [1476, 624] on link "Delete Colorway" at bounding box center [1477, 618] width 130 height 26
type input "**********"
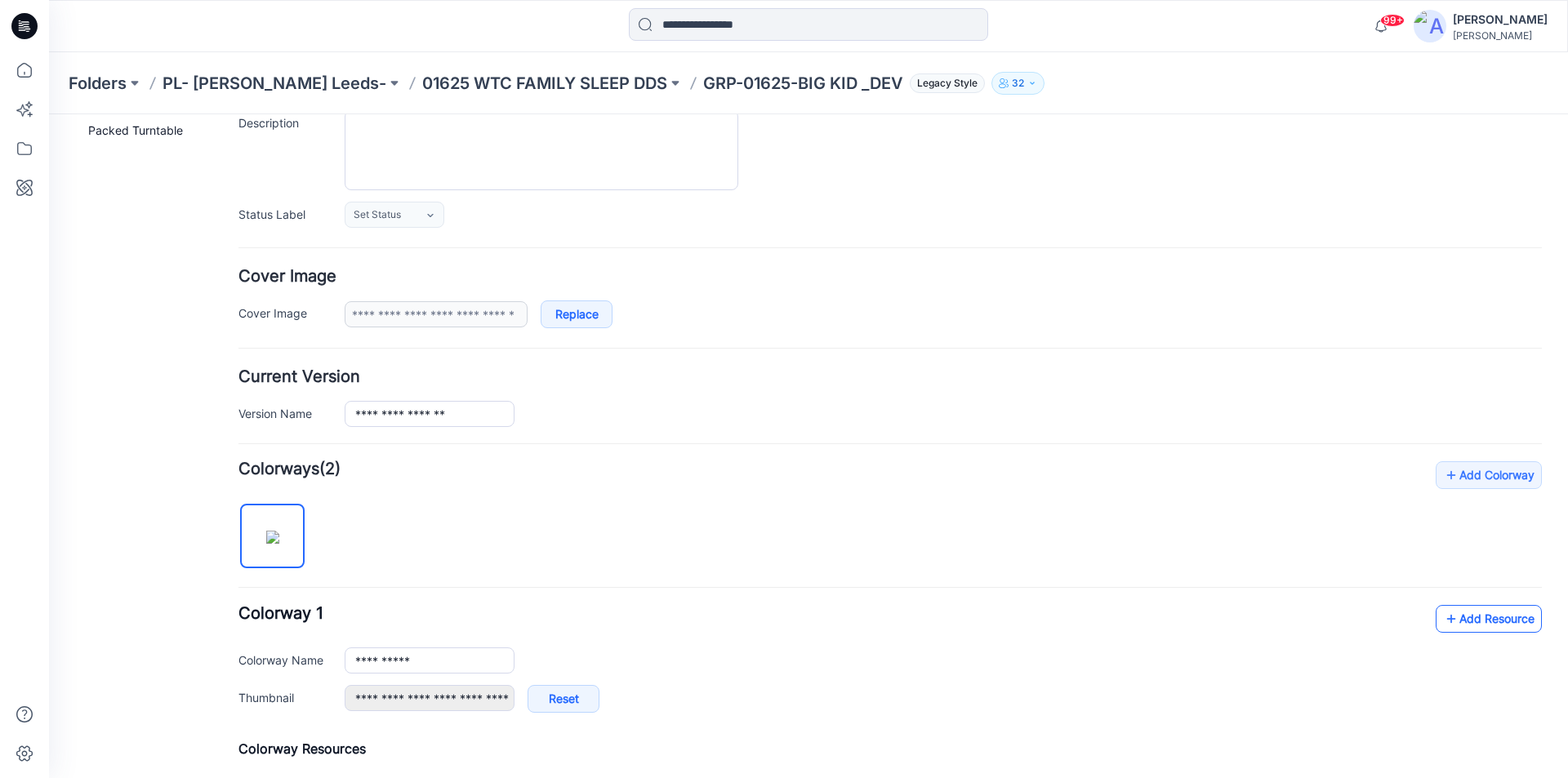
click at [1489, 616] on link "Add Resource" at bounding box center [1489, 619] width 106 height 28
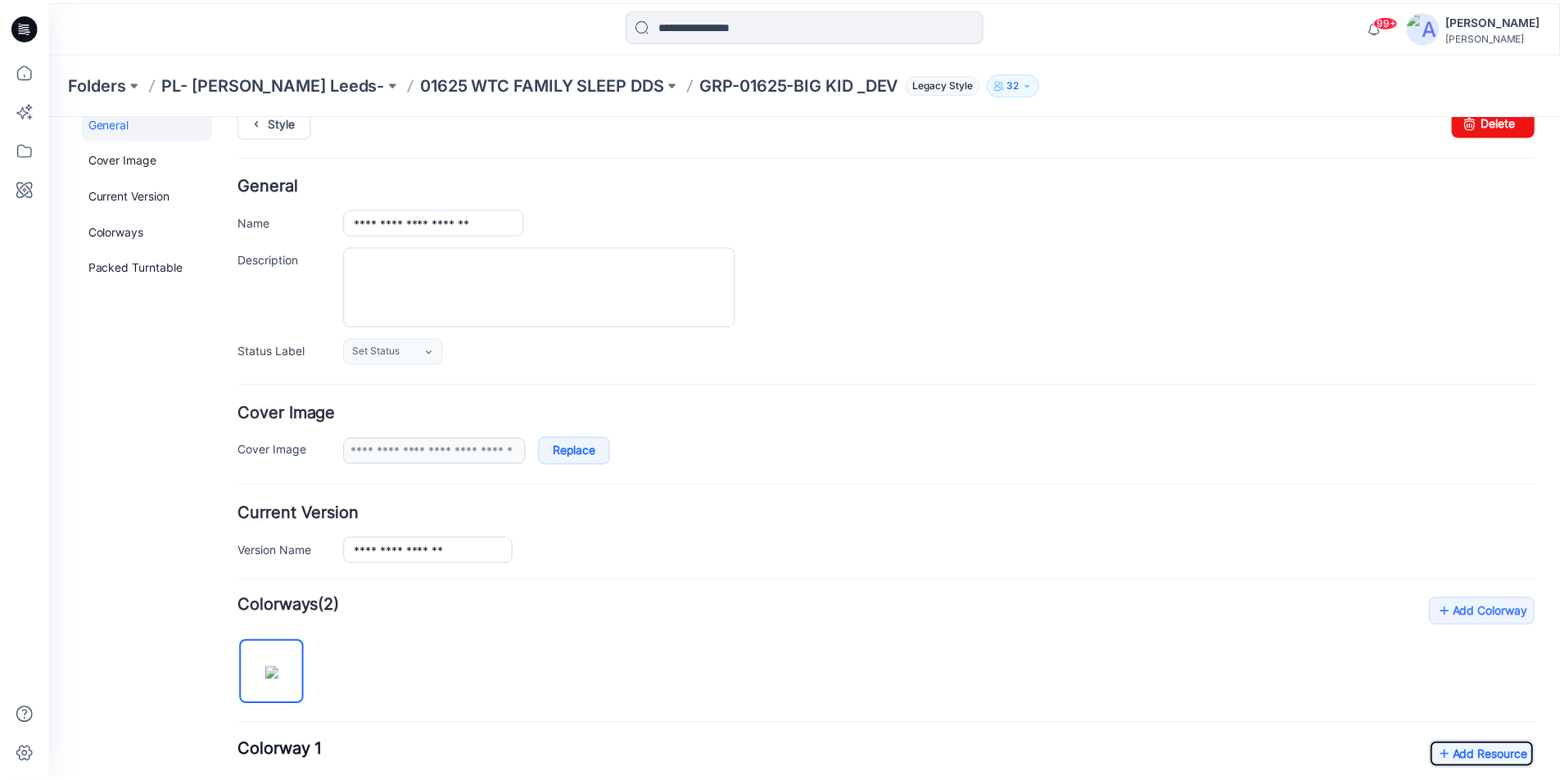
scroll to position [0, 0]
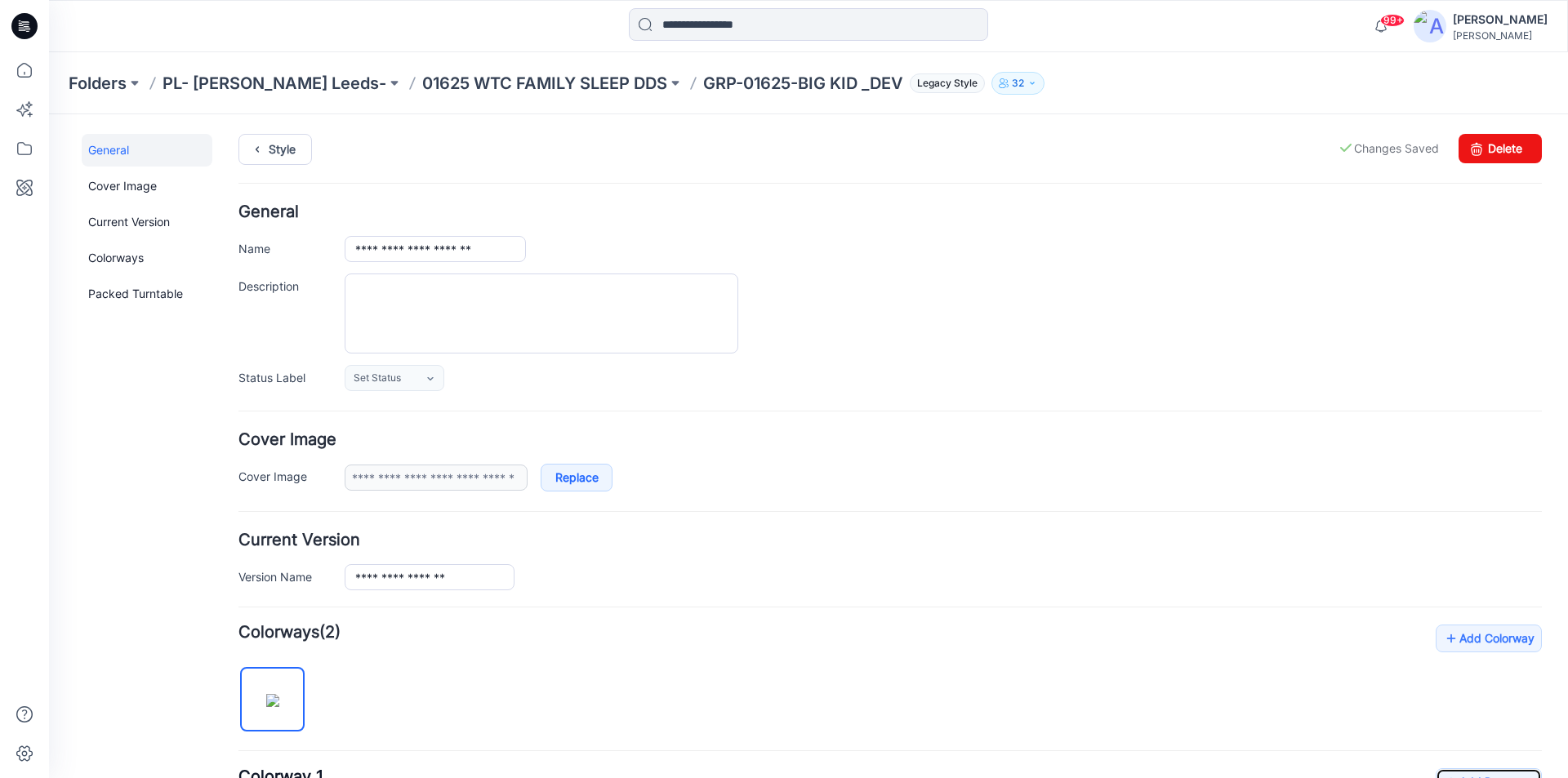
click at [25, 26] on icon at bounding box center [27, 26] width 7 height 1
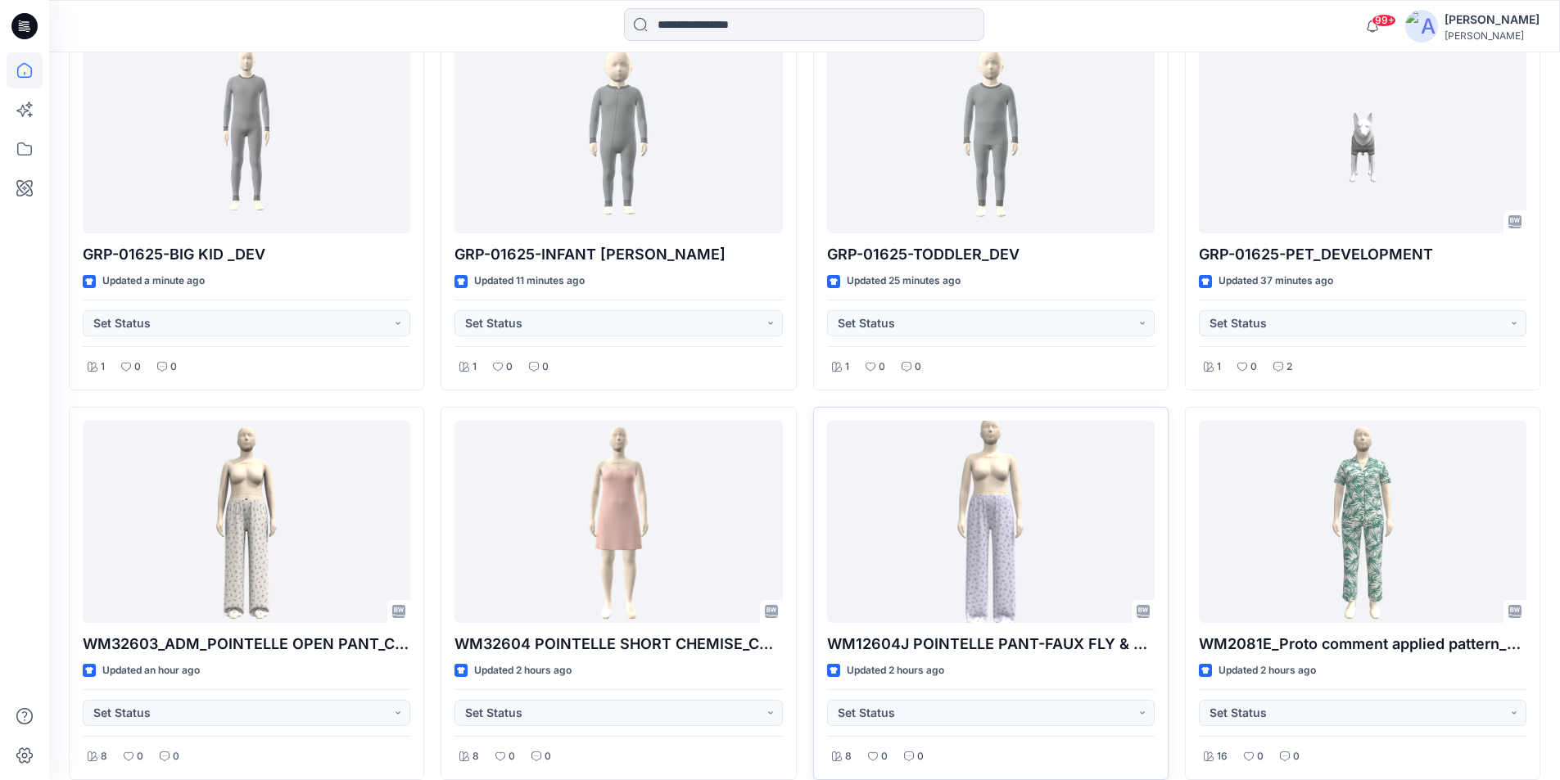
scroll to position [398, 0]
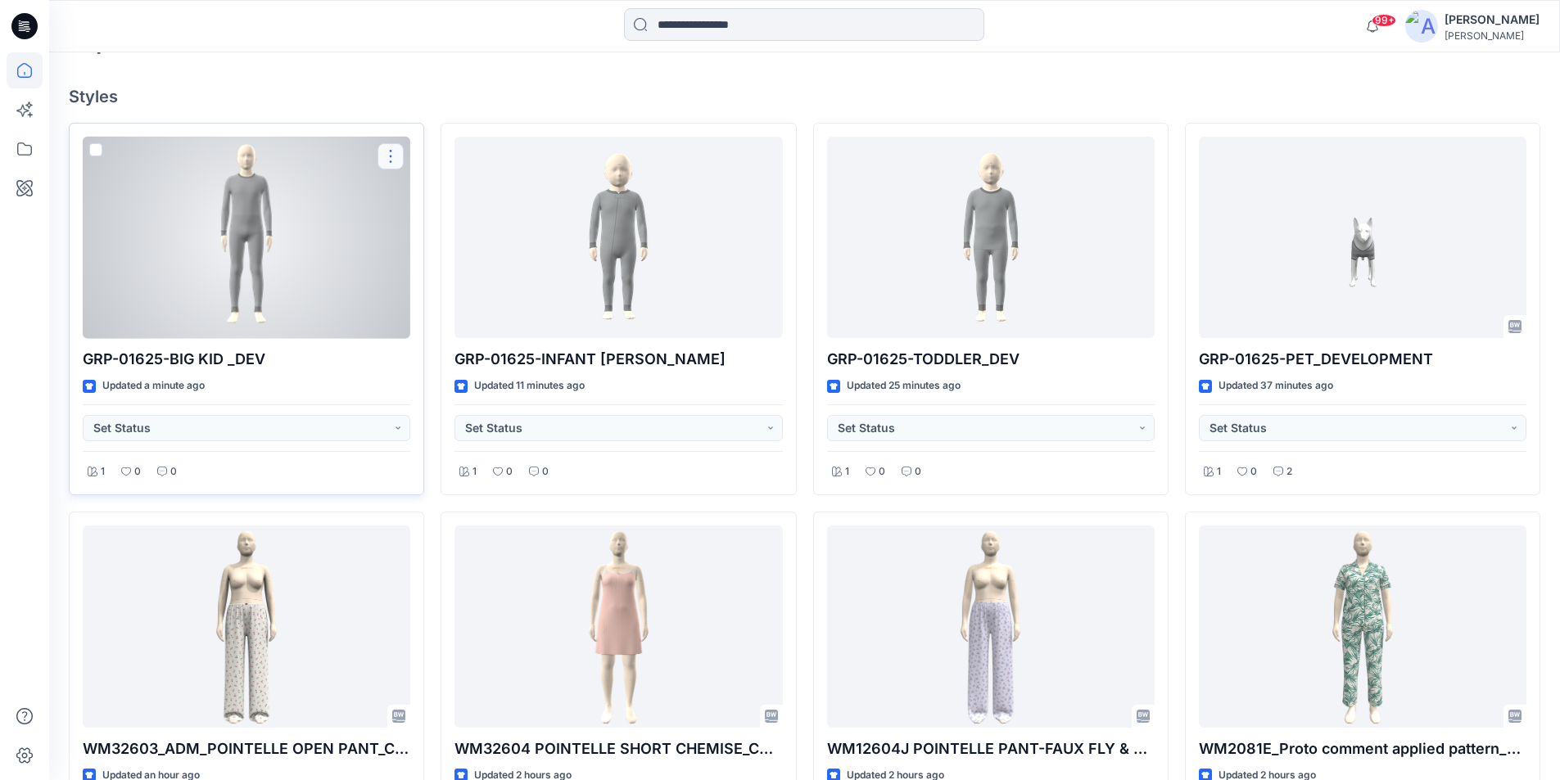
click at [396, 159] on button "button" at bounding box center [391, 156] width 26 height 26
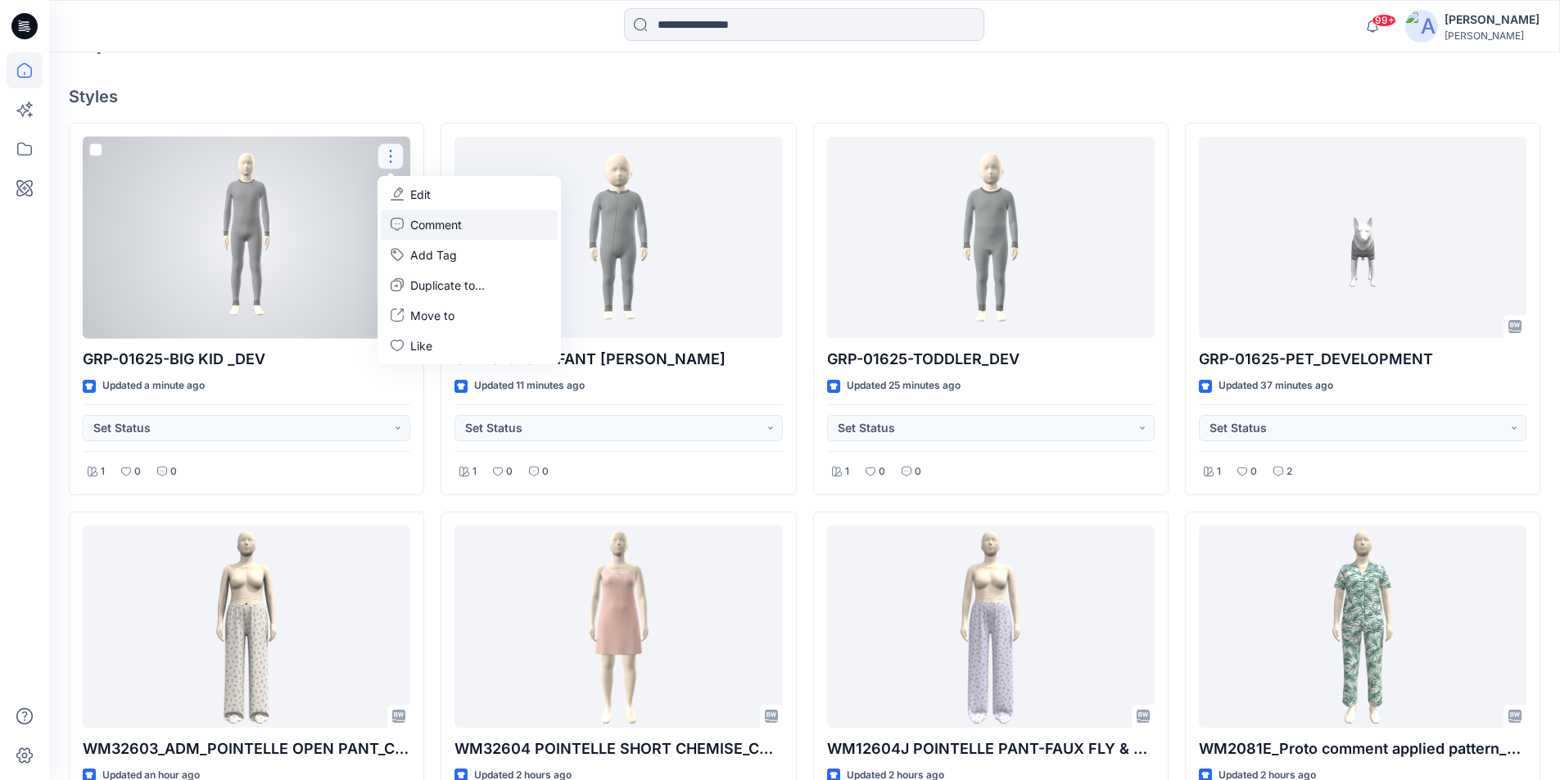
click at [416, 224] on p "Comment" at bounding box center [436, 224] width 52 height 17
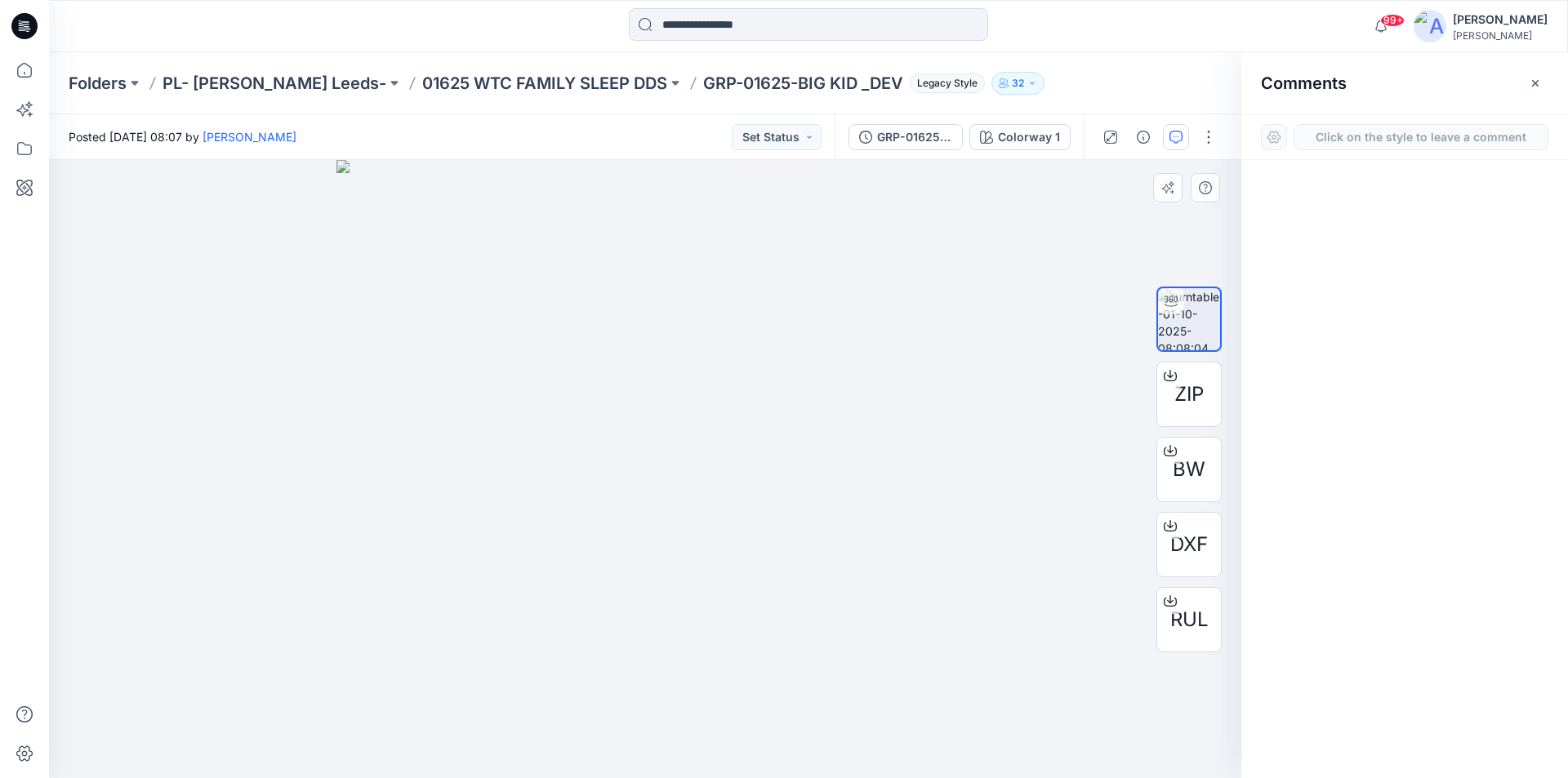
click at [857, 442] on div "1" at bounding box center [645, 470] width 1193 height 618
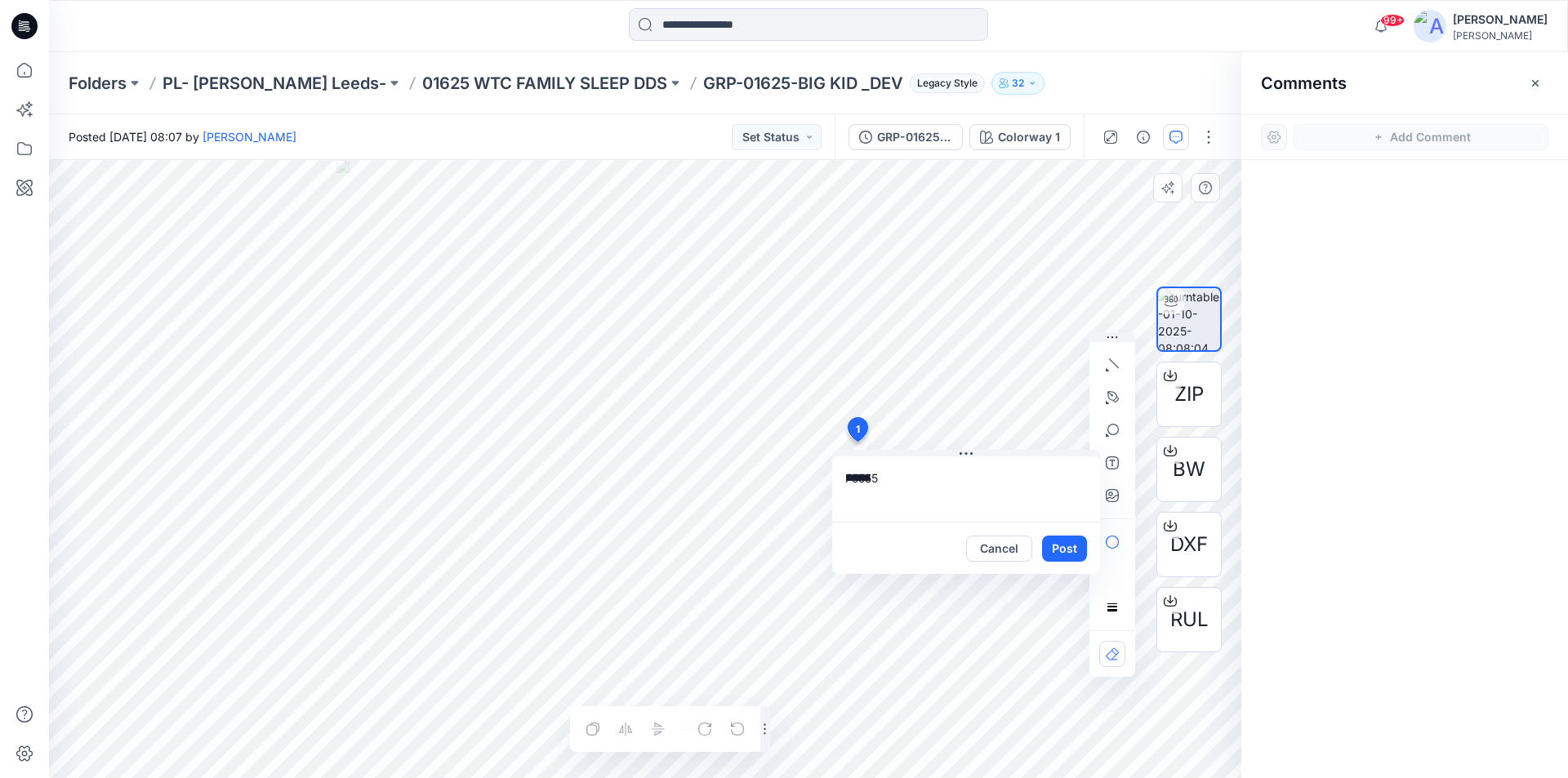
click at [895, 491] on textarea "*****" at bounding box center [967, 490] width 268 height 66
paste textarea "**********"
click at [935, 516] on textarea "**********" at bounding box center [967, 490] width 268 height 66
paste textarea "**********"
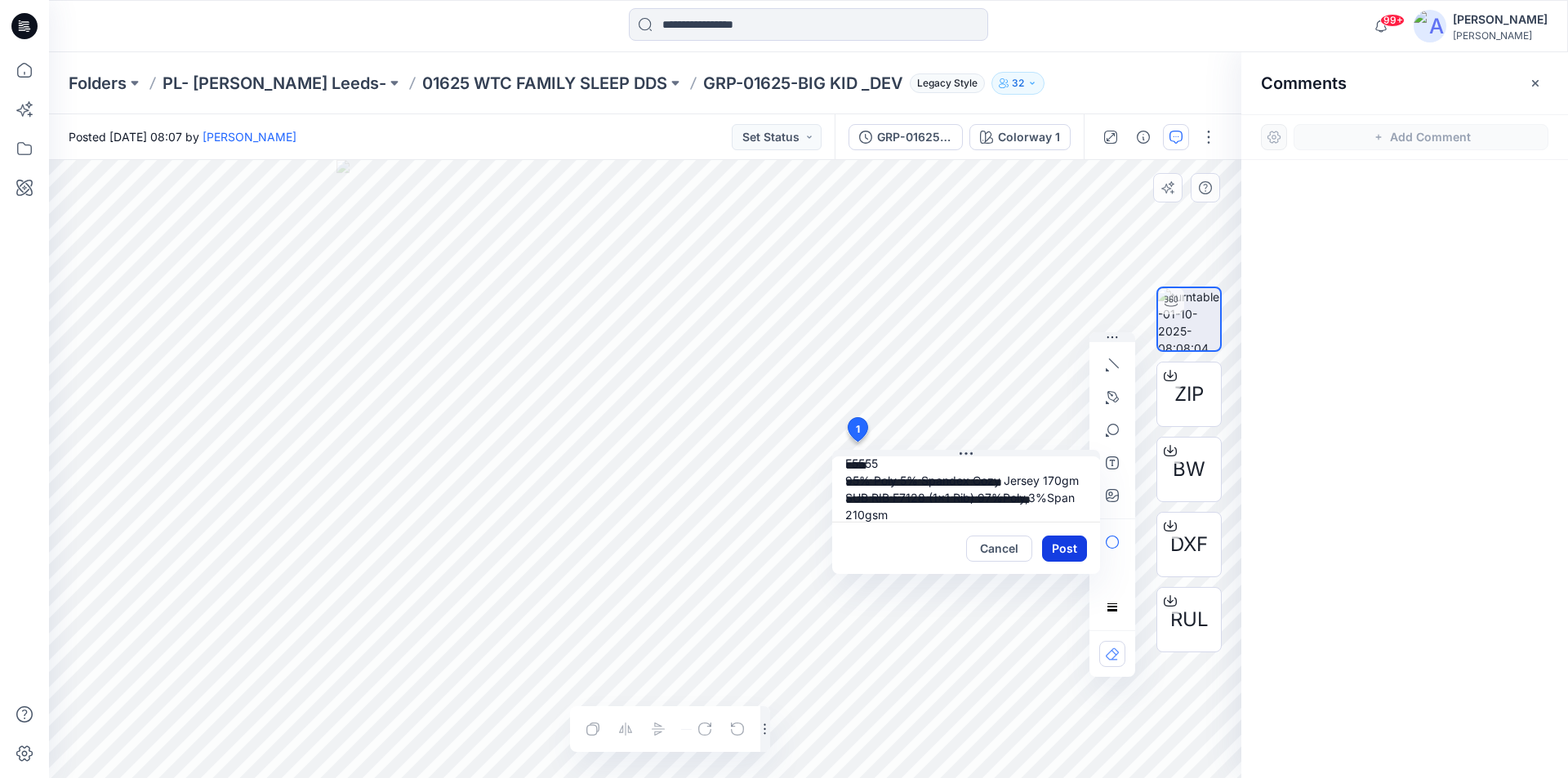
type textarea "**********"
click at [1080, 553] on button "Post" at bounding box center [1064, 549] width 45 height 26
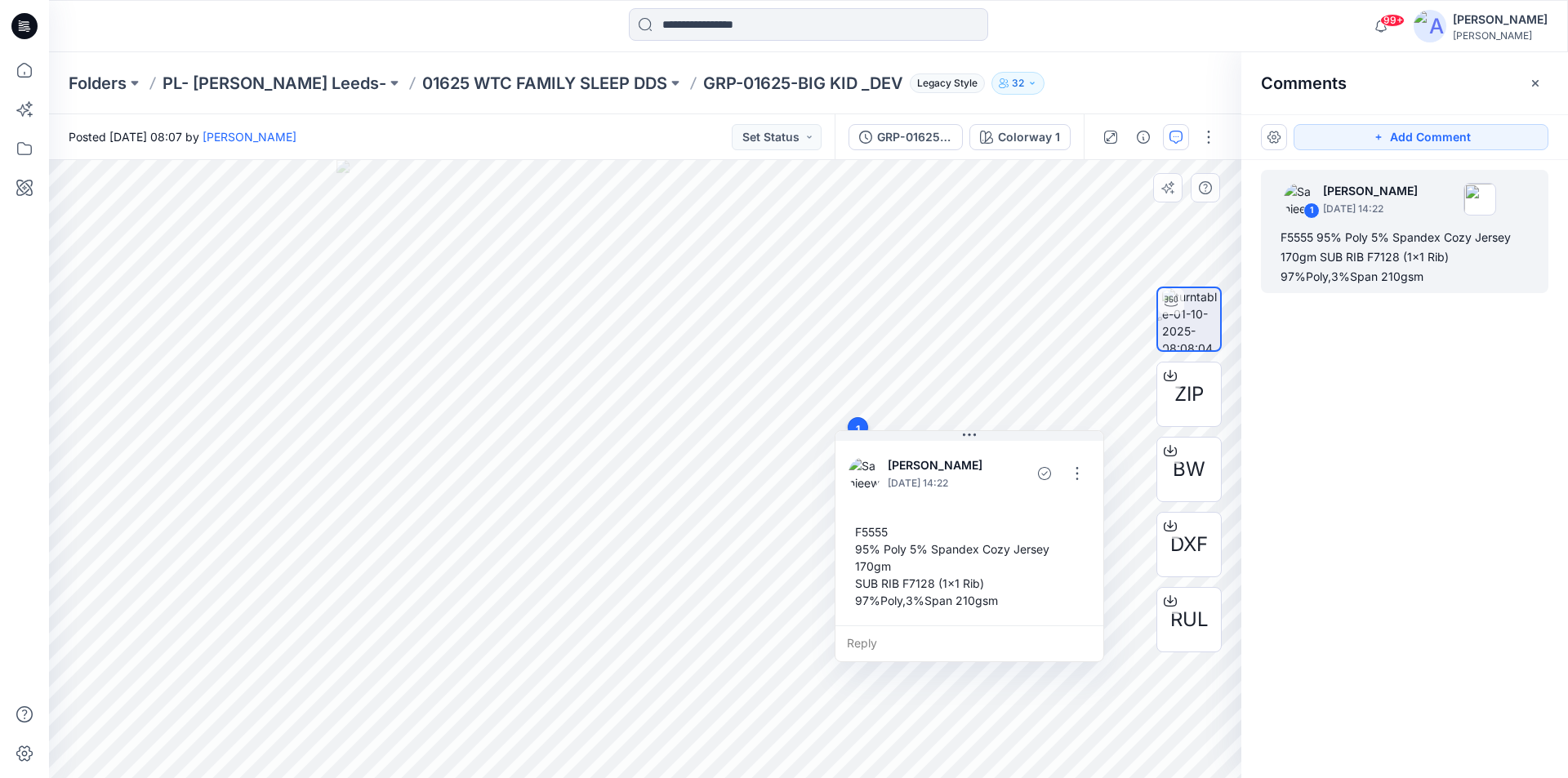
drag, startPoint x: 852, startPoint y: 549, endPoint x: 864, endPoint y: 522, distance: 29.5
click at [851, 525] on div "F5555 95% Poly 5% Spandex Cozy Jersey 170gm SUB RIB F7128 (1x1 Rib) 97%Poly,3%S…" at bounding box center [970, 566] width 241 height 99
click at [1076, 472] on button "button" at bounding box center [1074, 469] width 26 height 26
click at [1052, 503] on p "Edit comment" at bounding box center [1078, 507] width 74 height 17
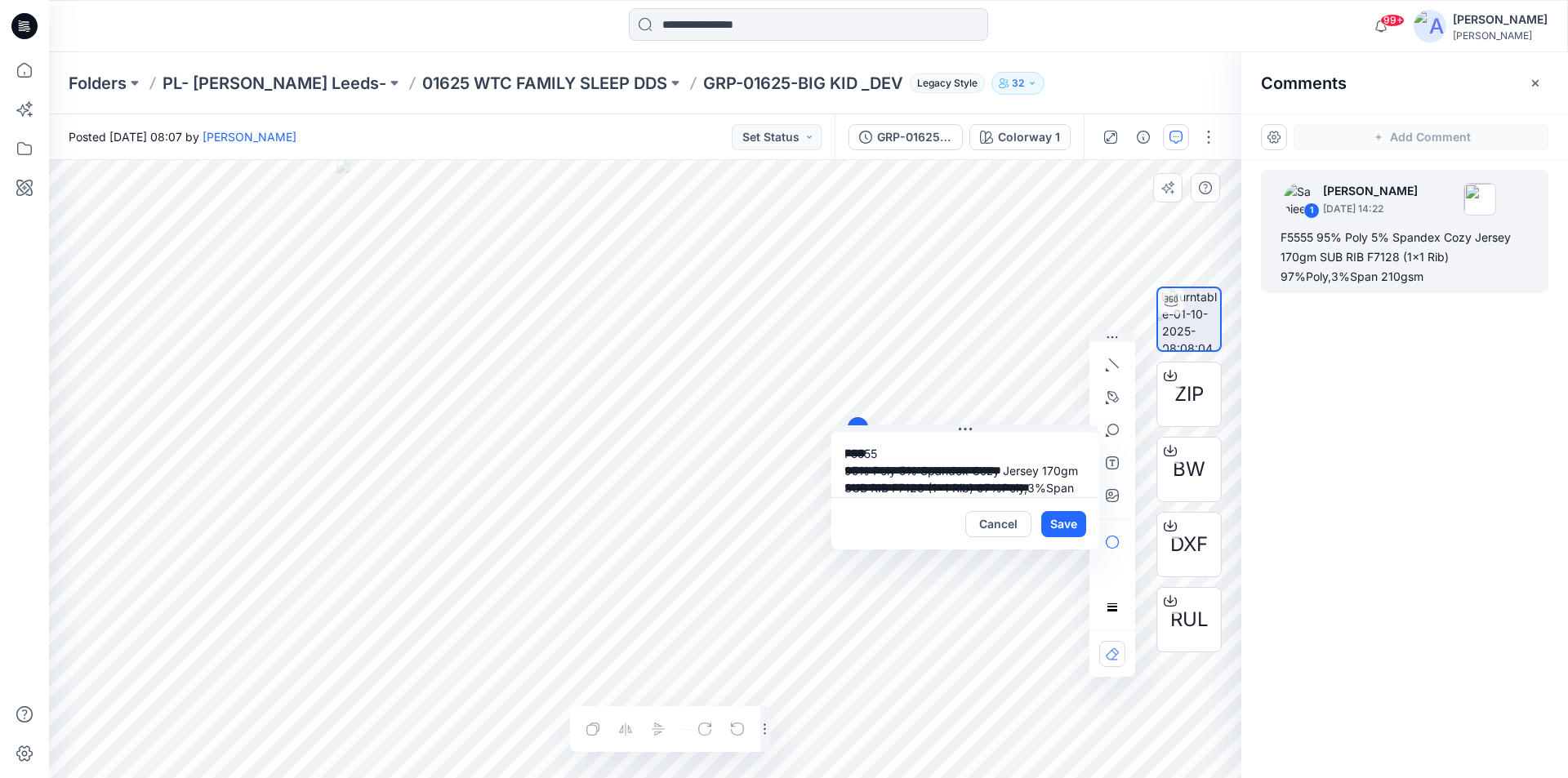
click at [785, 408] on div "**********" at bounding box center [645, 470] width 1193 height 618
click at [31, 27] on icon at bounding box center [24, 26] width 26 height 26
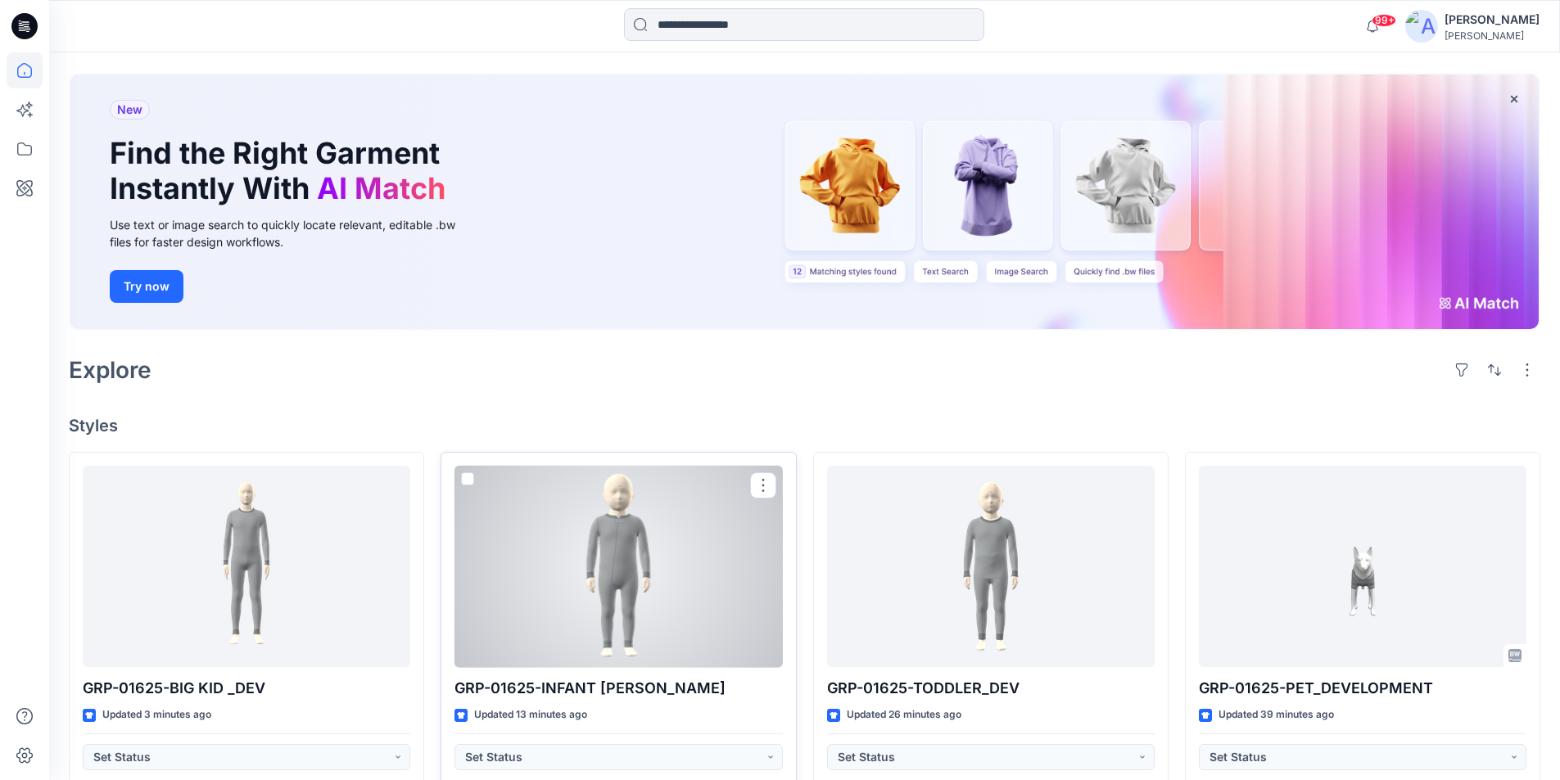
scroll to position [164, 0]
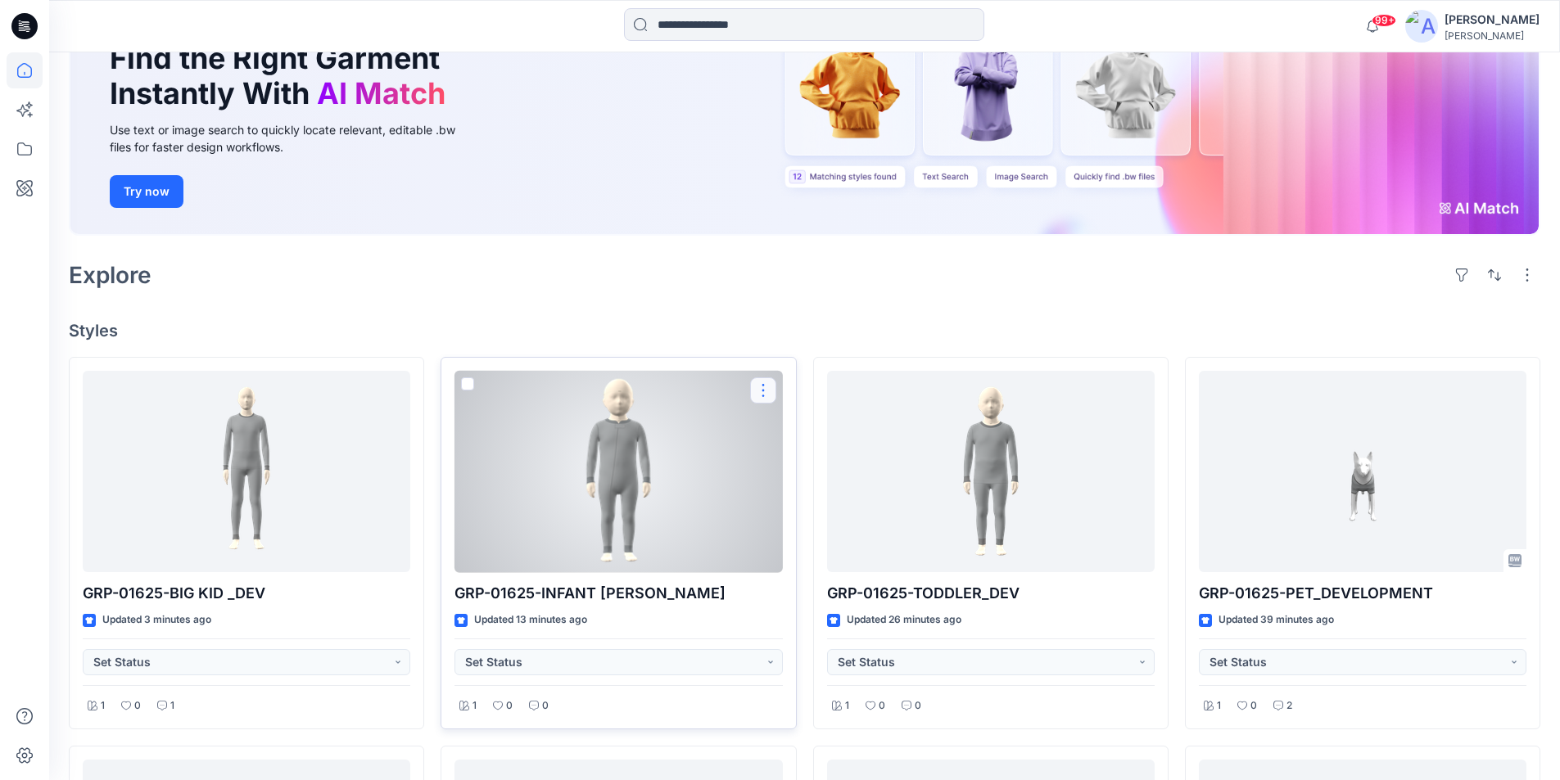
click at [755, 386] on button "button" at bounding box center [763, 391] width 26 height 26
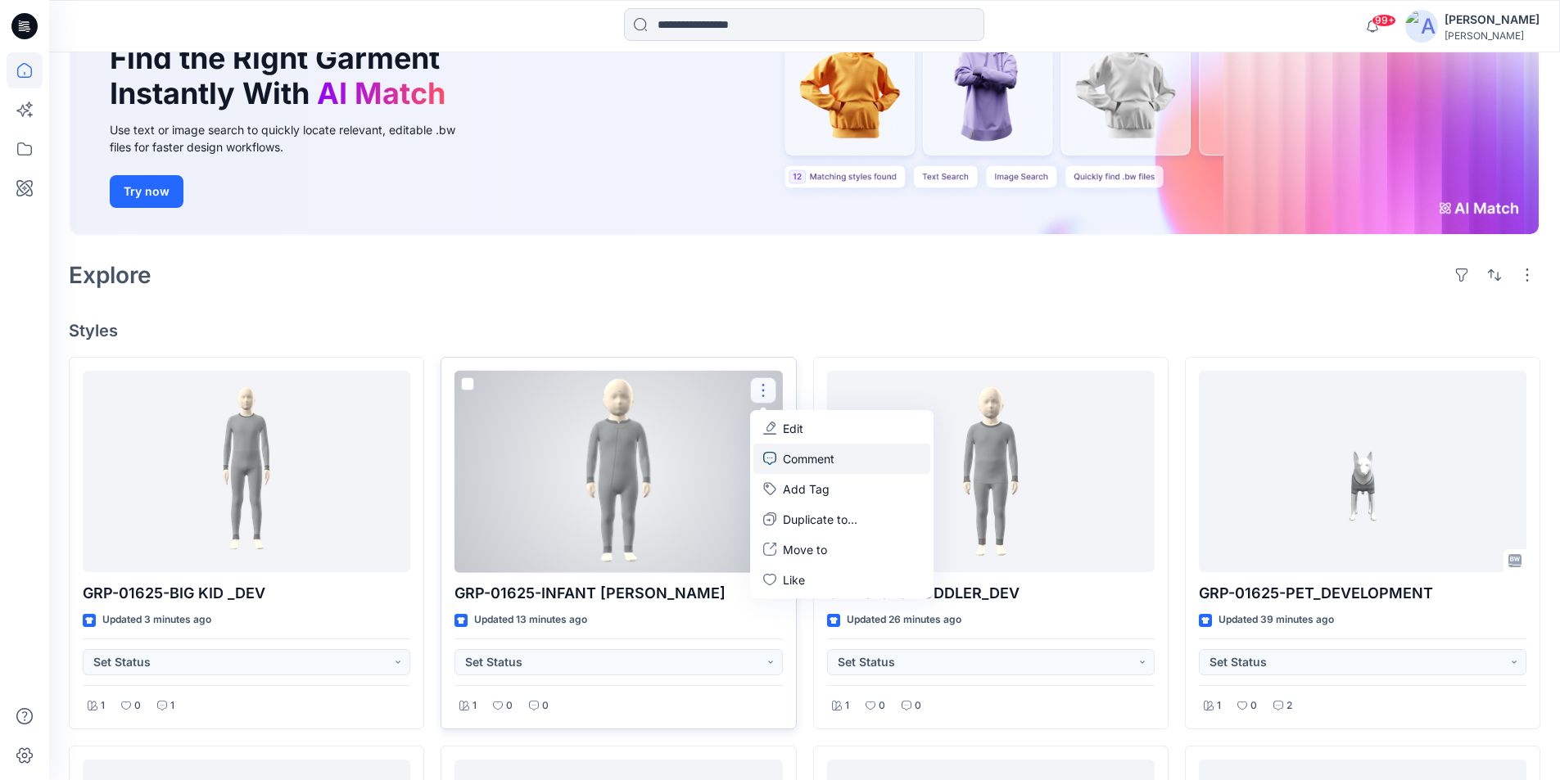
click at [798, 458] on p "Comment" at bounding box center [809, 458] width 52 height 17
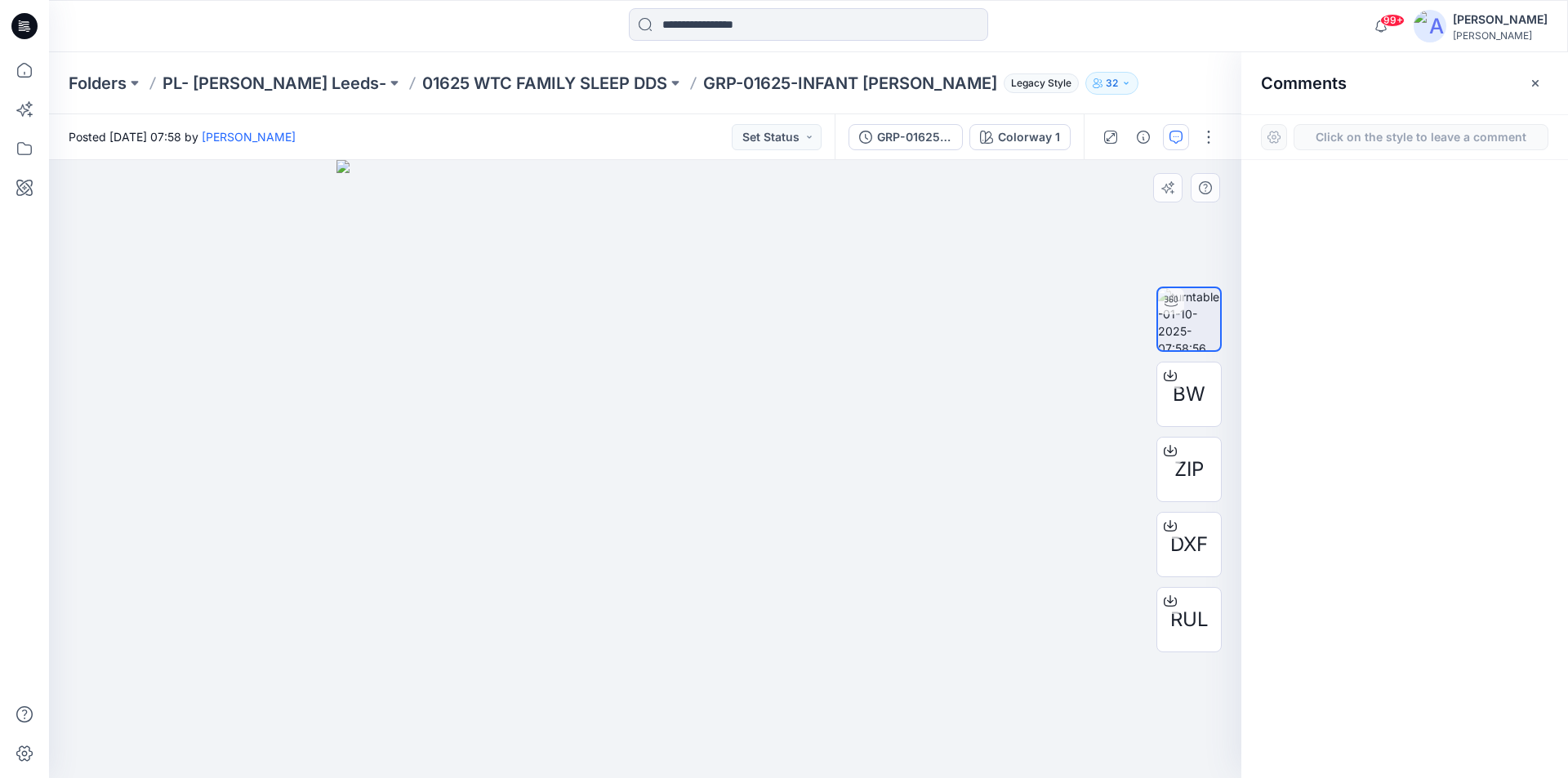
click at [922, 411] on div "1" at bounding box center [645, 470] width 1193 height 618
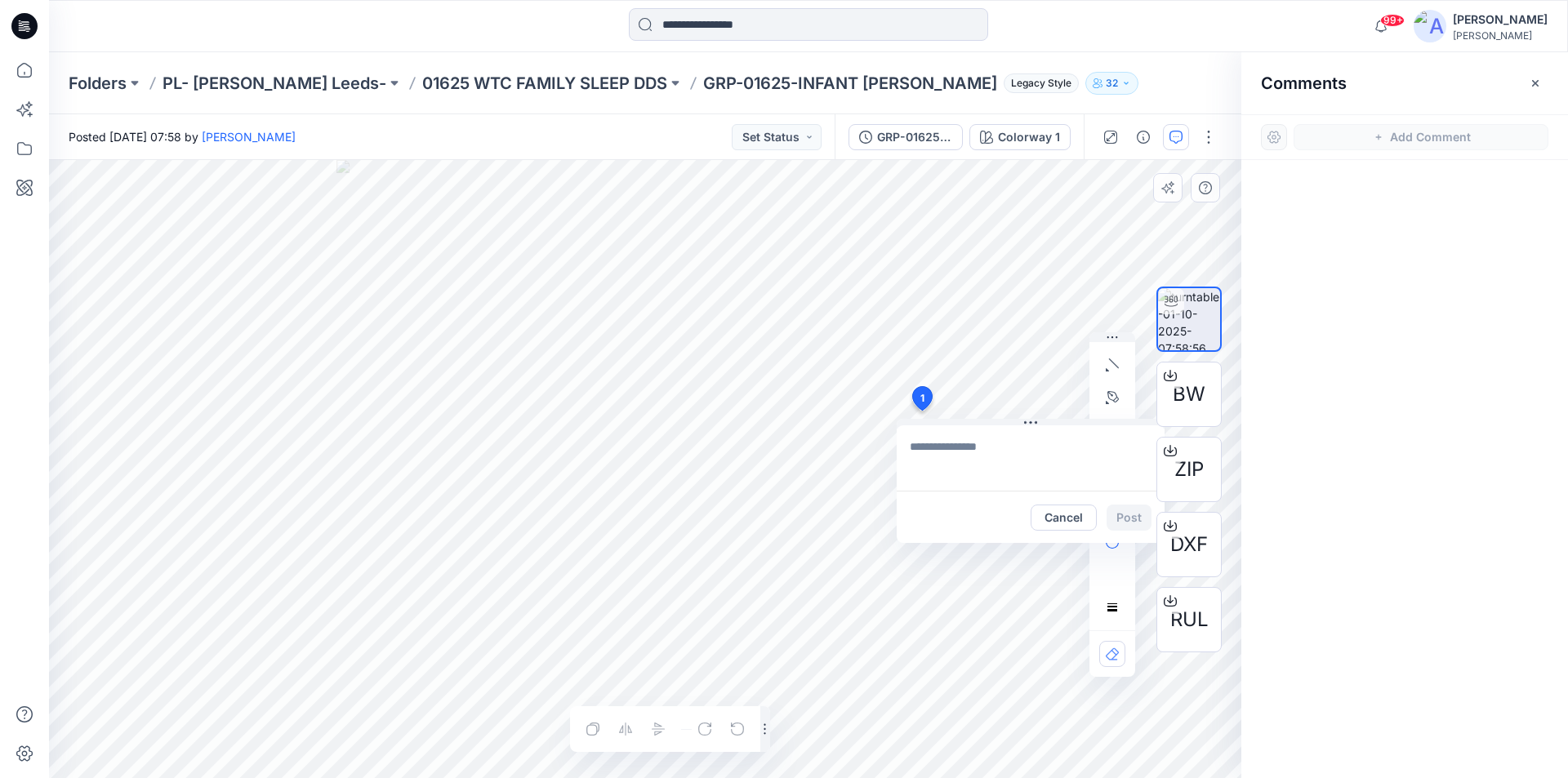
type textarea "**********"
click at [1135, 515] on button "Post" at bounding box center [1129, 518] width 45 height 26
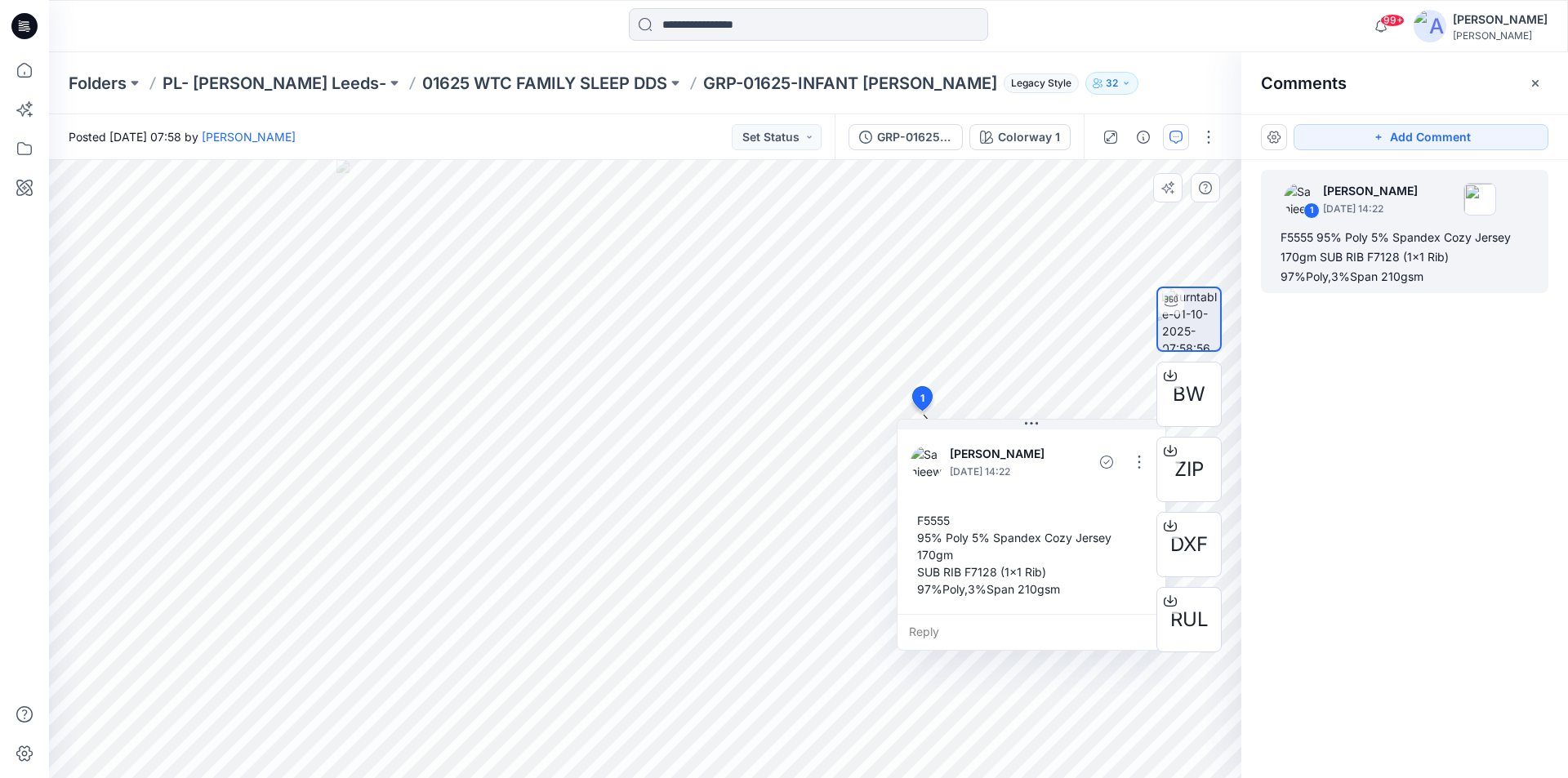
click at [13, 31] on icon at bounding box center [24, 26] width 26 height 26
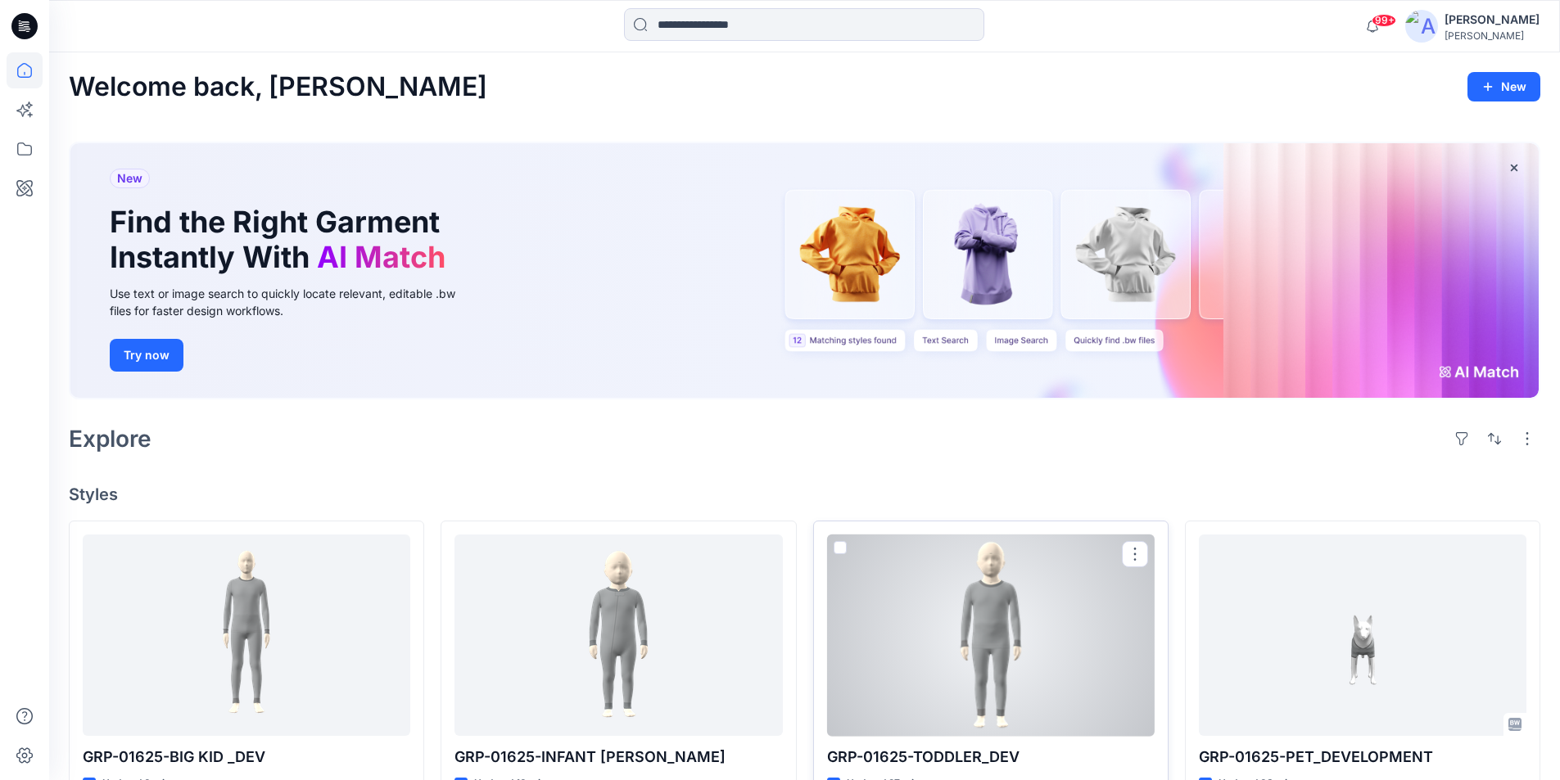
click at [1003, 617] on div at bounding box center [991, 636] width 328 height 202
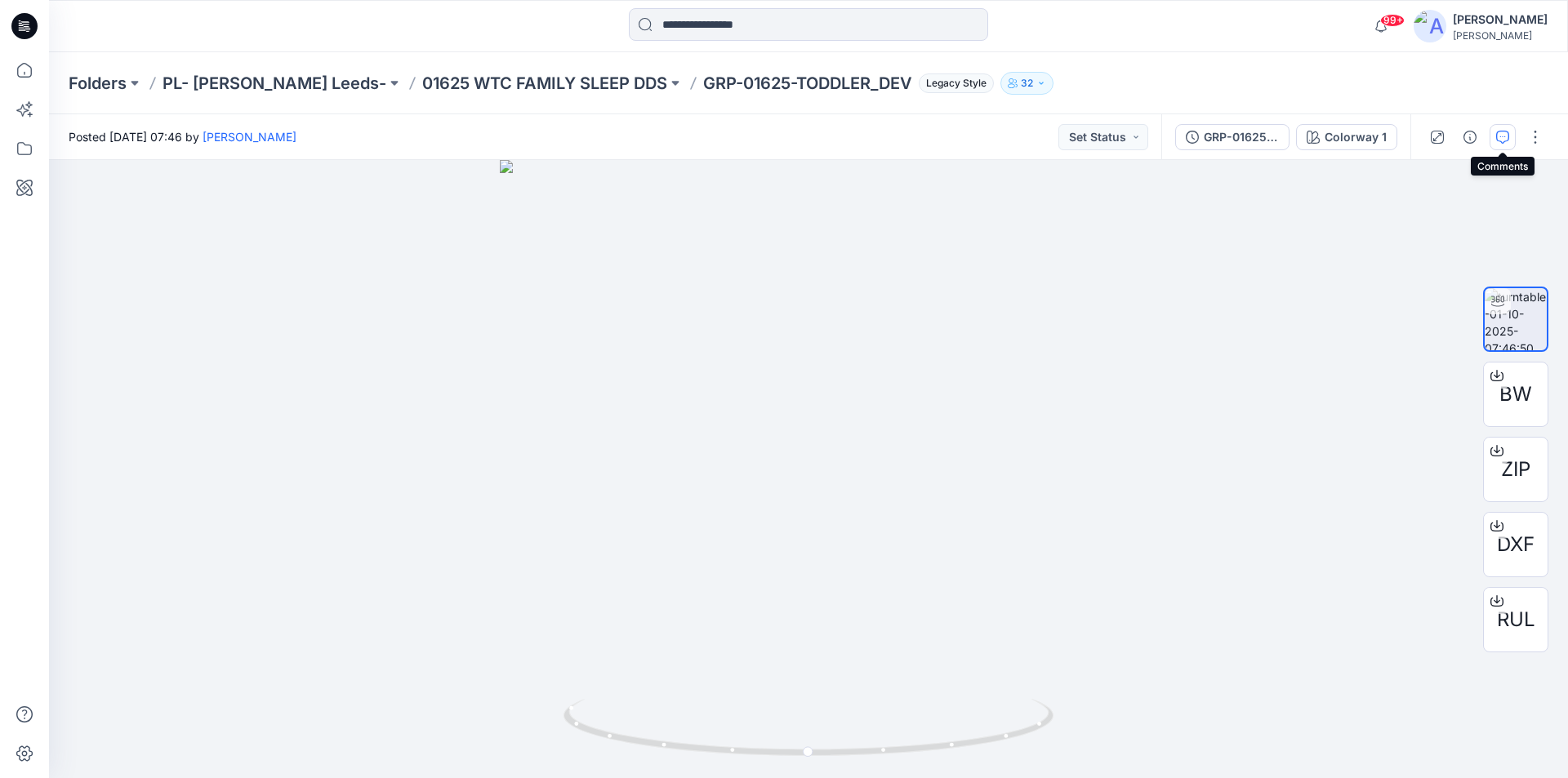
click at [1502, 141] on icon "button" at bounding box center [1502, 137] width 13 height 13
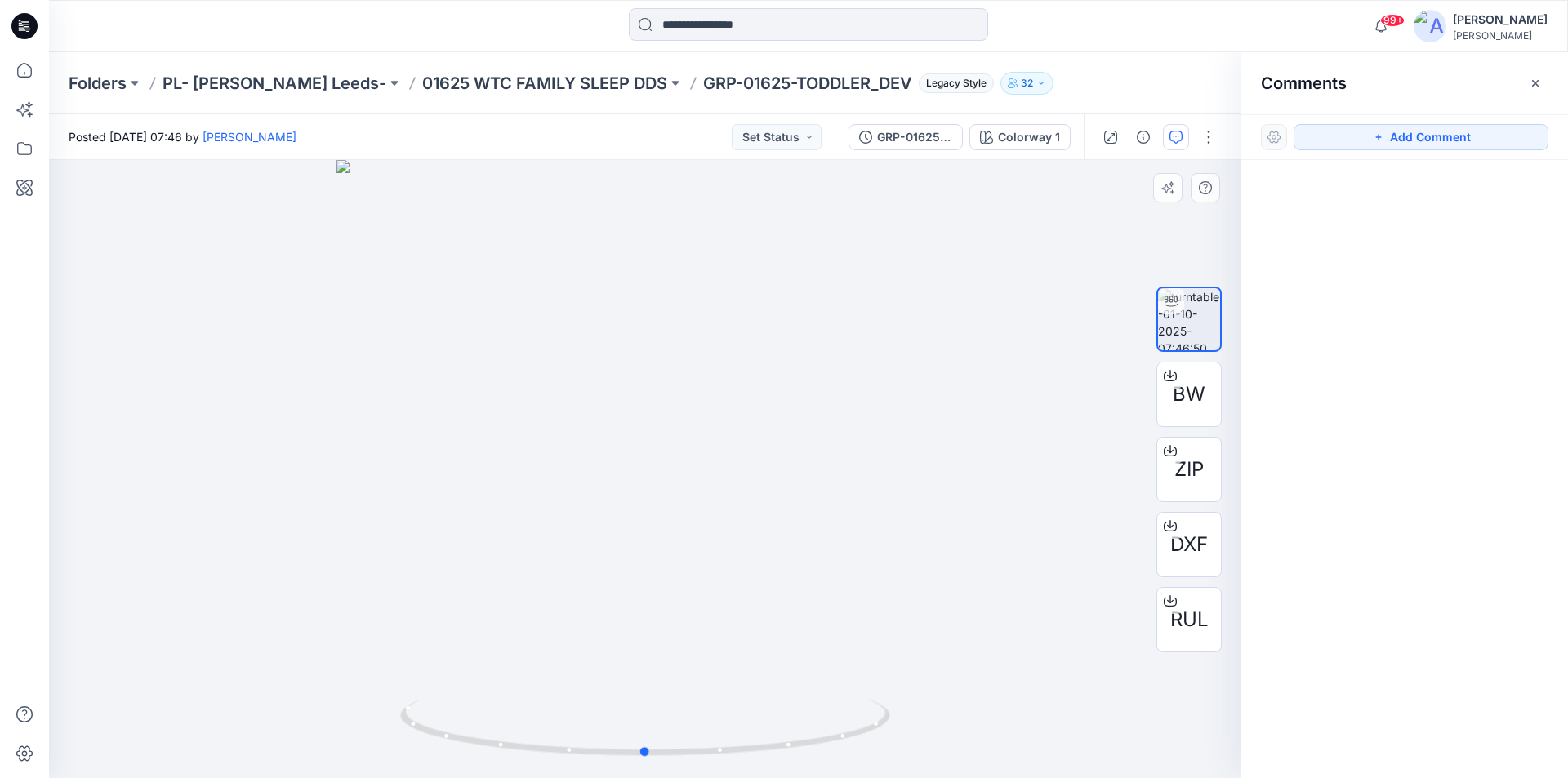
click at [933, 524] on div at bounding box center [645, 470] width 1193 height 618
click at [1178, 141] on icon "button" at bounding box center [1176, 137] width 13 height 13
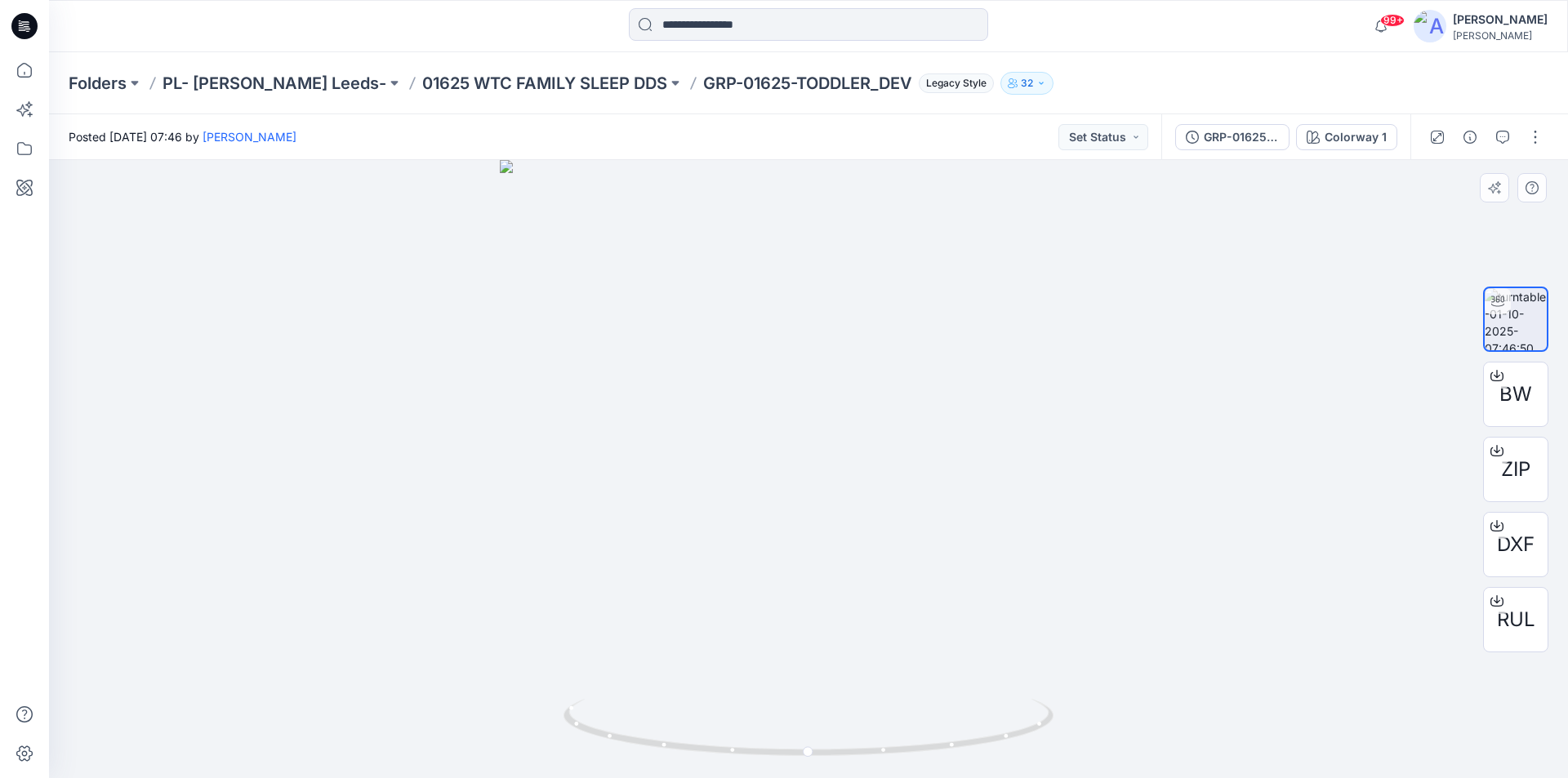
drag, startPoint x: 1500, startPoint y: 133, endPoint x: 1121, endPoint y: 441, distance: 488.4
click at [1121, 441] on div "Posted [DATE] 07:46 by [PERSON_NAME] Set Status GRP-01625-TODDLER Colorway 1 BW…" at bounding box center [808, 447] width 1519 height 664
click at [1491, 138] on button "button" at bounding box center [1503, 137] width 26 height 26
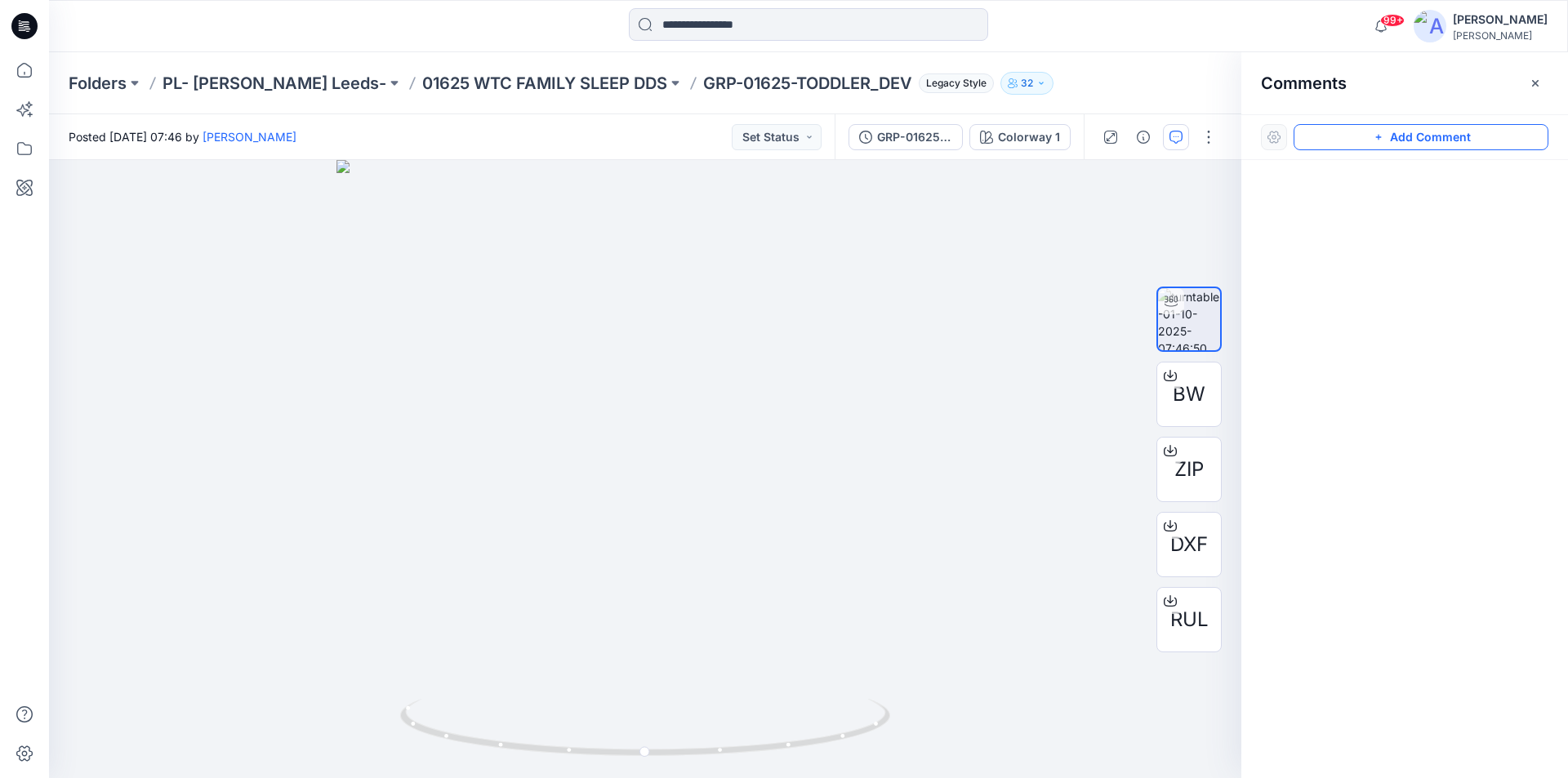
click at [1408, 132] on button "Add Comment" at bounding box center [1421, 137] width 255 height 26
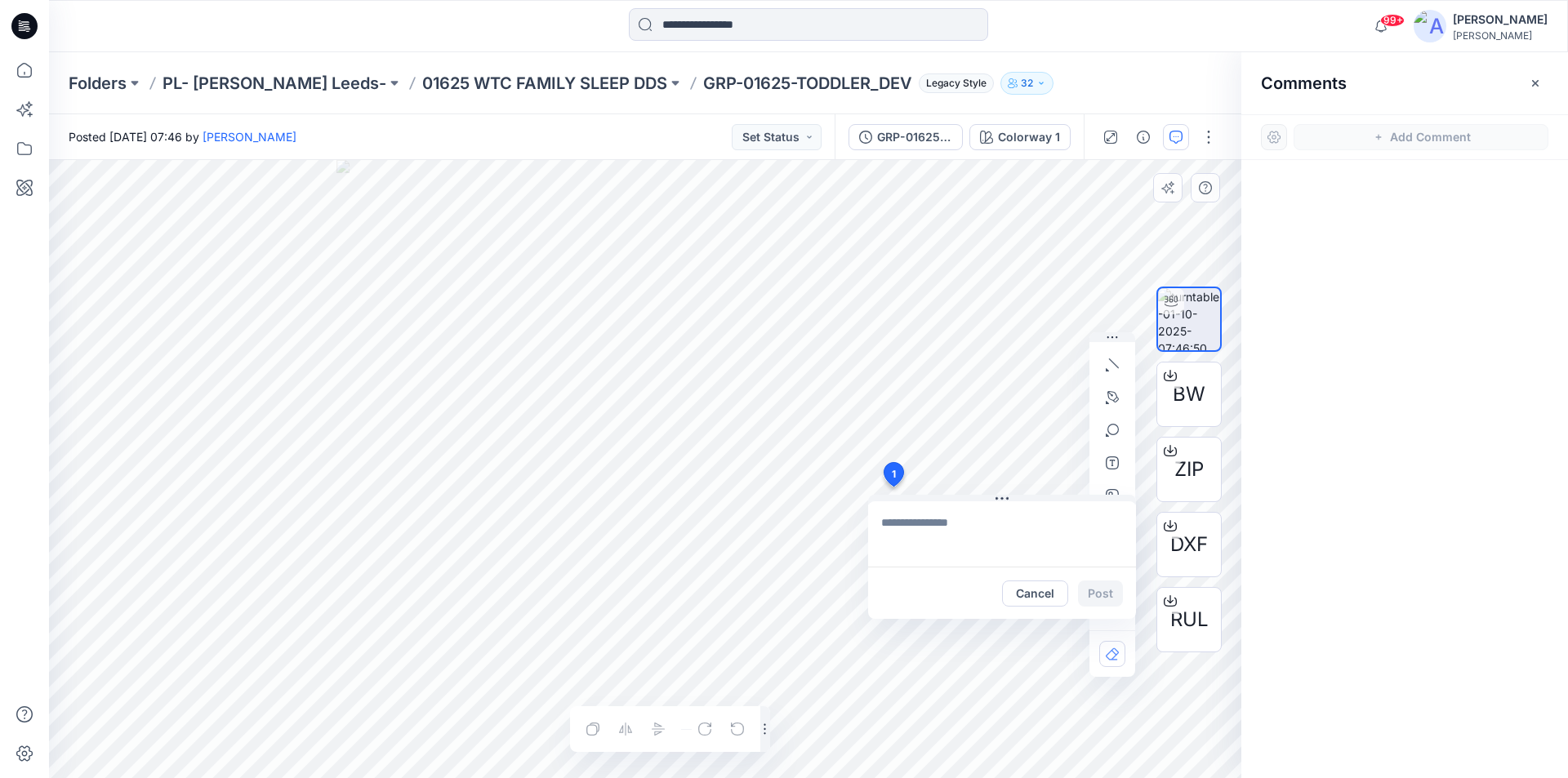
click at [893, 487] on div "1 Cancel Post Layer 1" at bounding box center [645, 470] width 1193 height 618
type textarea "**********"
click at [1094, 588] on button "Post" at bounding box center [1100, 593] width 45 height 26
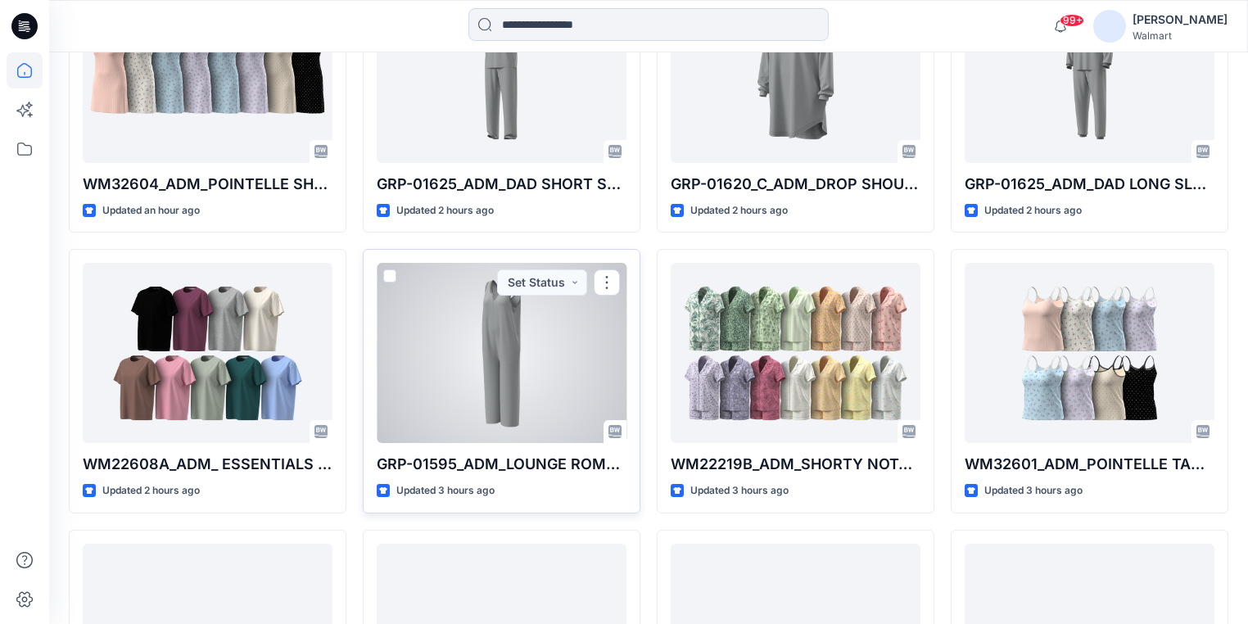
scroll to position [527, 0]
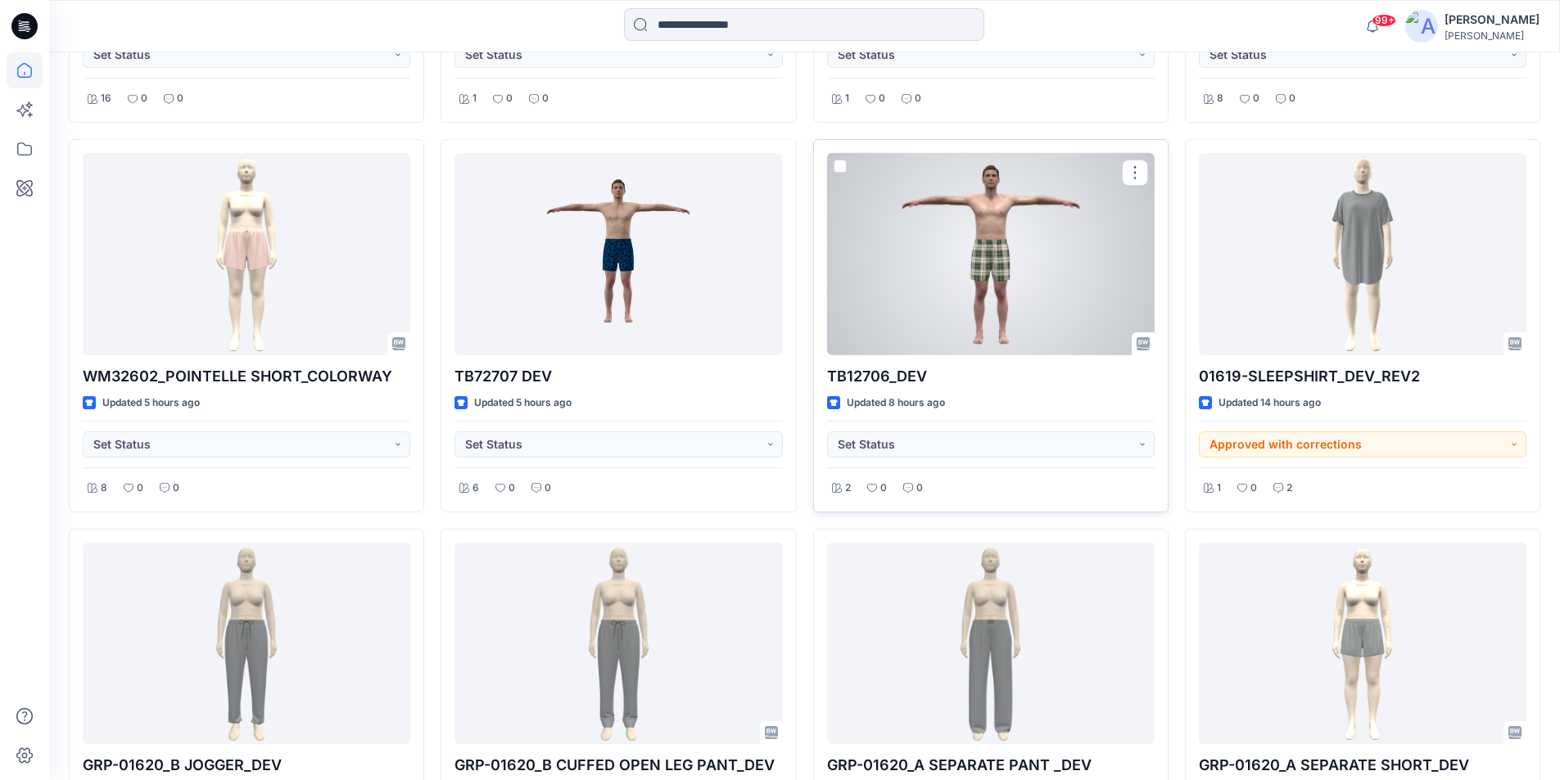
scroll to position [1872, 0]
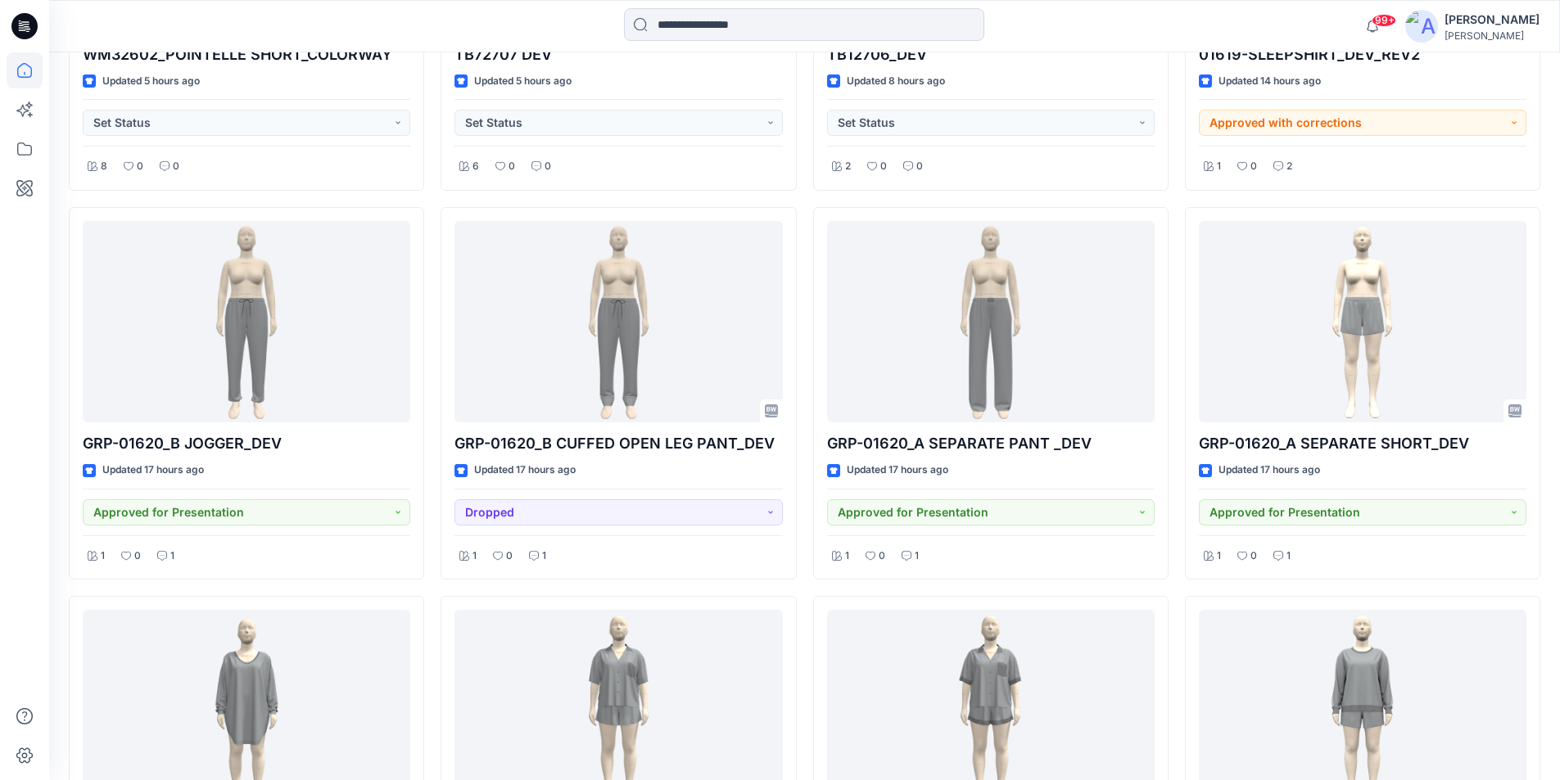
click at [25, 25] on icon at bounding box center [24, 26] width 26 height 26
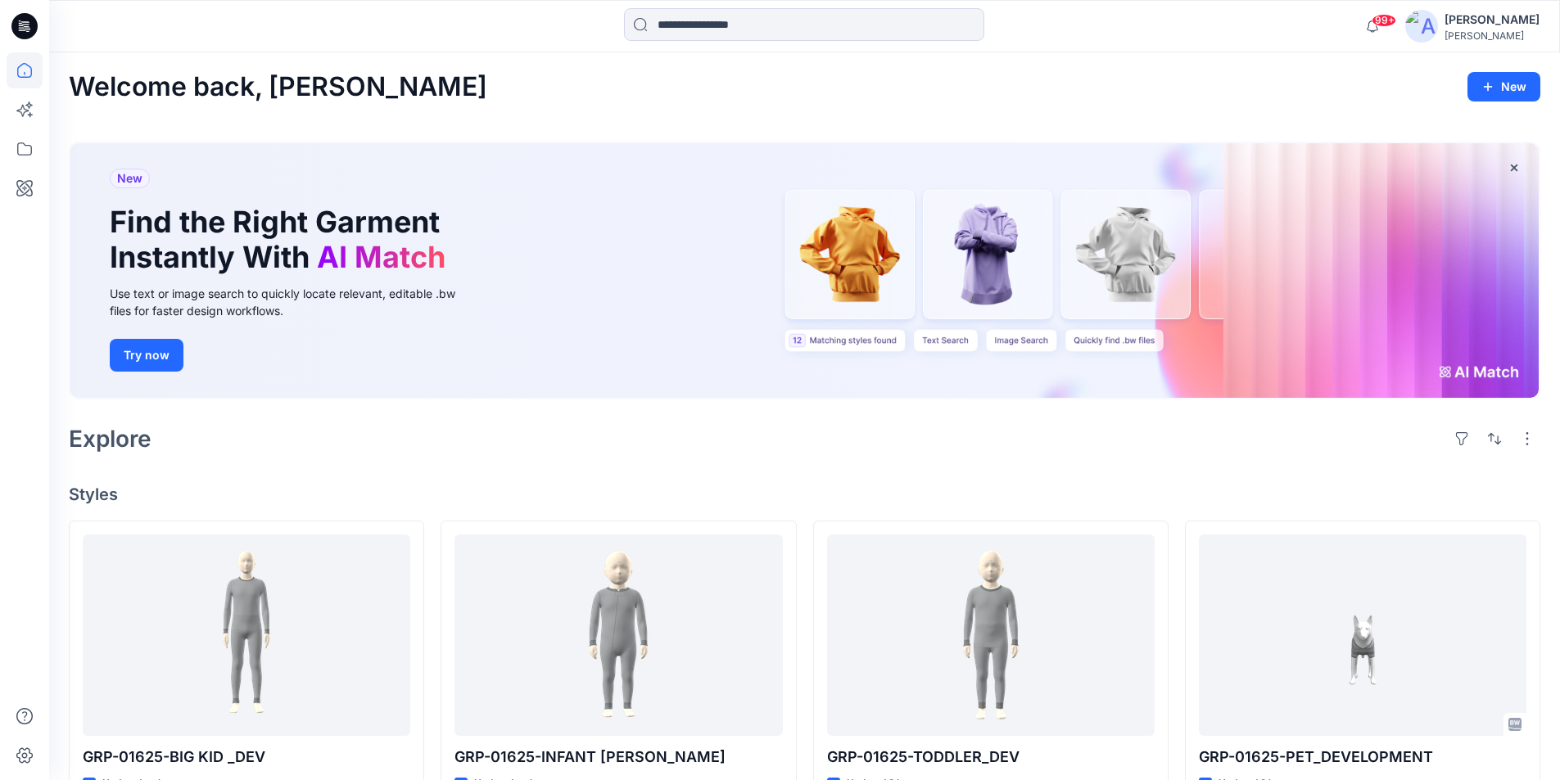
click at [874, 264] on div "New Find the Right Garment Instantly With AI Match Use text or image search to …" at bounding box center [804, 270] width 1468 height 255
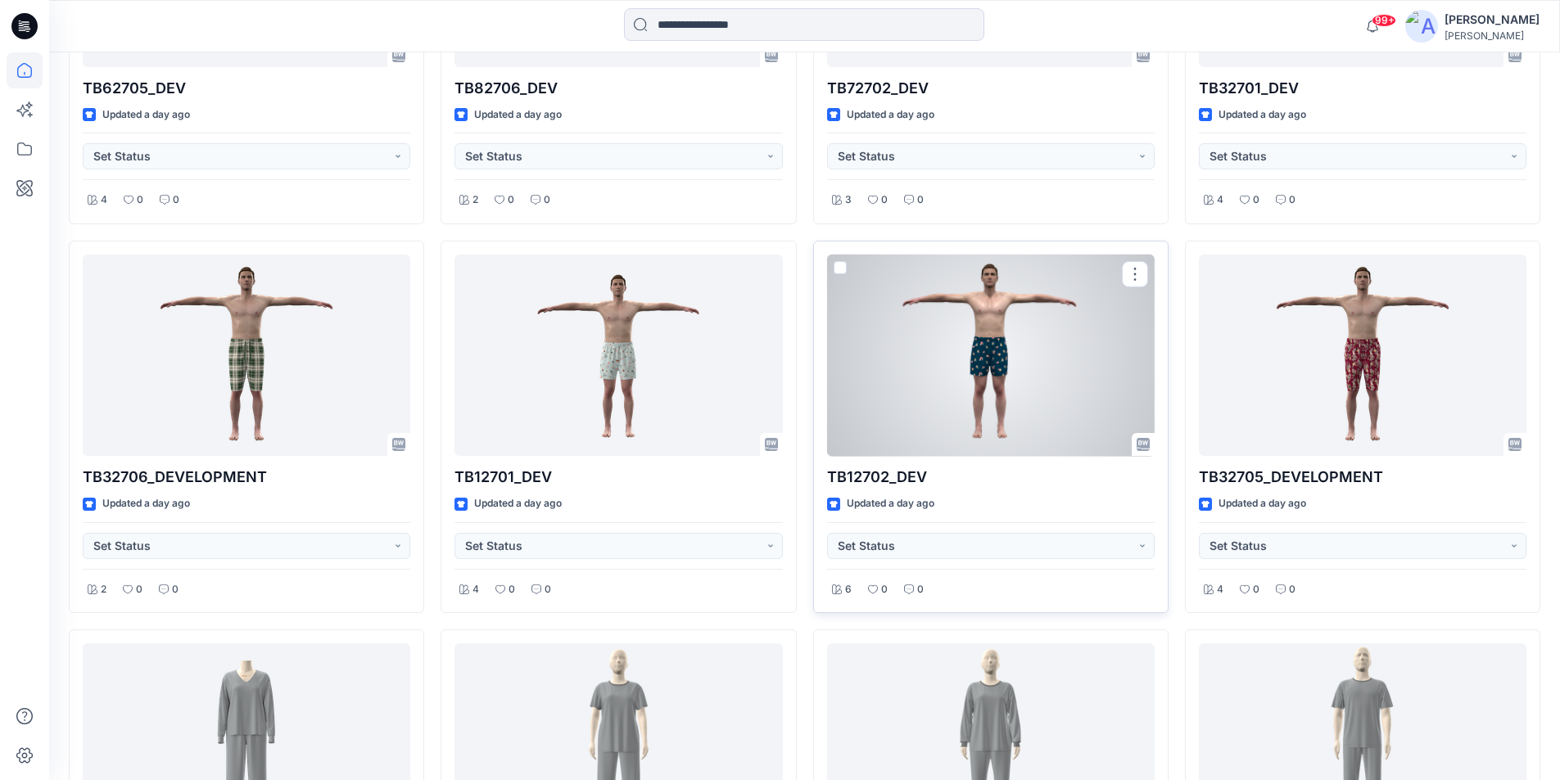
scroll to position [5133, 0]
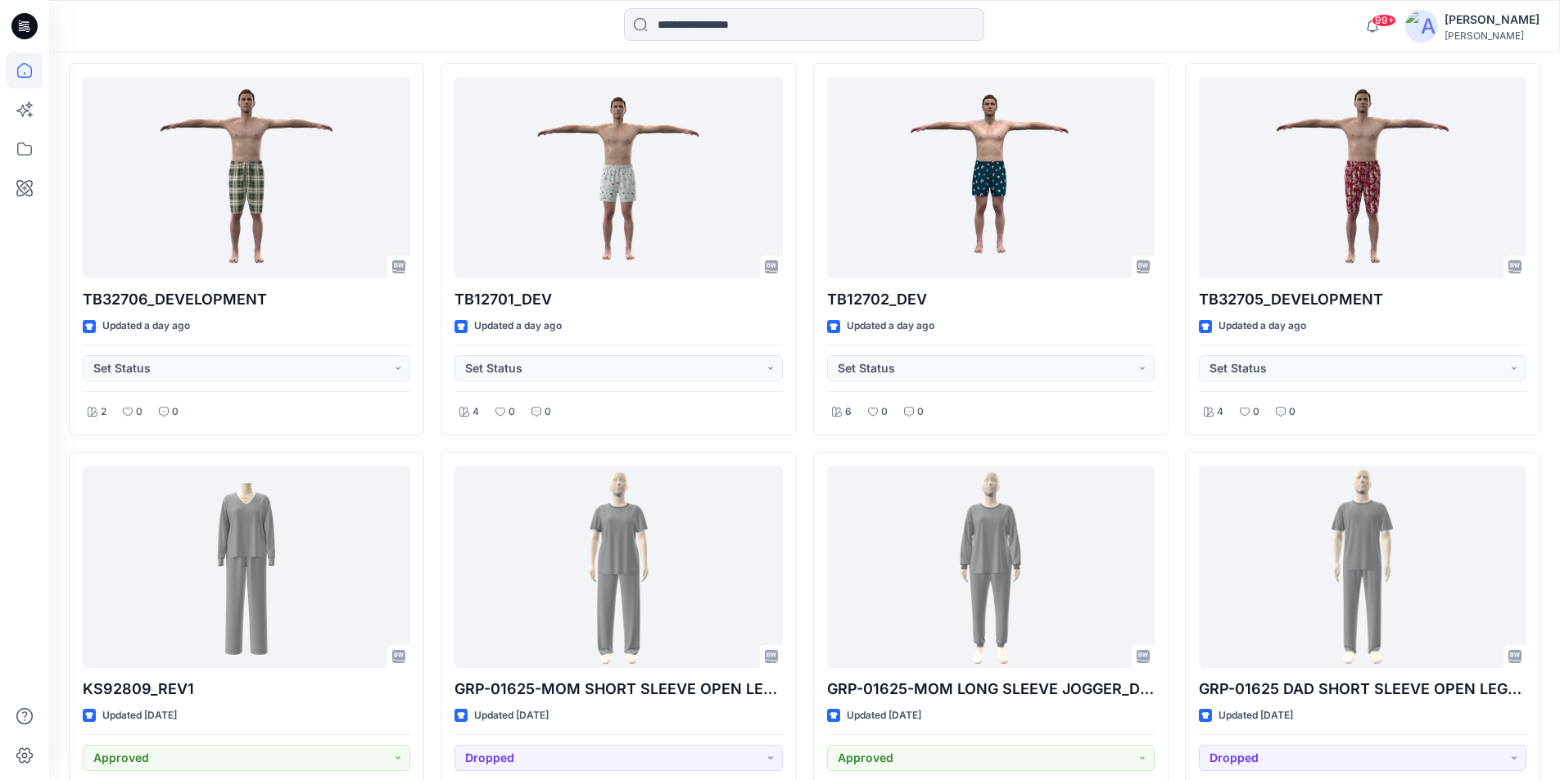
click at [17, 29] on icon at bounding box center [24, 26] width 26 height 26
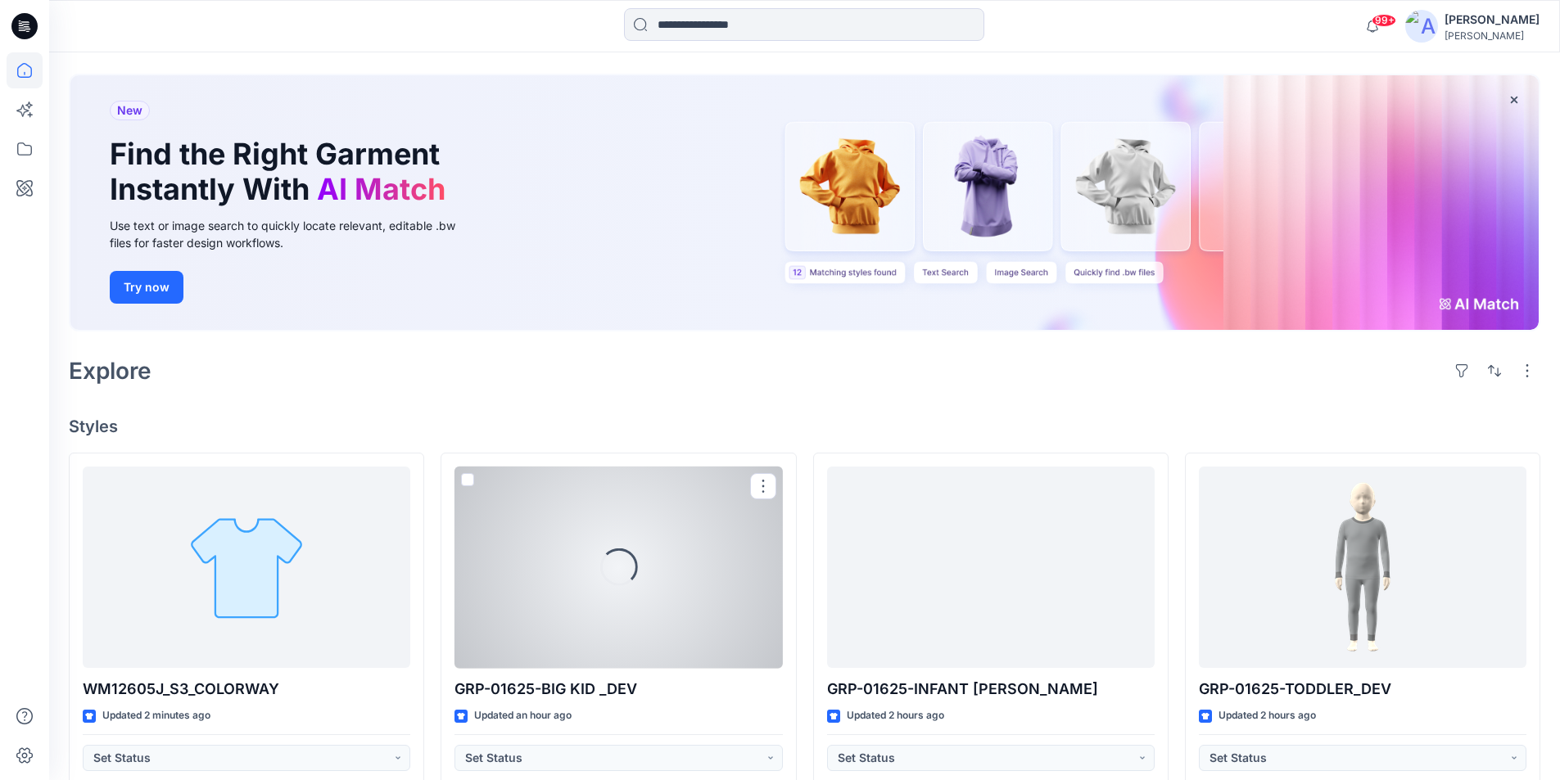
scroll to position [314, 0]
